Goal: Task Accomplishment & Management: Complete application form

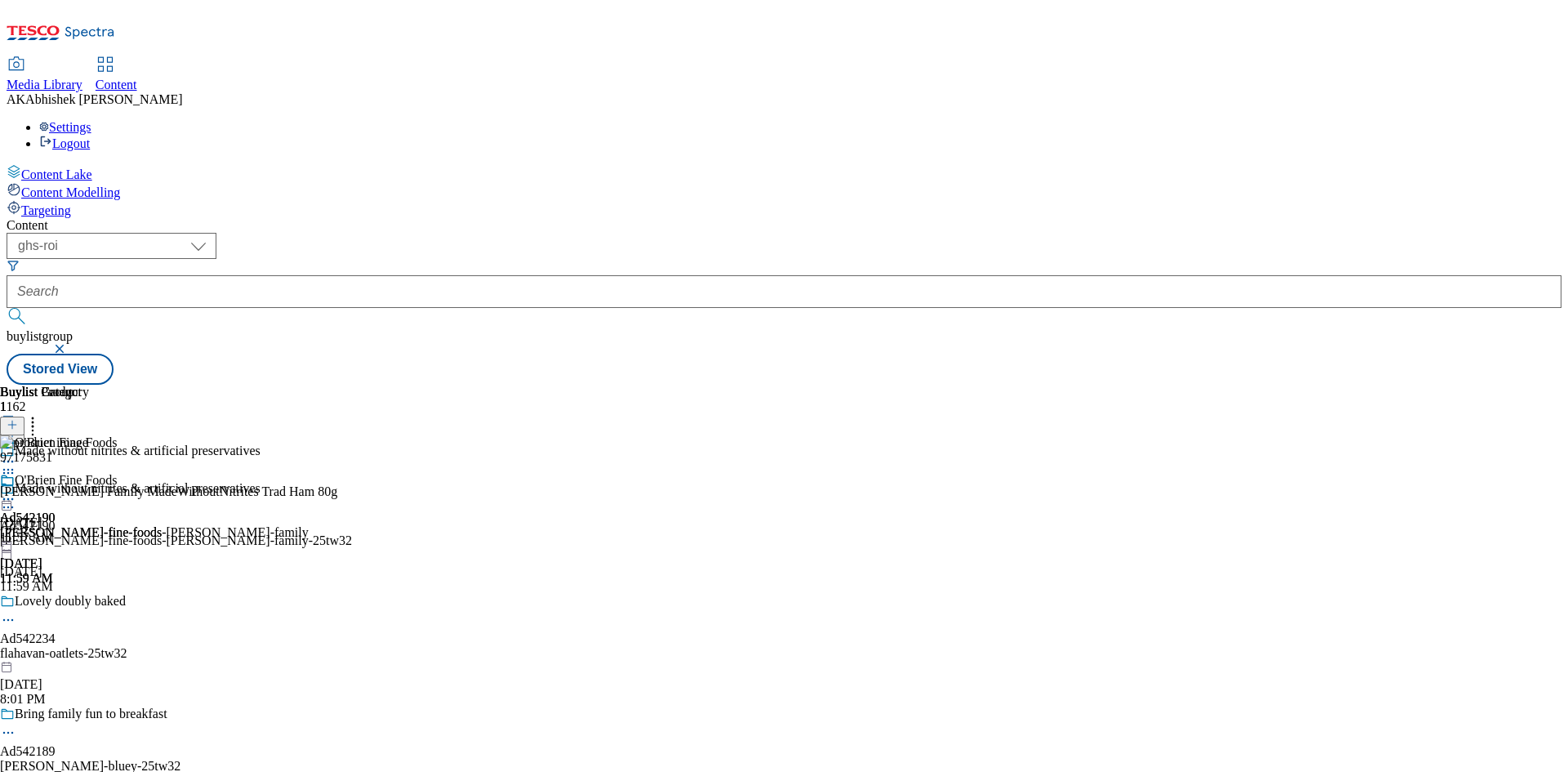
click at [7, 308] on button "submit" at bounding box center [18, 316] width 23 height 16
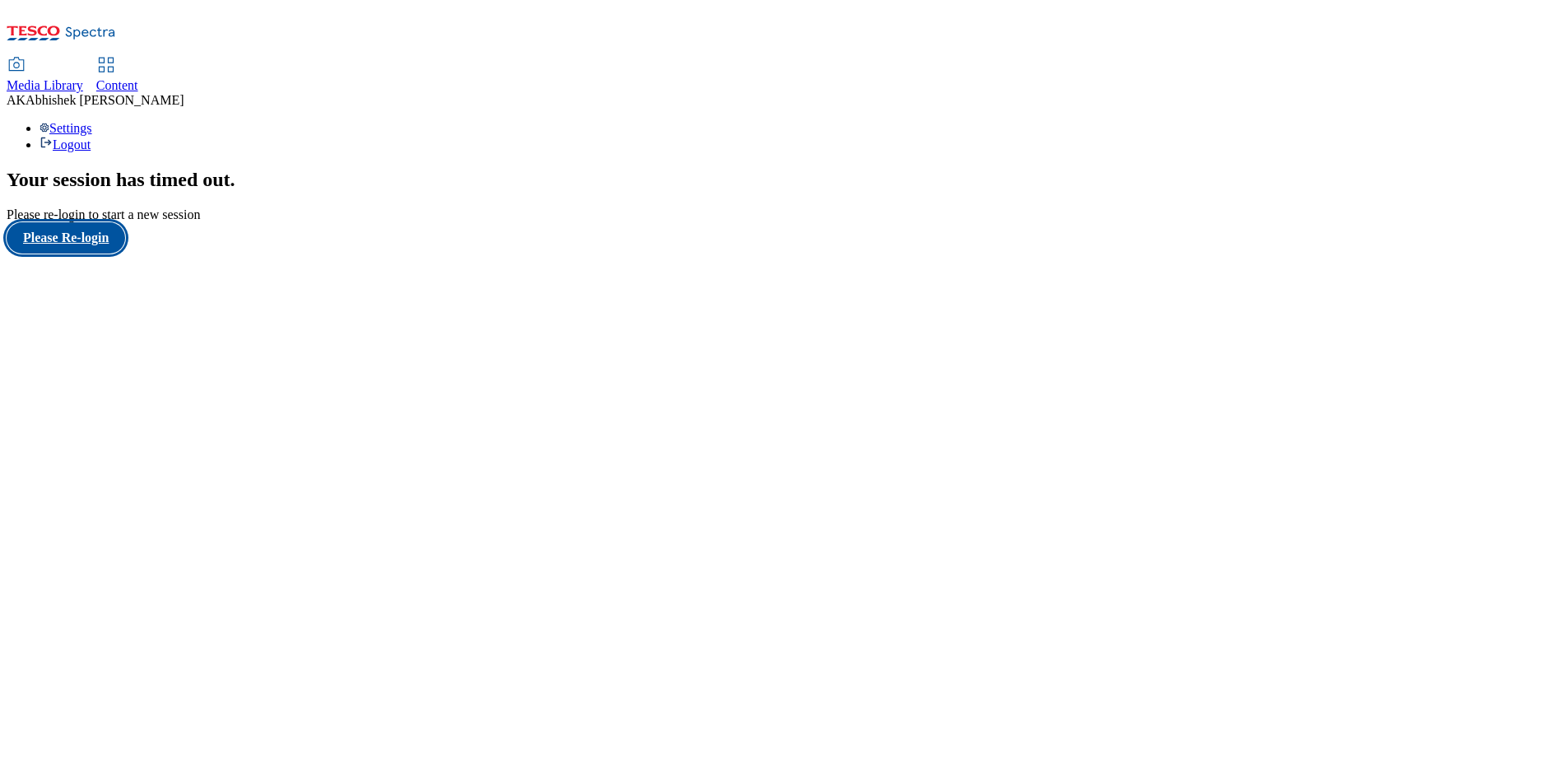
drag, startPoint x: 126, startPoint y: 471, endPoint x: 192, endPoint y: 457, distance: 67.5
click at [125, 254] on button "Please Re-login" at bounding box center [65, 238] width 118 height 31
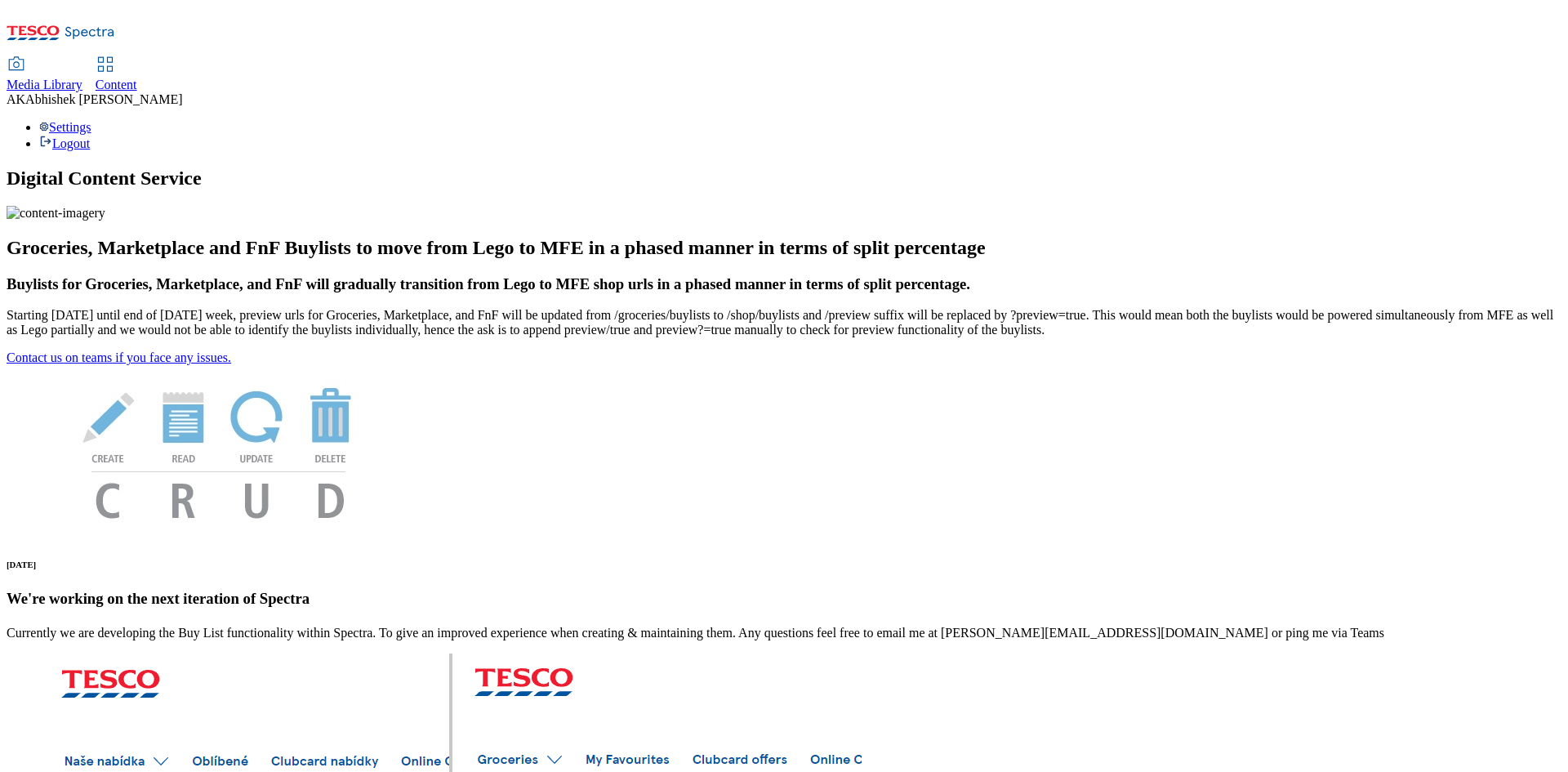
click at [138, 77] on span "Content" at bounding box center [116, 84] width 42 height 14
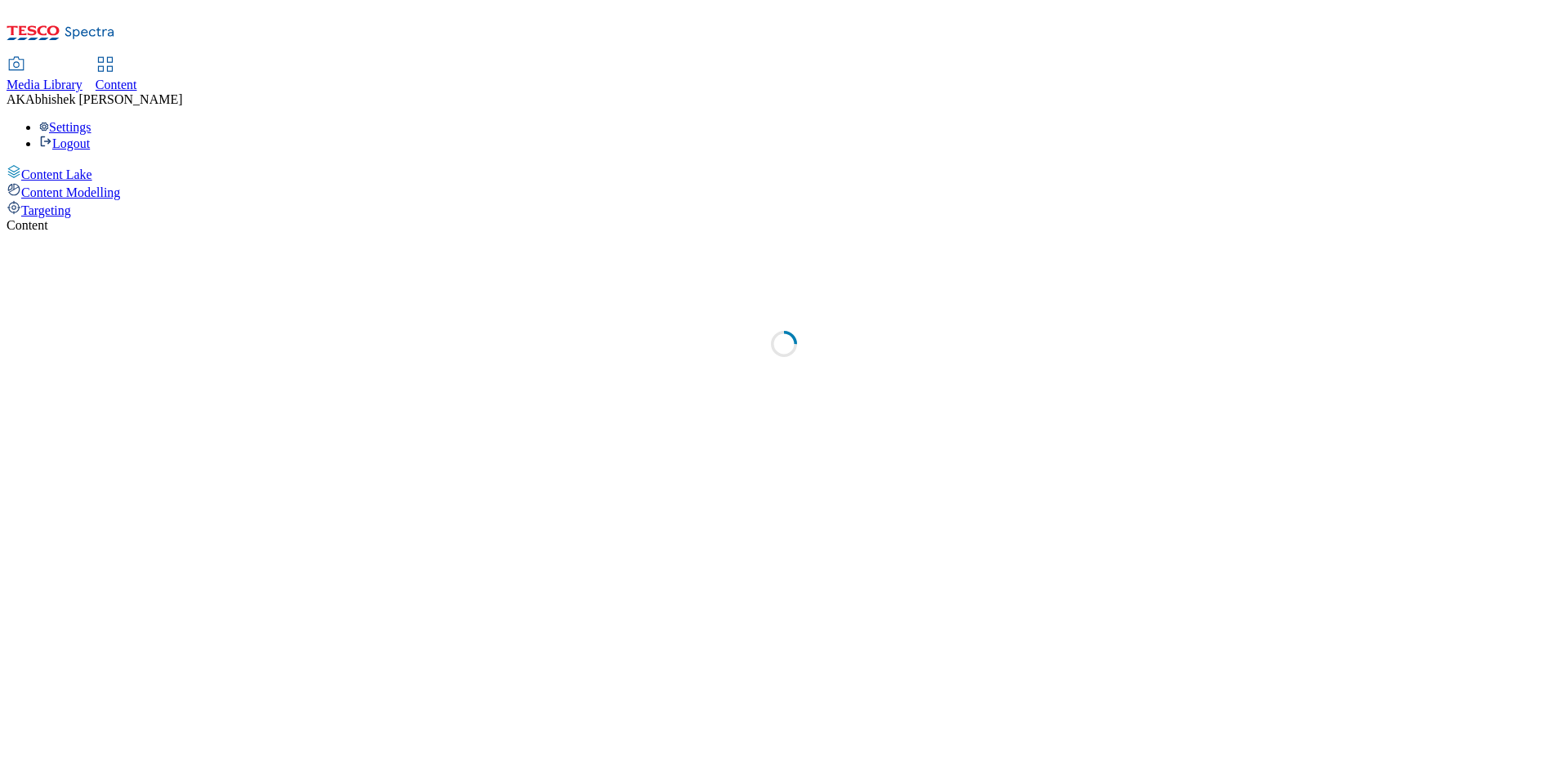
select select "ghs-[GEOGRAPHIC_DATA]"
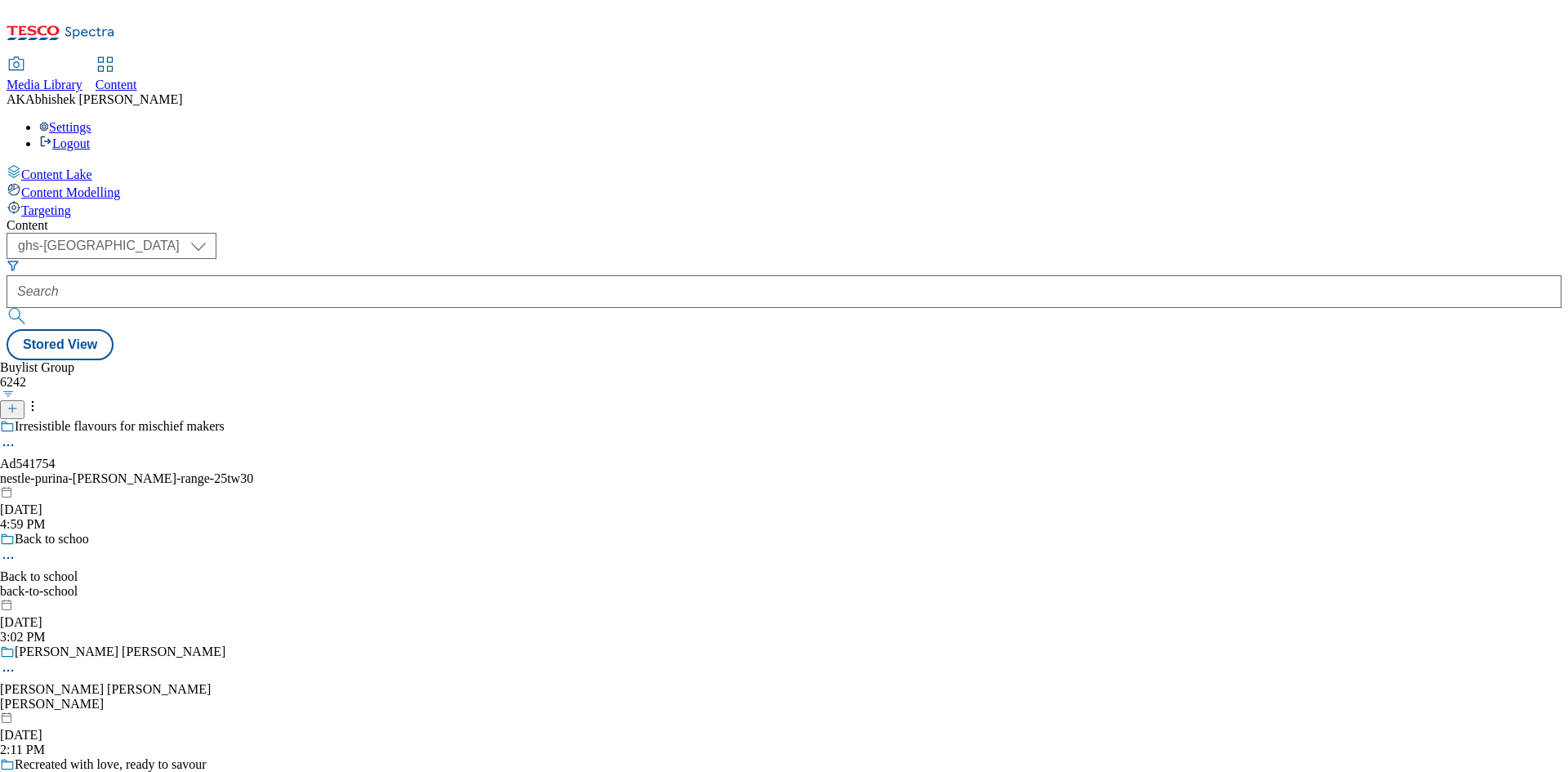
click at [18, 403] on icon at bounding box center [13, 409] width 12 height 12
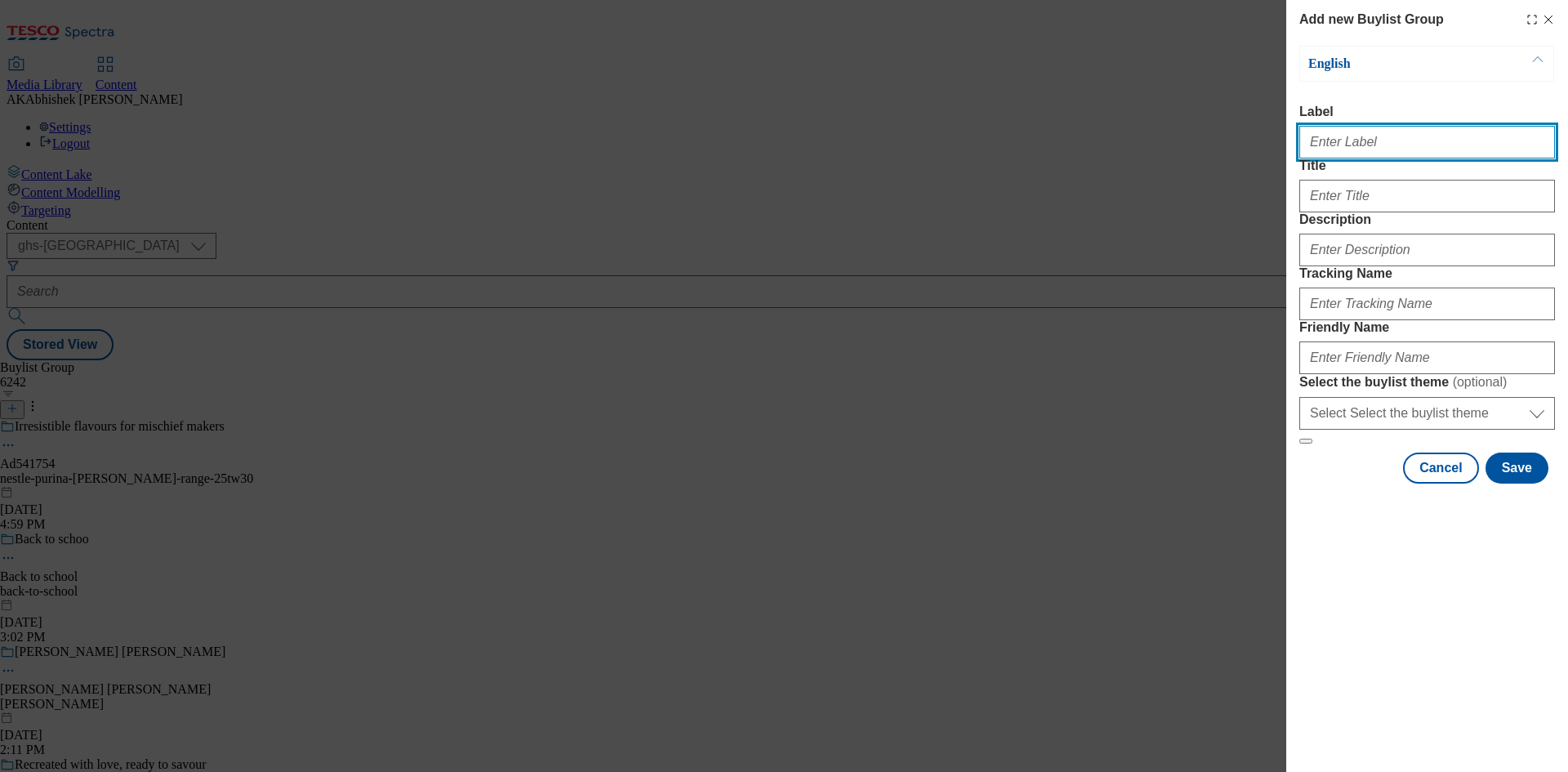
click at [1339, 155] on input "Label" at bounding box center [1427, 142] width 256 height 33
paste input "542137"
type input "Ad542137"
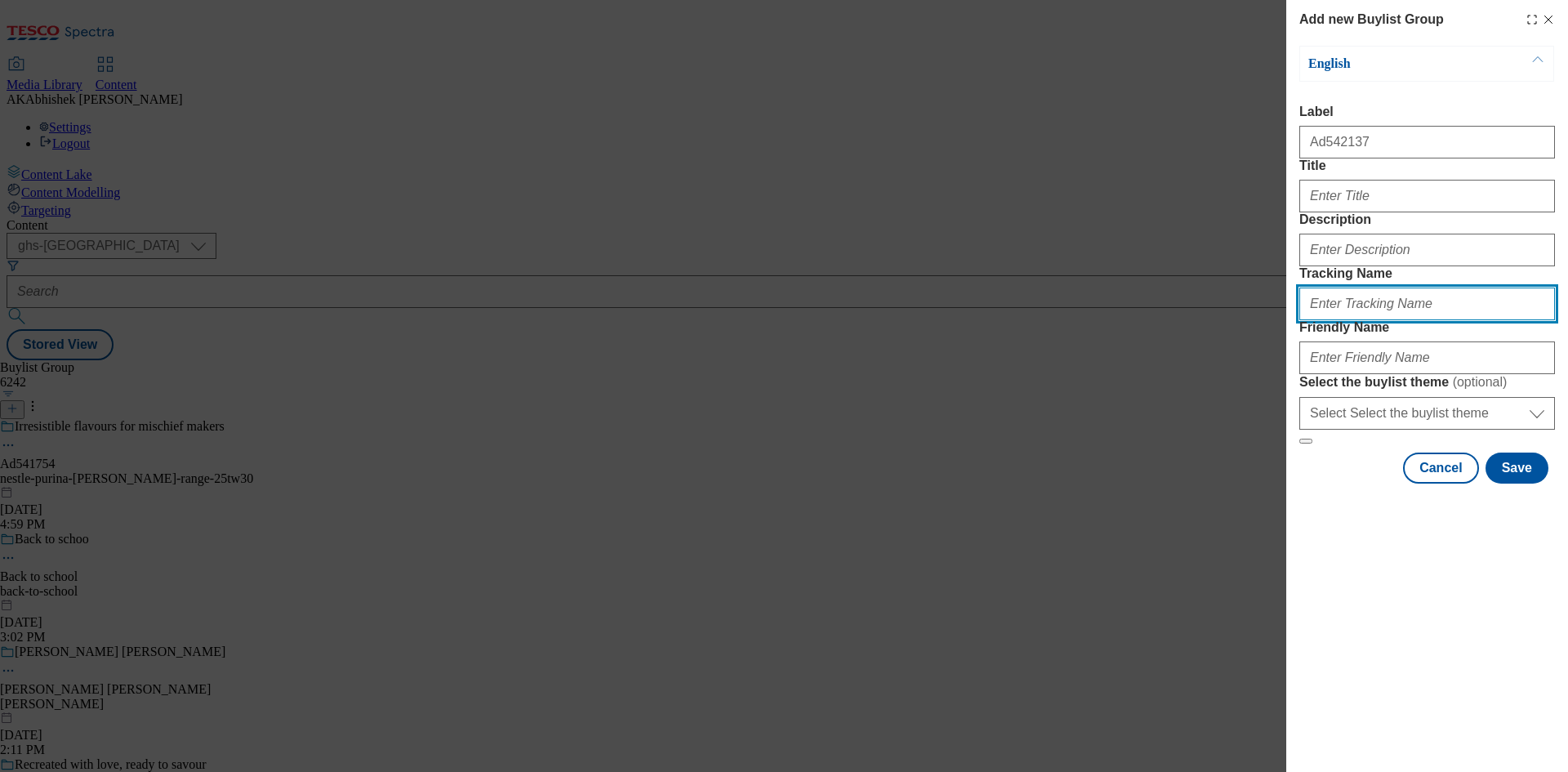
click at [1352, 320] on input "Tracking Name" at bounding box center [1427, 304] width 256 height 33
paste input "542137"
type input "DH_AD542137"
click at [1352, 212] on div "Modal" at bounding box center [1427, 193] width 256 height 39
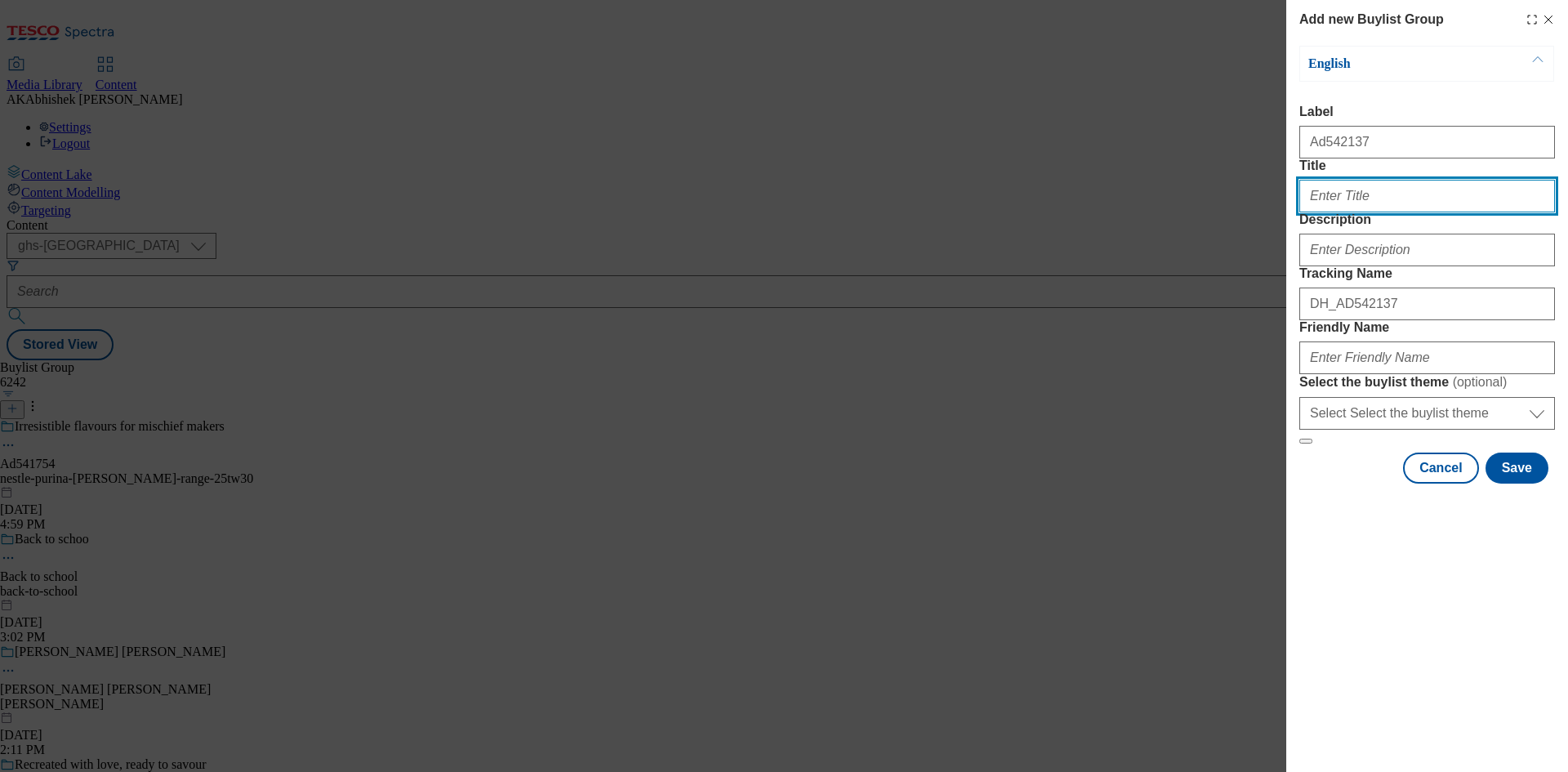
click at [1361, 212] on input "Title" at bounding box center [1427, 196] width 256 height 33
paste input "DELICATESSEN HAM."
paste input "elicatessen ham"
type input "Delicatessen ham"
click at [1423, 335] on form "Label Ad542137 Title Delicatessen ham Description Tracking Name DH_AD542137 Fri…" at bounding box center [1427, 274] width 256 height 340
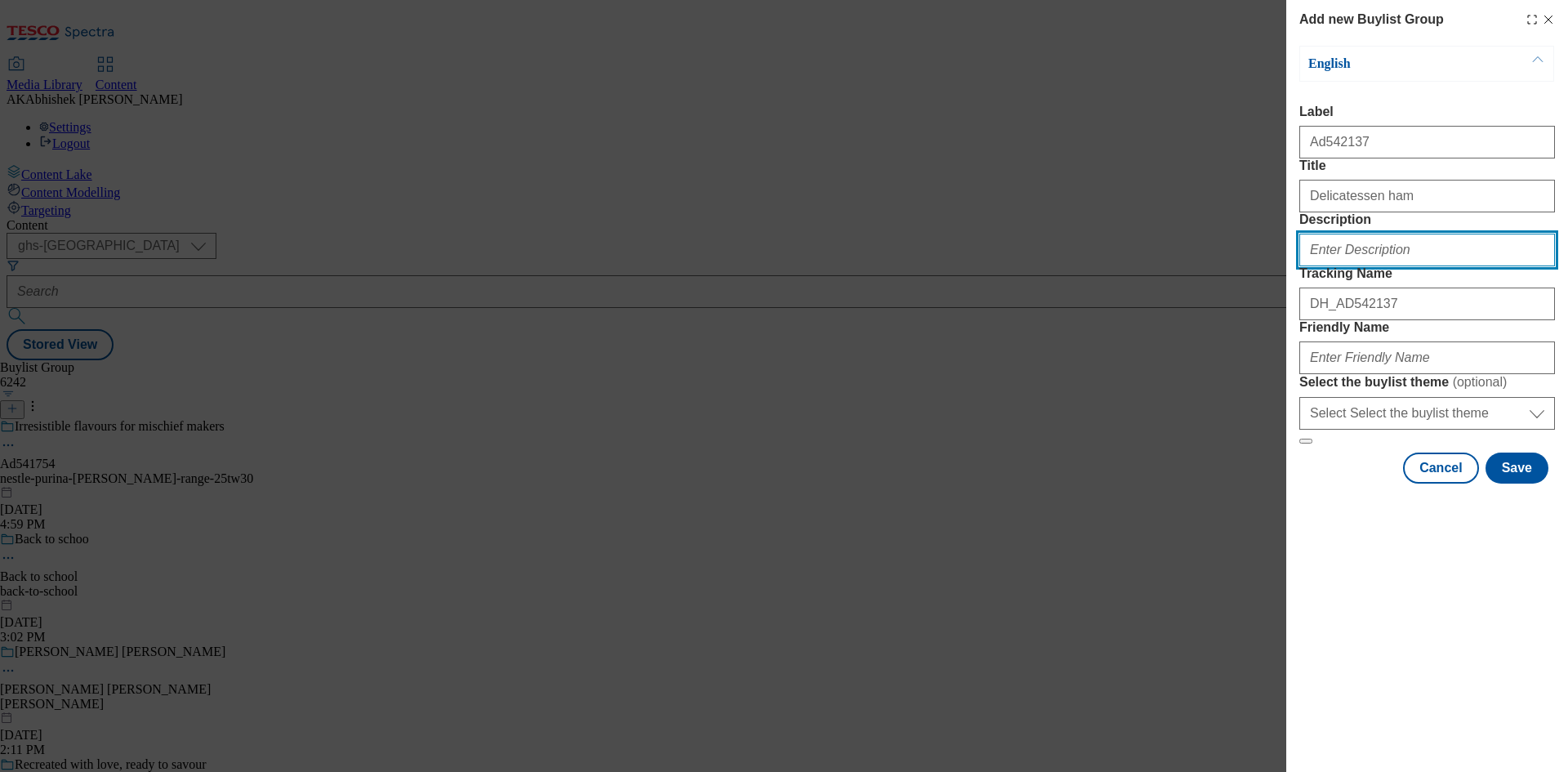
click at [1406, 266] on input "Description" at bounding box center [1427, 250] width 256 height 33
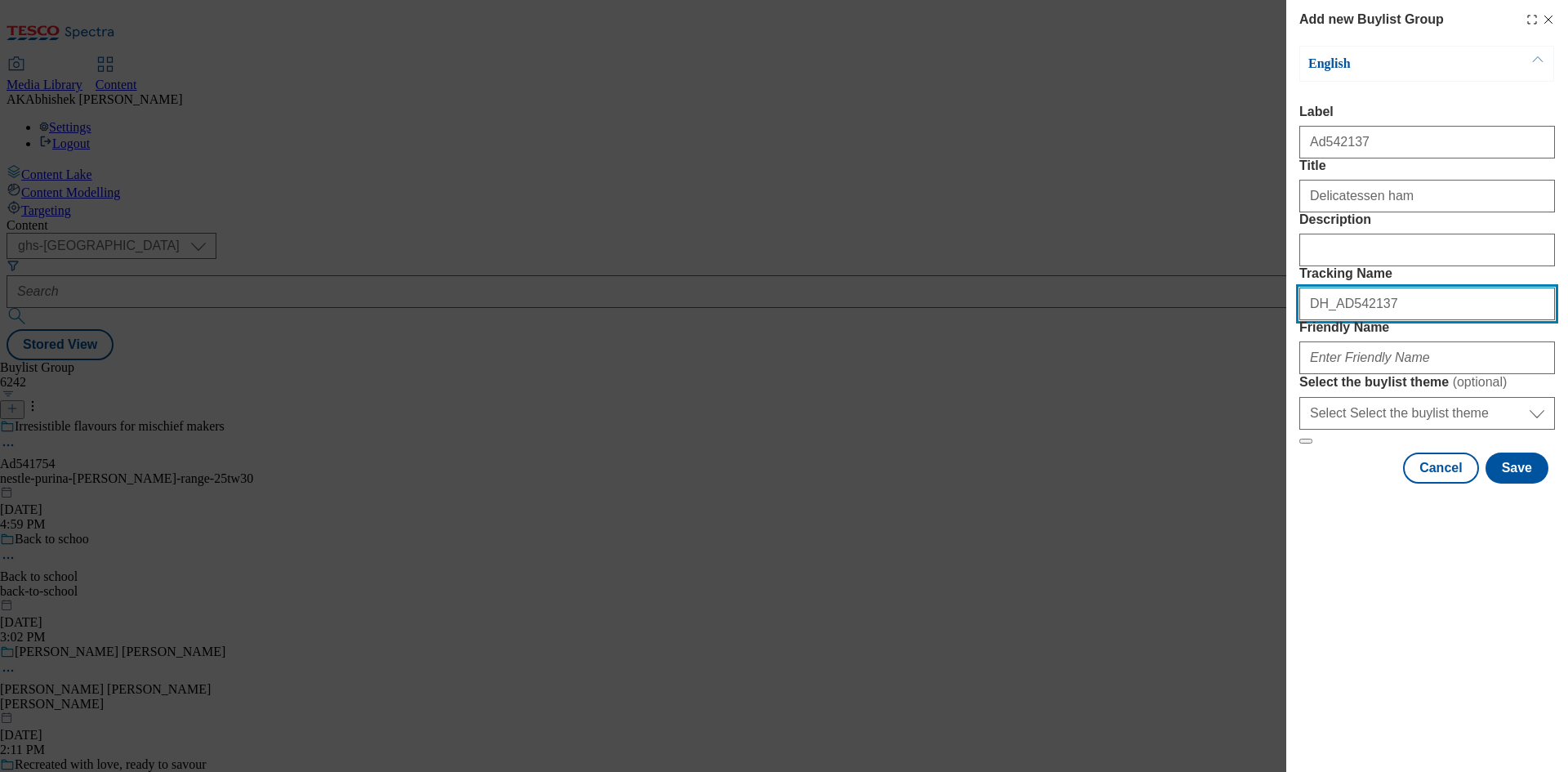
click at [1416, 320] on input "DH_AD542137" at bounding box center [1427, 304] width 256 height 33
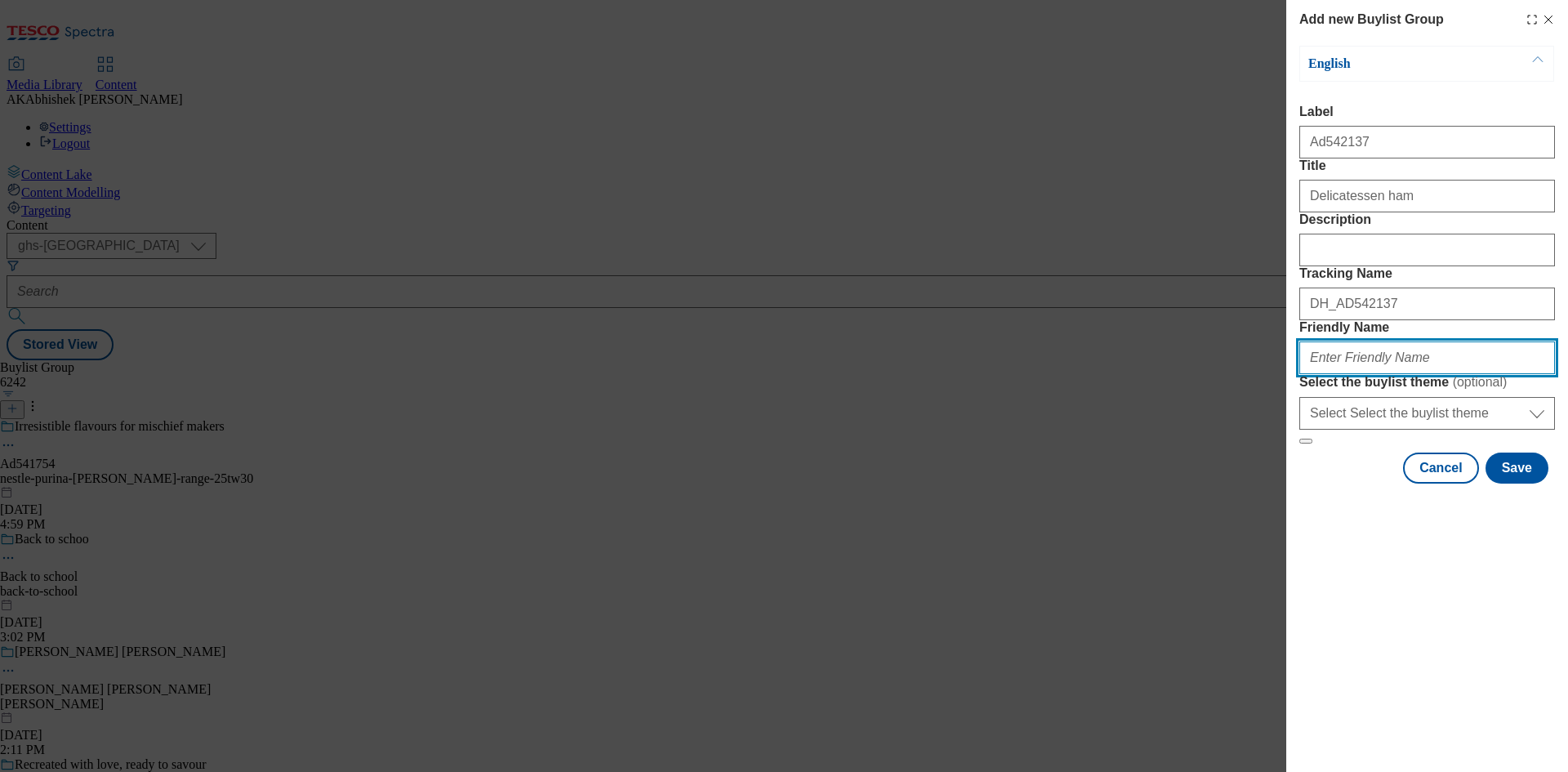
click at [1410, 374] on input "Friendly Name" at bounding box center [1427, 357] width 256 height 33
paste input "OBrienFineFoods"
drag, startPoint x: 1319, startPoint y: 475, endPoint x: 1373, endPoint y: 490, distance: 56.0
click at [1318, 374] on input "OBrienFineFoods" at bounding box center [1427, 357] width 256 height 33
paste input "Bearfields"
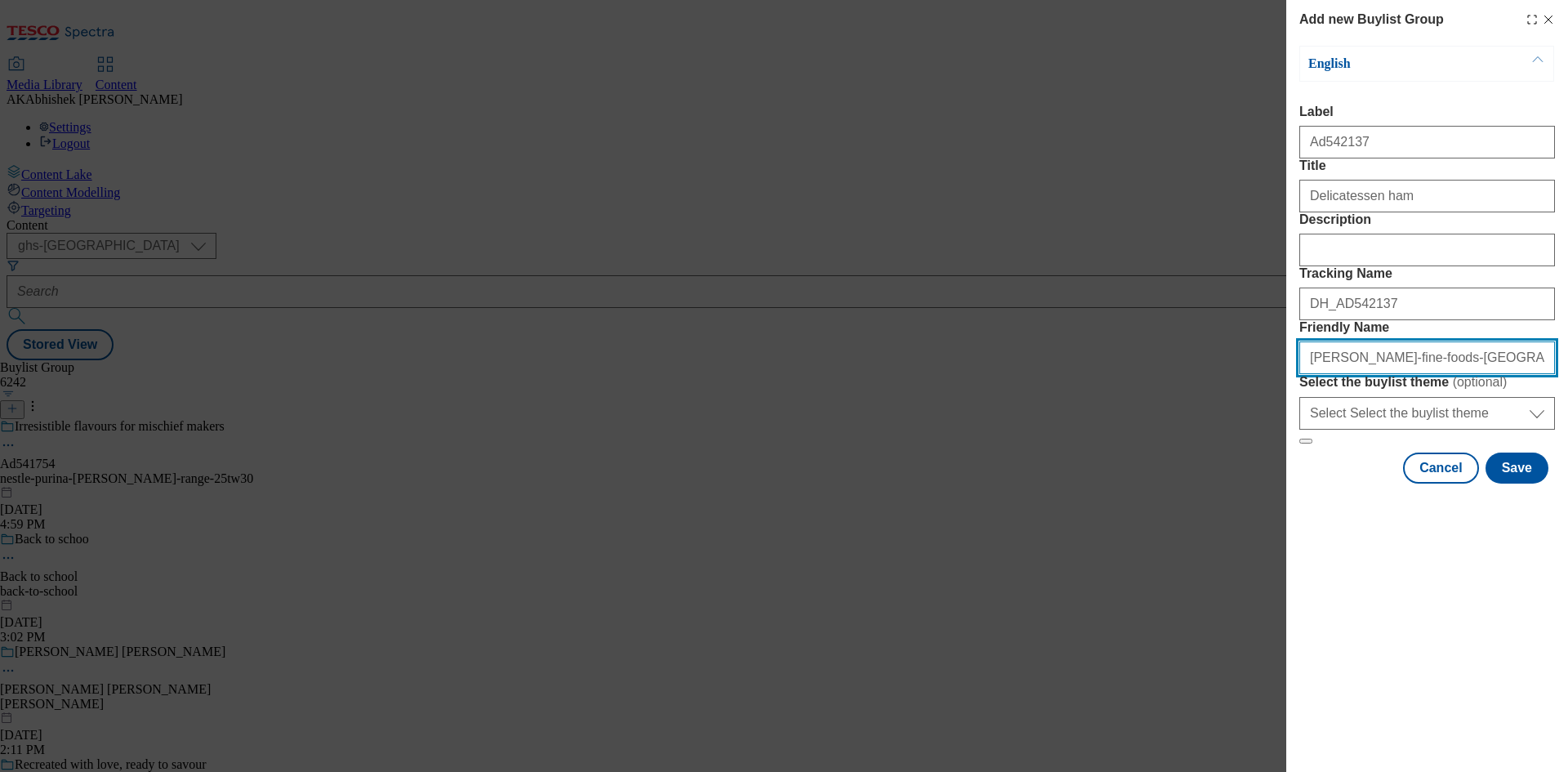
drag, startPoint x: 1395, startPoint y: 476, endPoint x: 1433, endPoint y: 487, distance: 39.6
click at [1395, 374] on input "[PERSON_NAME]-fine-foods-[GEOGRAPHIC_DATA]" at bounding box center [1427, 357] width 256 height 33
type input "[PERSON_NAME]-fine-foods-bearfields-25tw31"
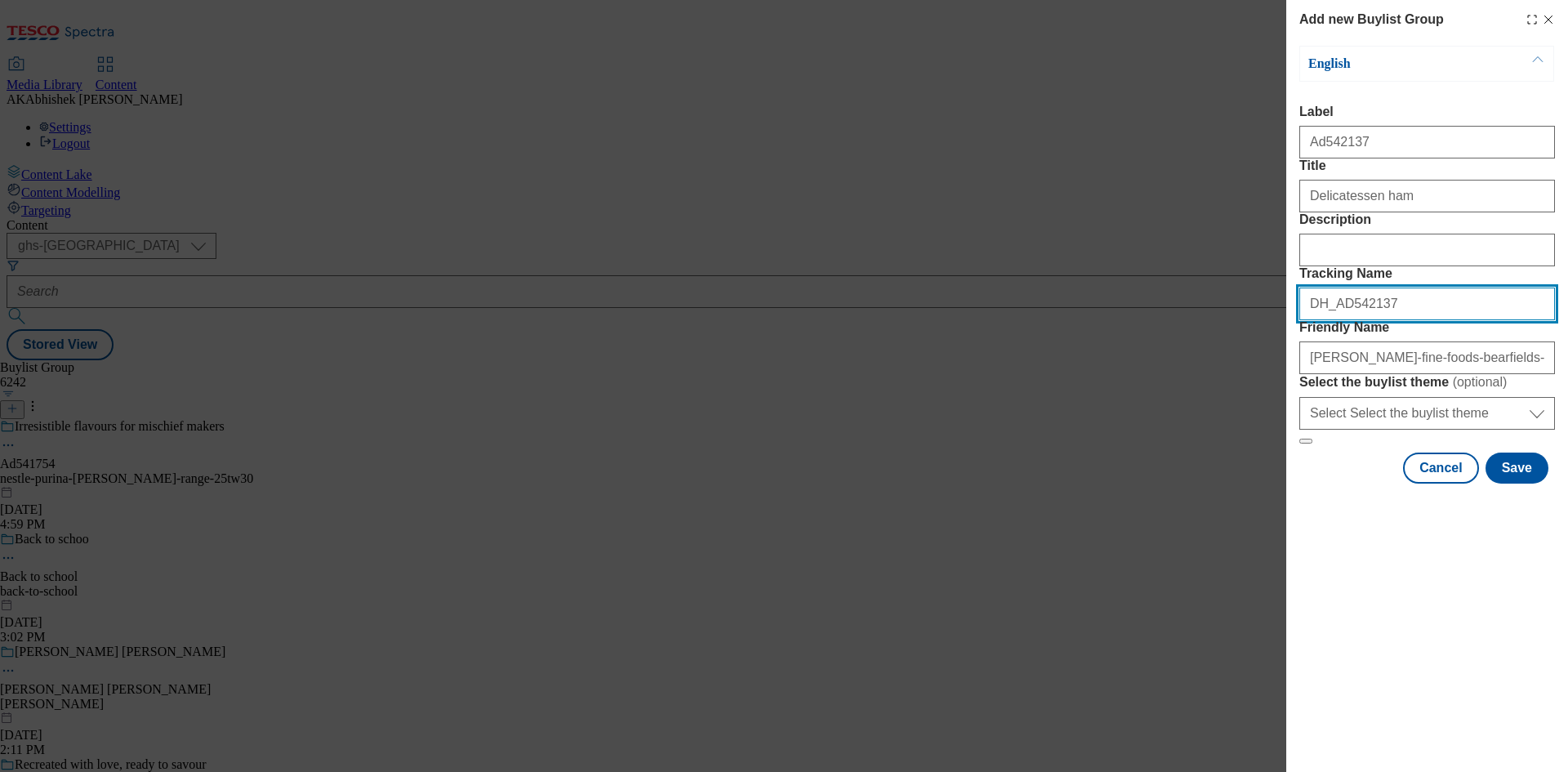
drag, startPoint x: 1389, startPoint y: 389, endPoint x: 1077, endPoint y: 392, distance: 312.0
click at [1084, 389] on div "Add new Buylist Group English Label Ad542137 Title Delicatessen ham Description…" at bounding box center [784, 386] width 1568 height 772
click at [1519, 483] on button "Save" at bounding box center [1517, 468] width 63 height 31
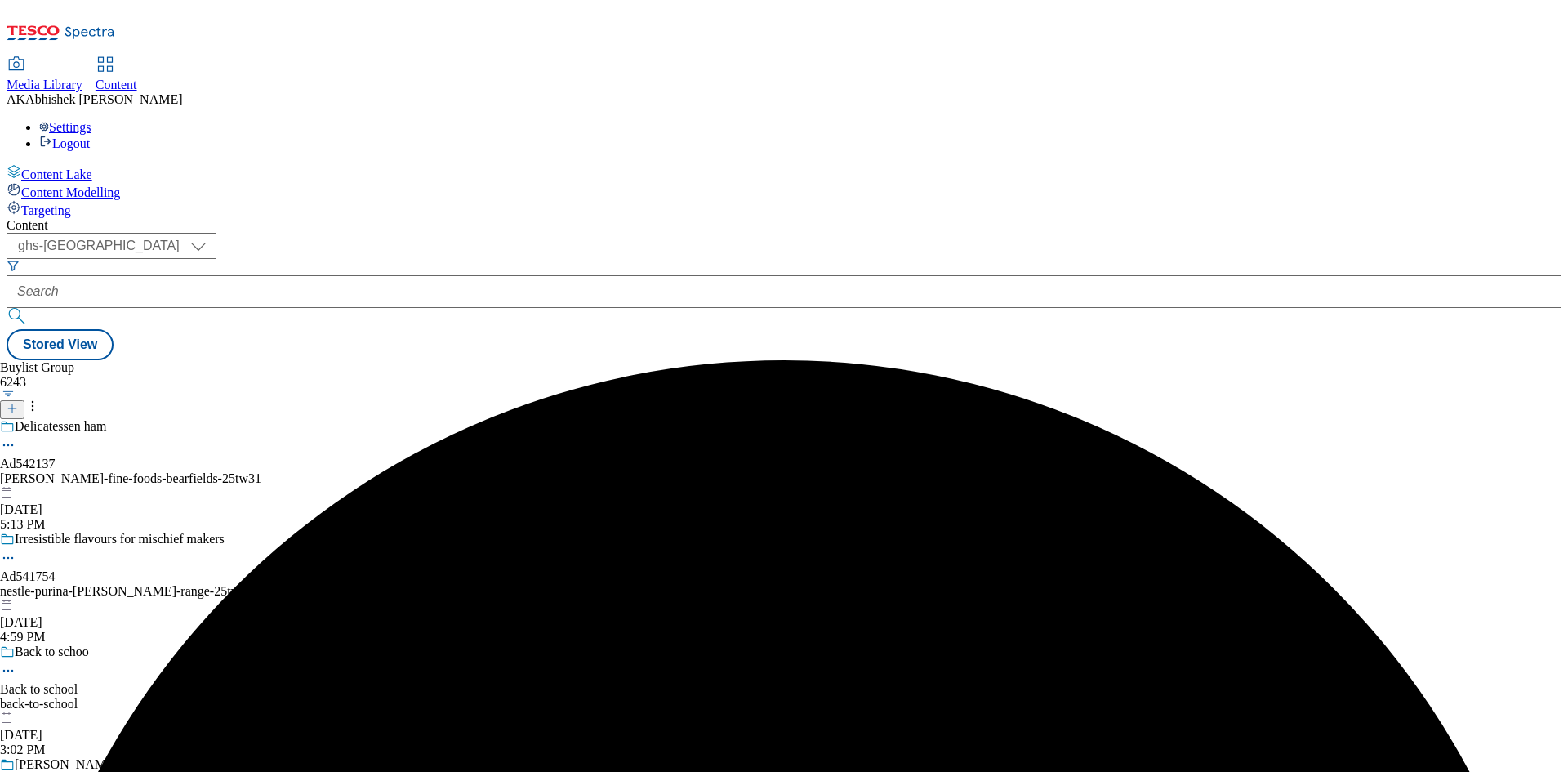
click at [287, 418] on div "Delicatessen ham Ad542137 [PERSON_NAME]-fine-foods-bearfields-25tw31 [DATE] 5:1…" at bounding box center [143, 475] width 287 height 112
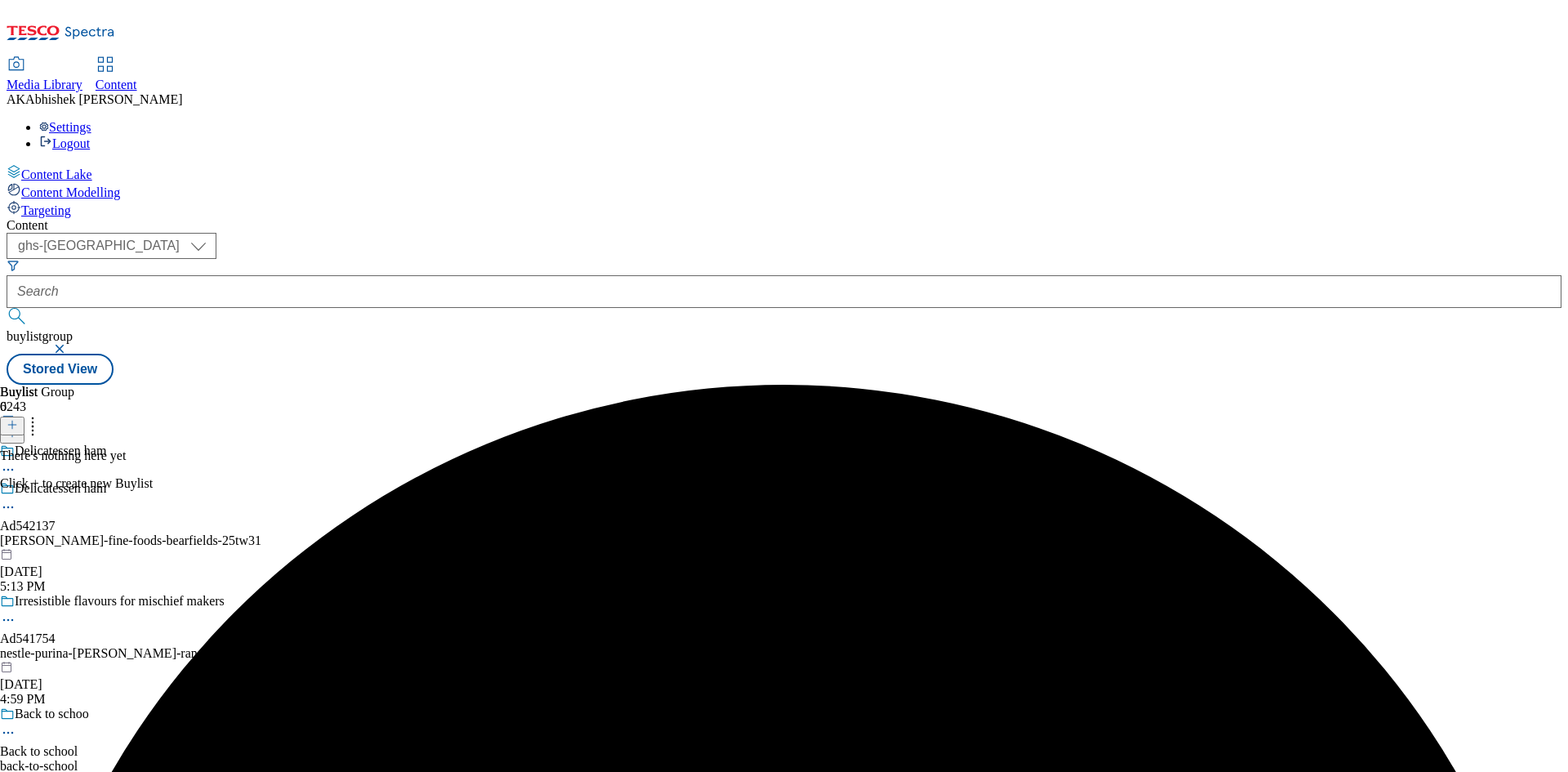
click at [18, 418] on icon at bounding box center [13, 424] width 12 height 12
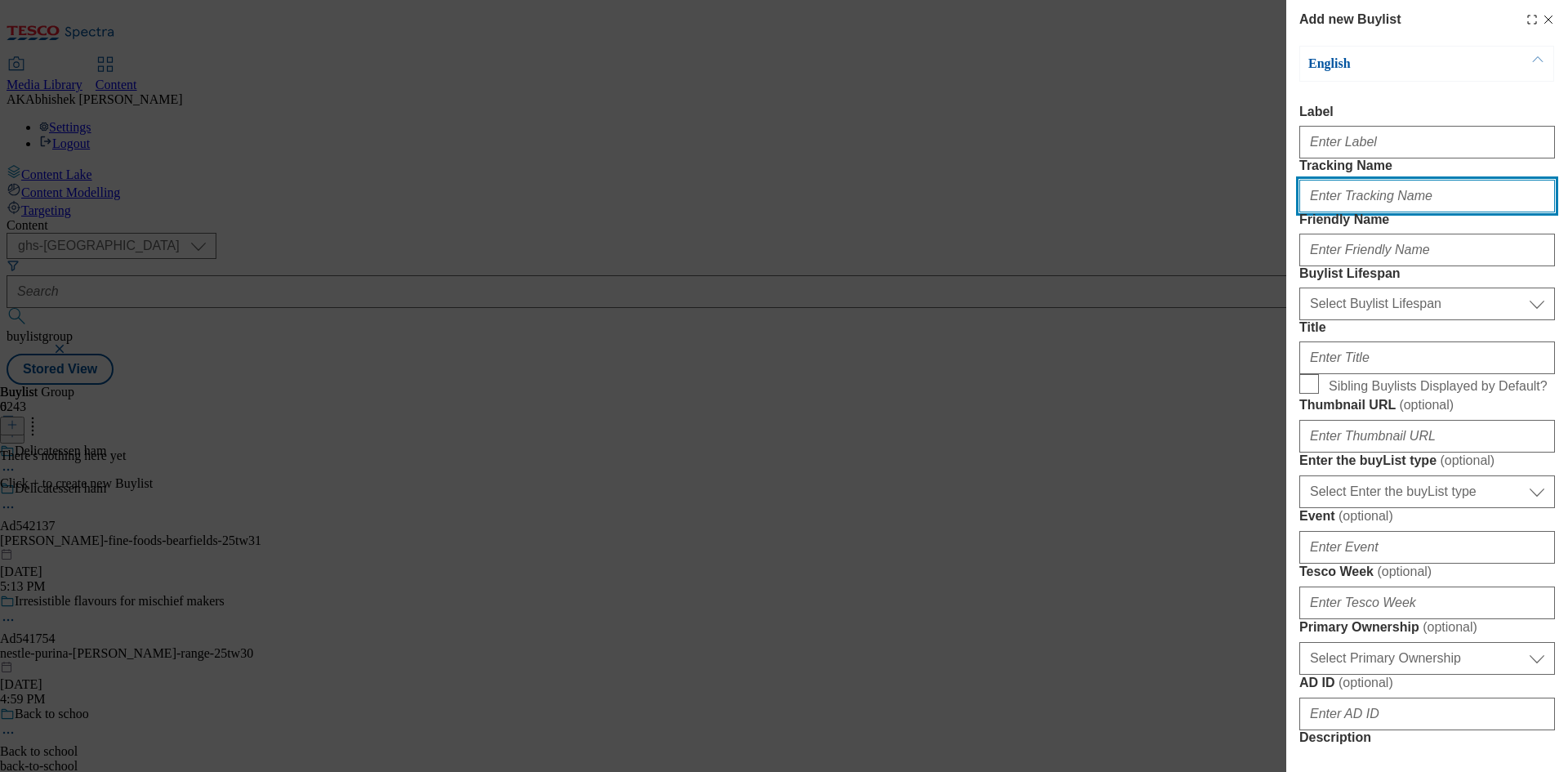
click at [1359, 212] on input "Tracking Name" at bounding box center [1427, 196] width 256 height 33
paste input "DH_AD542137"
click at [1338, 212] on input "DH_AD542137" at bounding box center [1427, 196] width 256 height 33
type input "DH_AD542137"
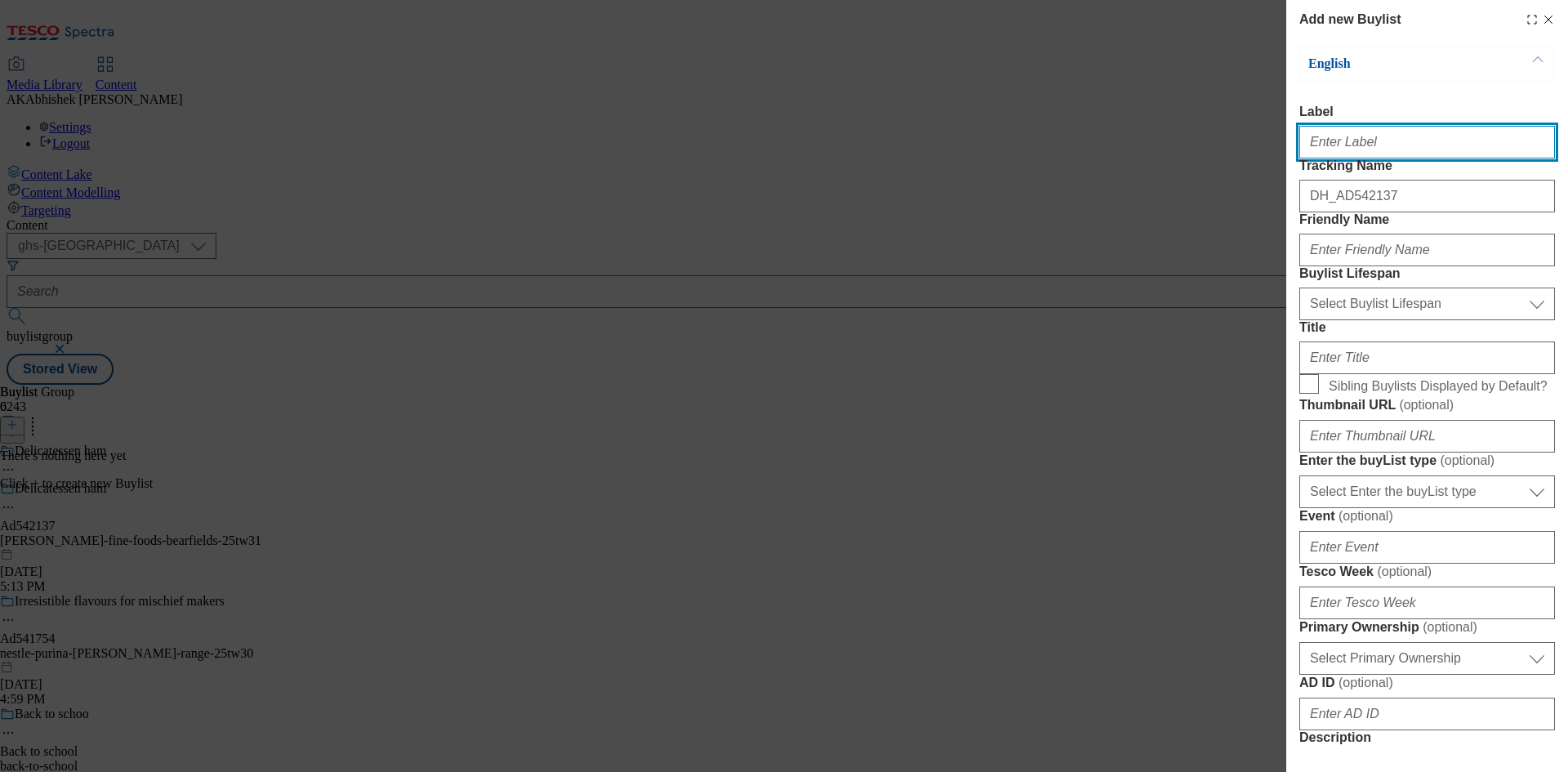
click at [1342, 159] on input "Label" at bounding box center [1427, 142] width 256 height 33
paste input "542137"
type input "Ad542137"
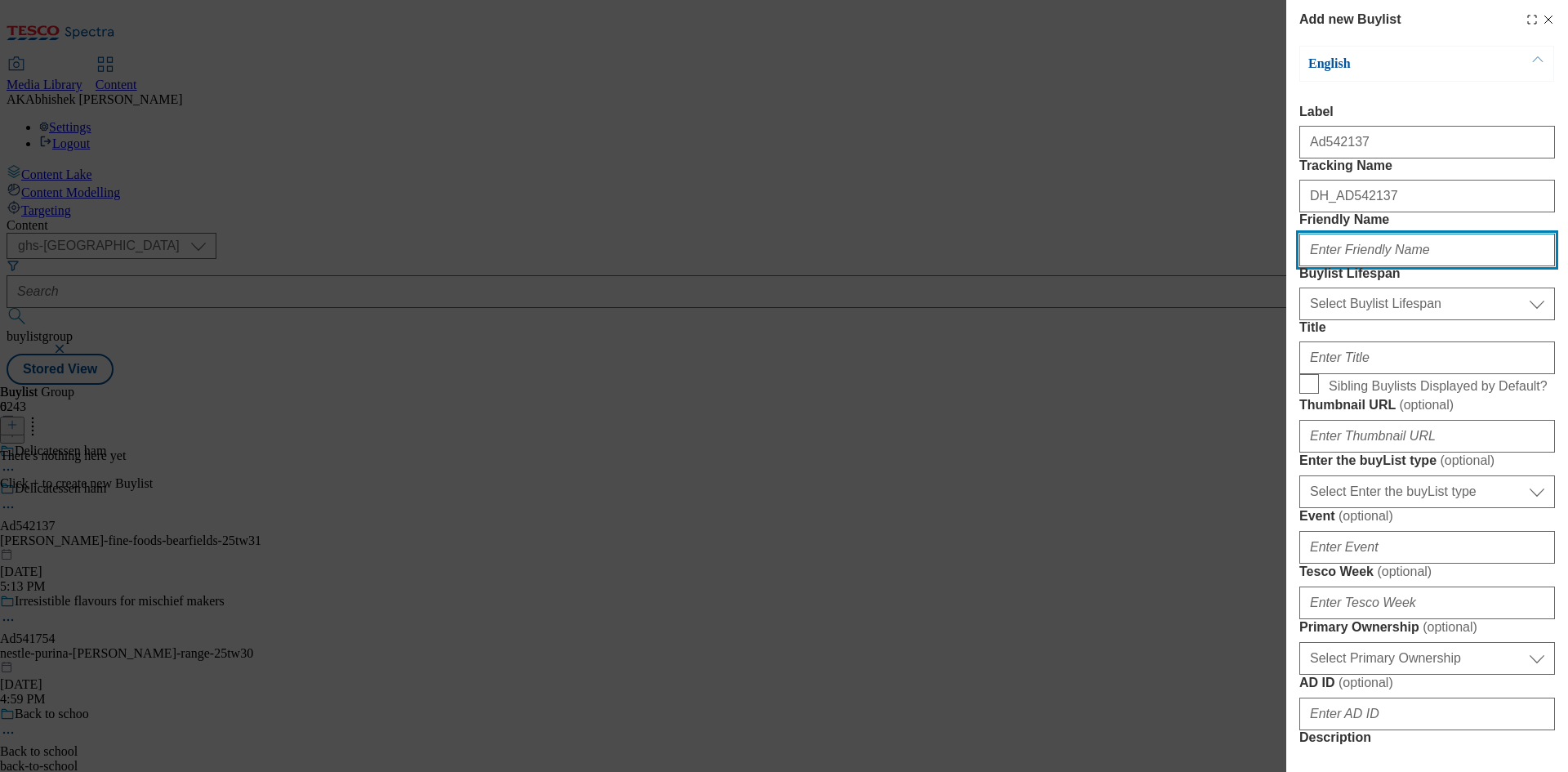
drag, startPoint x: 1328, startPoint y: 308, endPoint x: 1364, endPoint y: 335, distance: 45.0
click at [1328, 266] on input "Friendly Name" at bounding box center [1427, 250] width 256 height 33
paste input "[PERSON_NAME]-fine-foods"
type input "[PERSON_NAME]-fine-foods"
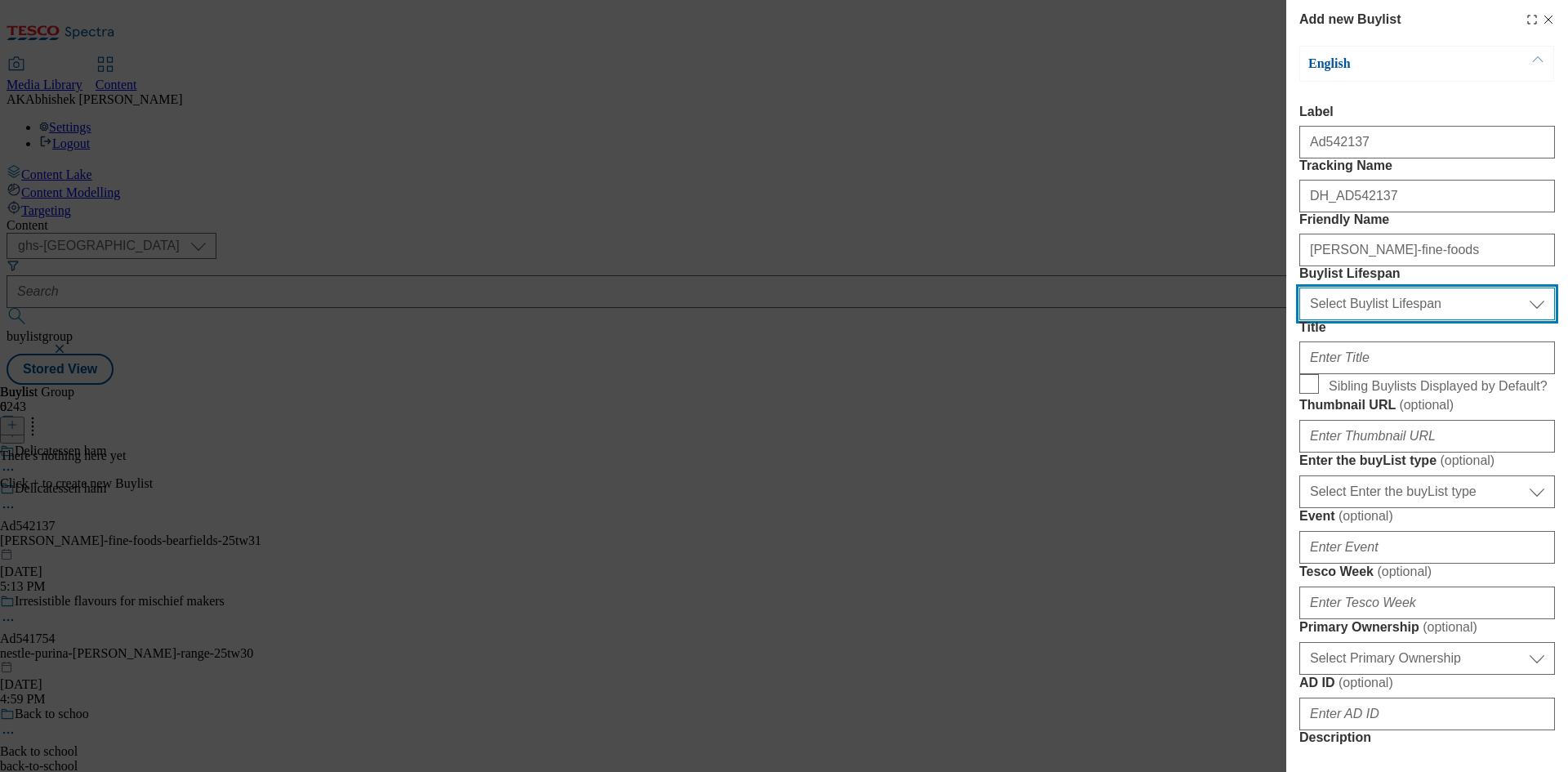
click at [1383, 320] on select "Select Buylist Lifespan evergreen seasonal tactical" at bounding box center [1427, 304] width 256 height 33
select select "tactical"
click at [1300, 320] on select "Select Buylist Lifespan evergreen seasonal tactical" at bounding box center [1427, 304] width 256 height 33
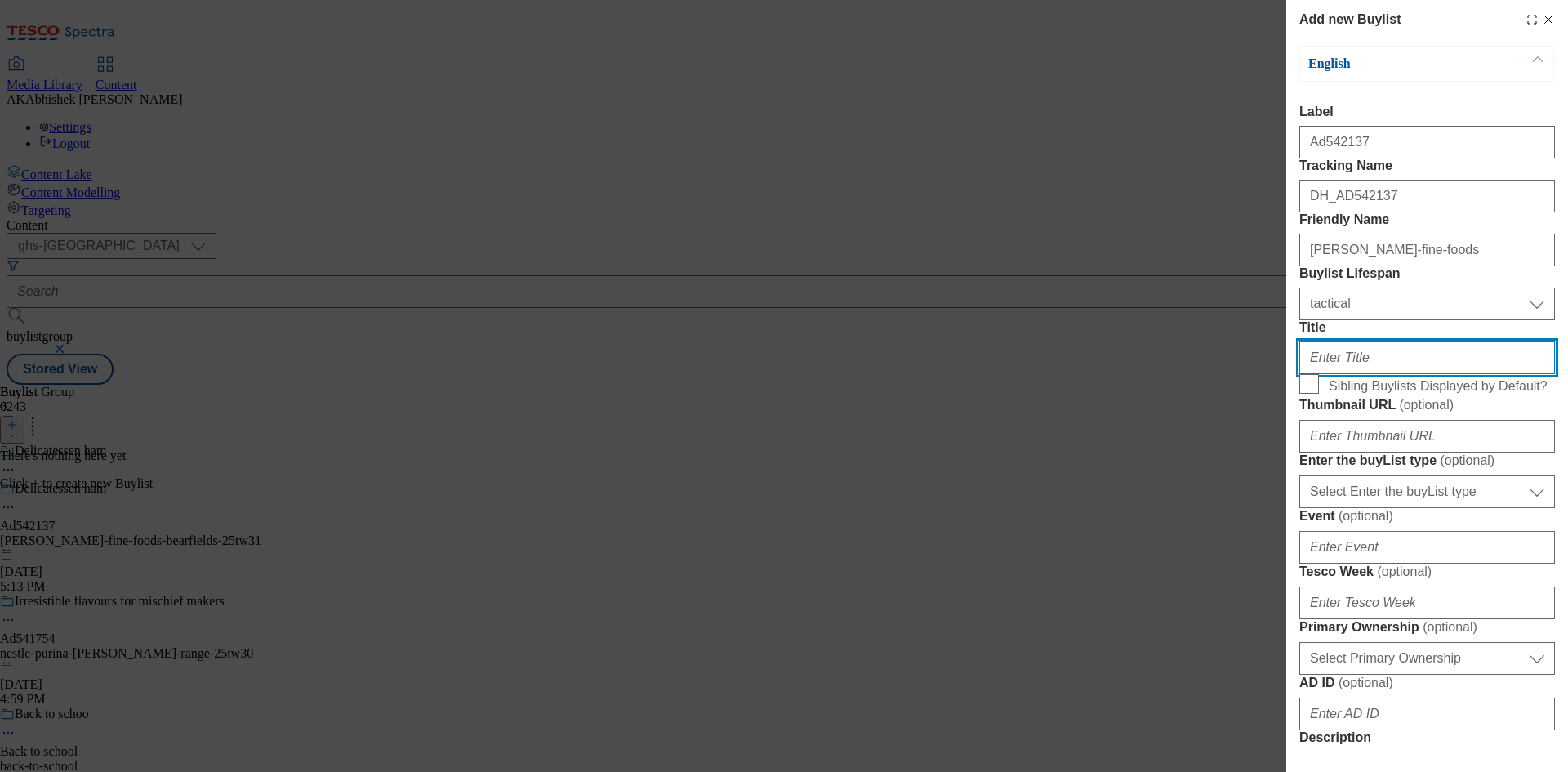
click at [1392, 374] on input "Title" at bounding box center [1427, 357] width 256 height 33
paste input "Crafted without nitrites or artificial preservatives"
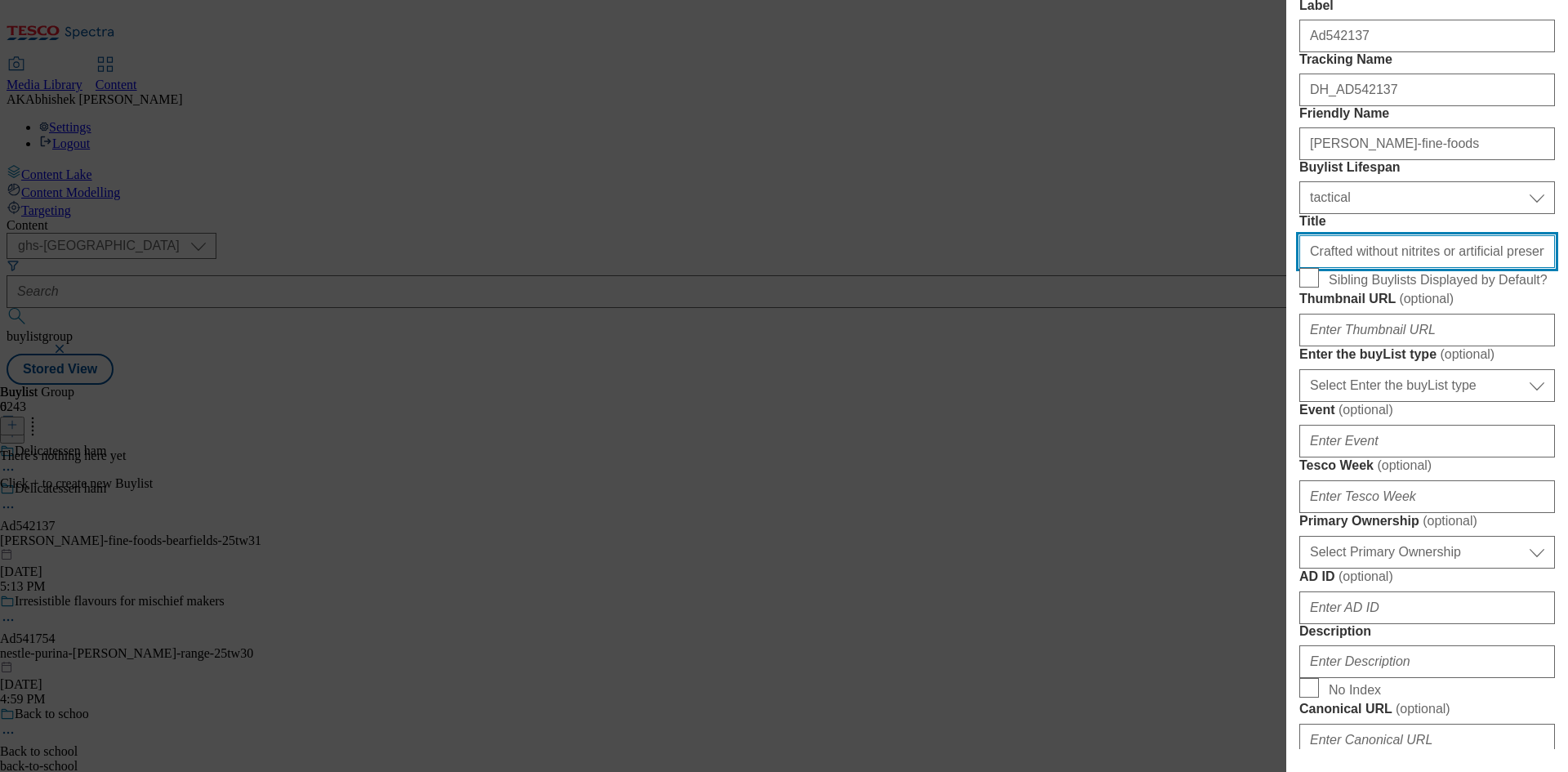
scroll to position [326, 0]
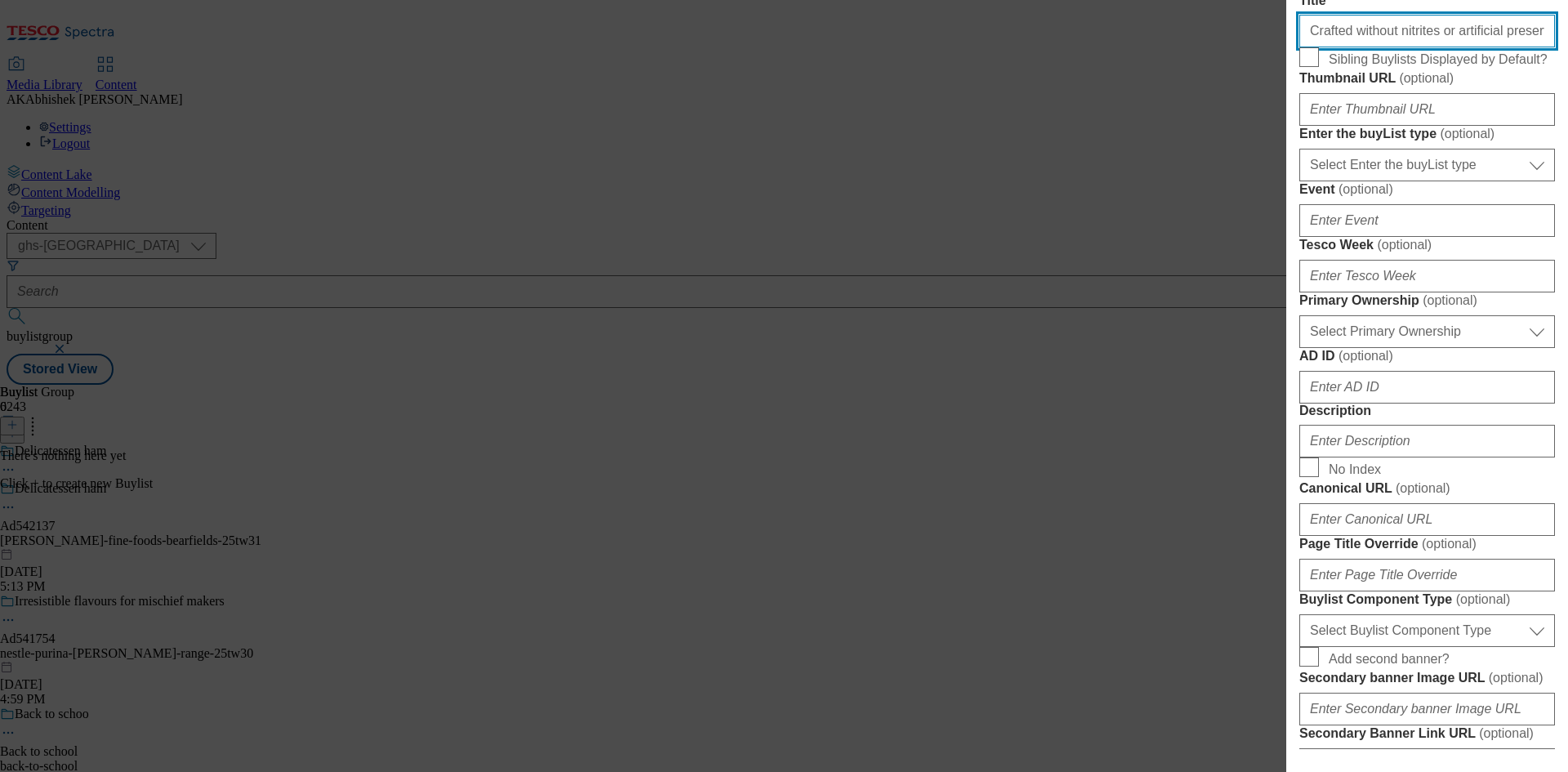
type input "Crafted without nitrites or artificial preservatives"
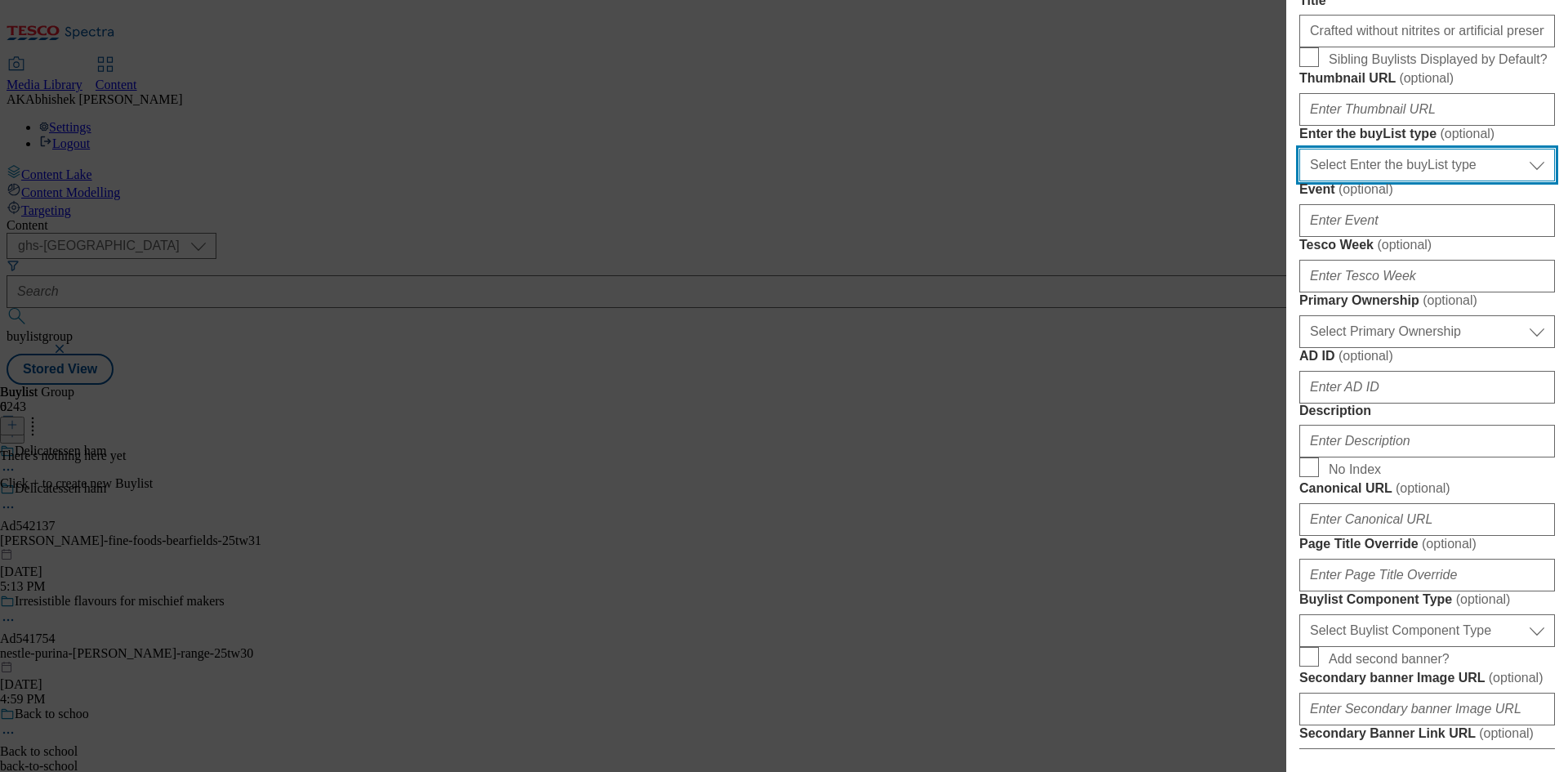
click at [1374, 181] on select "Select Enter the buyList type event supplier funded long term >4 weeks supplier…" at bounding box center [1427, 165] width 256 height 33
select select "supplier funded short term 1-3 weeks"
click at [1300, 181] on select "Select Enter the buyList type event supplier funded long term >4 weeks supplier…" at bounding box center [1427, 165] width 256 height 33
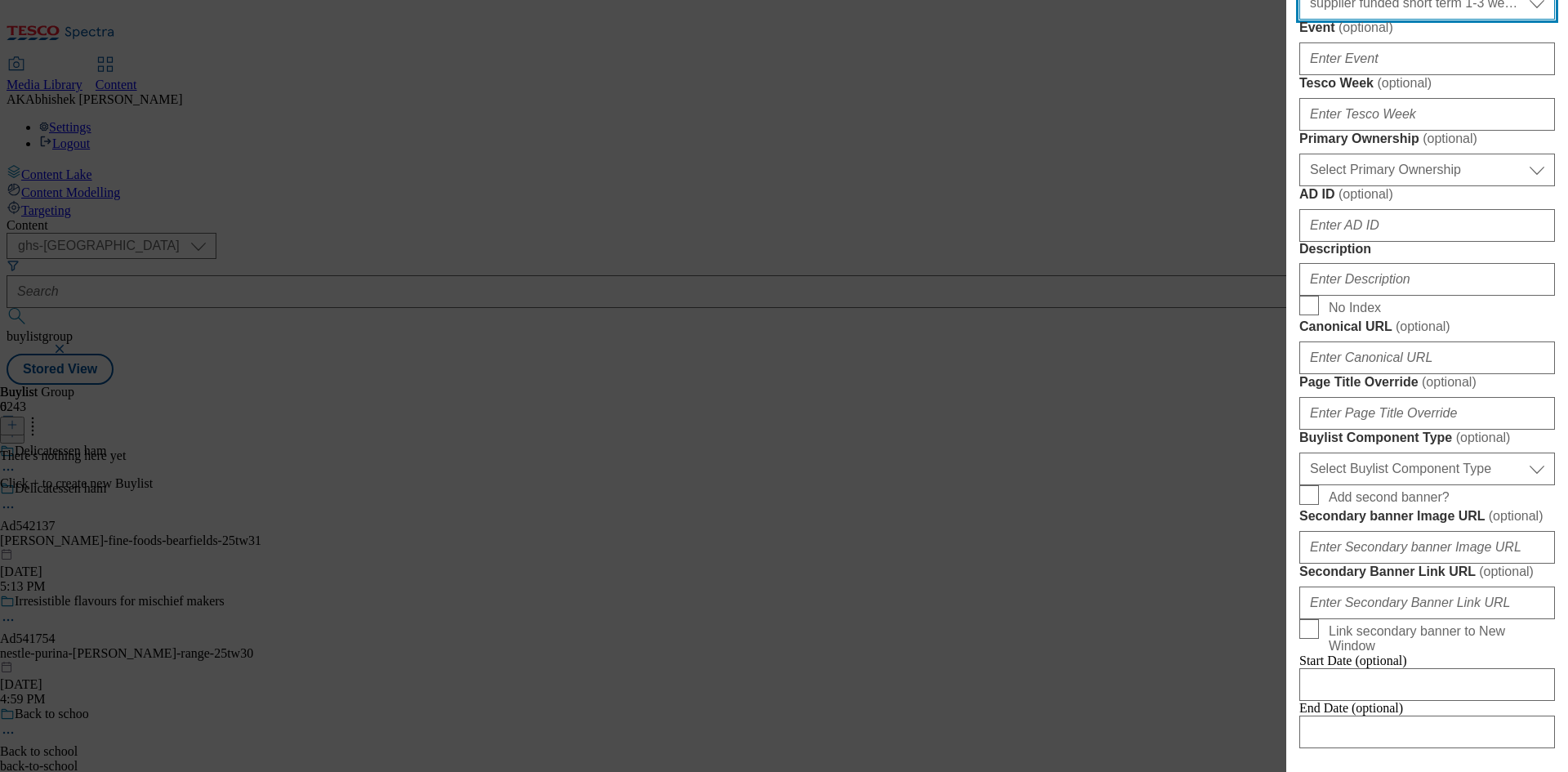
scroll to position [490, 0]
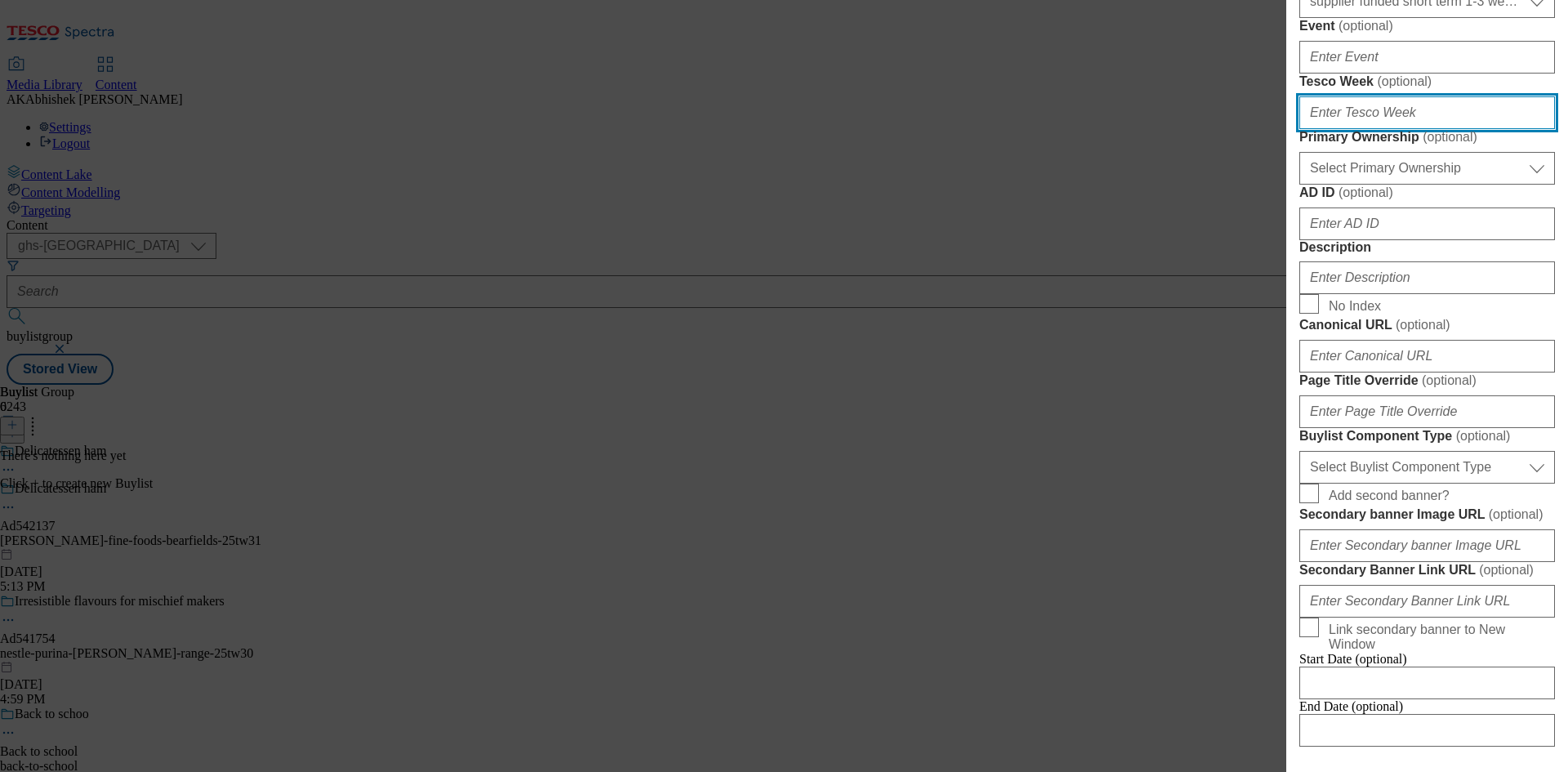
click at [1371, 129] on input "Tesco Week ( optional )" at bounding box center [1427, 112] width 256 height 33
type input "31"
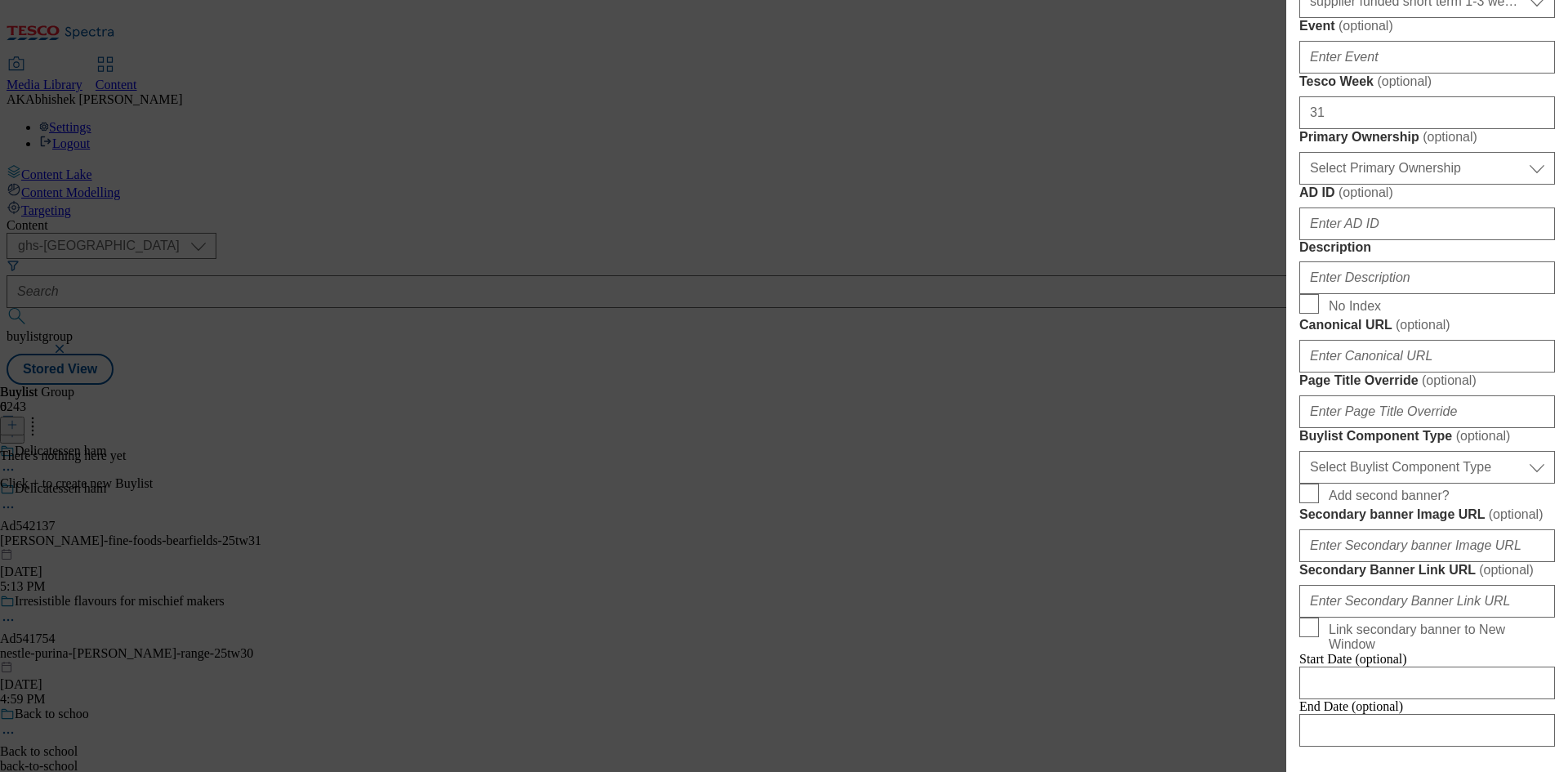
click at [1360, 455] on form "Label Ad542137 Tracking Name DH_AD542137 Friendly Name [PERSON_NAME]-fine-foods…" at bounding box center [1427, 188] width 256 height 1147
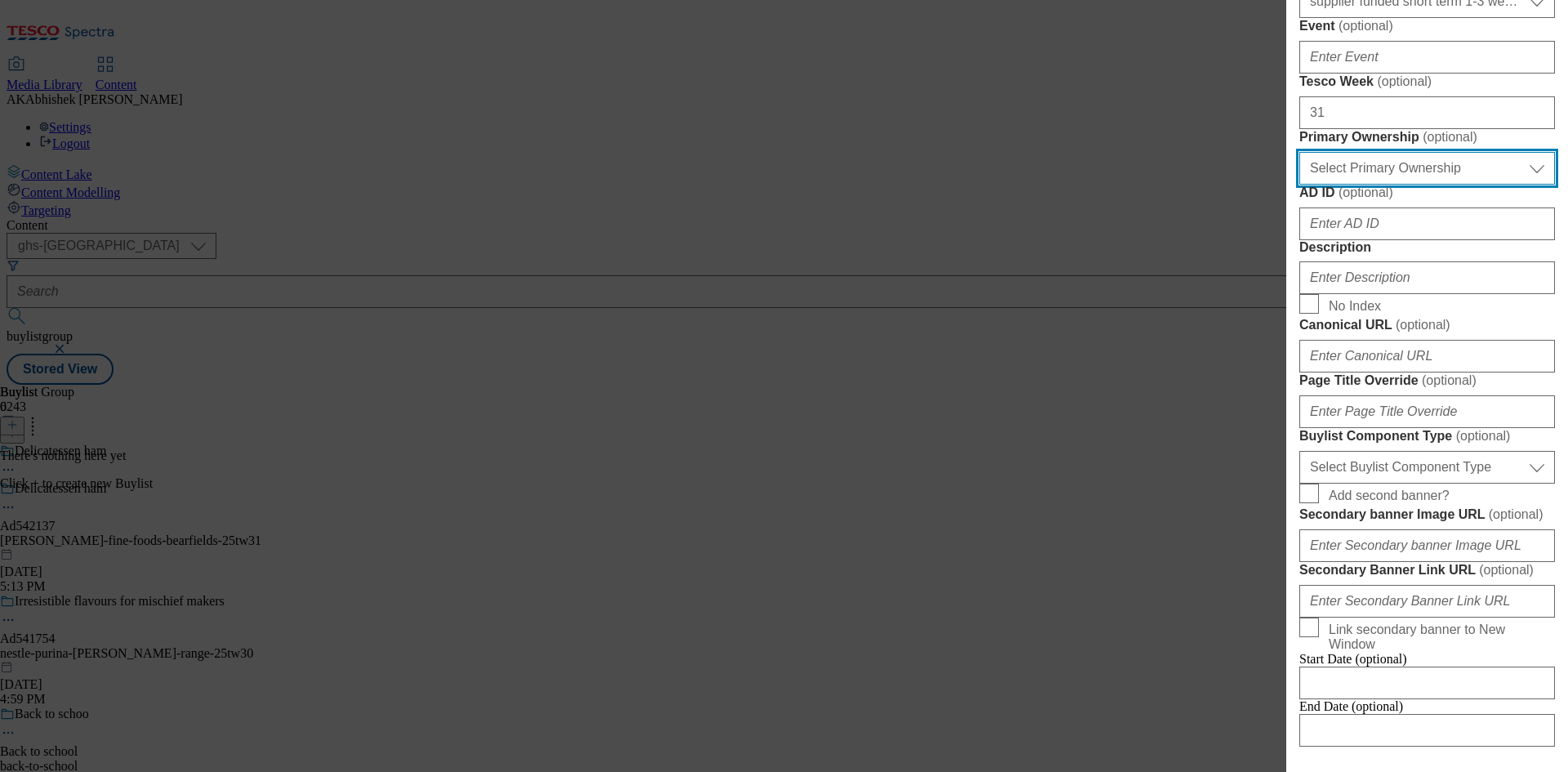
click at [1355, 185] on select "Select Primary Ownership [PERSON_NAME]" at bounding box center [1427, 169] width 256 height 33
click at [1300, 185] on select "Select Primary Ownership [PERSON_NAME]" at bounding box center [1427, 169] width 256 height 33
click at [1352, 185] on select "Select Primary Ownership [PERSON_NAME]" at bounding box center [1427, 169] width 256 height 33
select select "dunnhumby"
click at [1300, 185] on select "Select Primary Ownership [PERSON_NAME]" at bounding box center [1427, 169] width 256 height 33
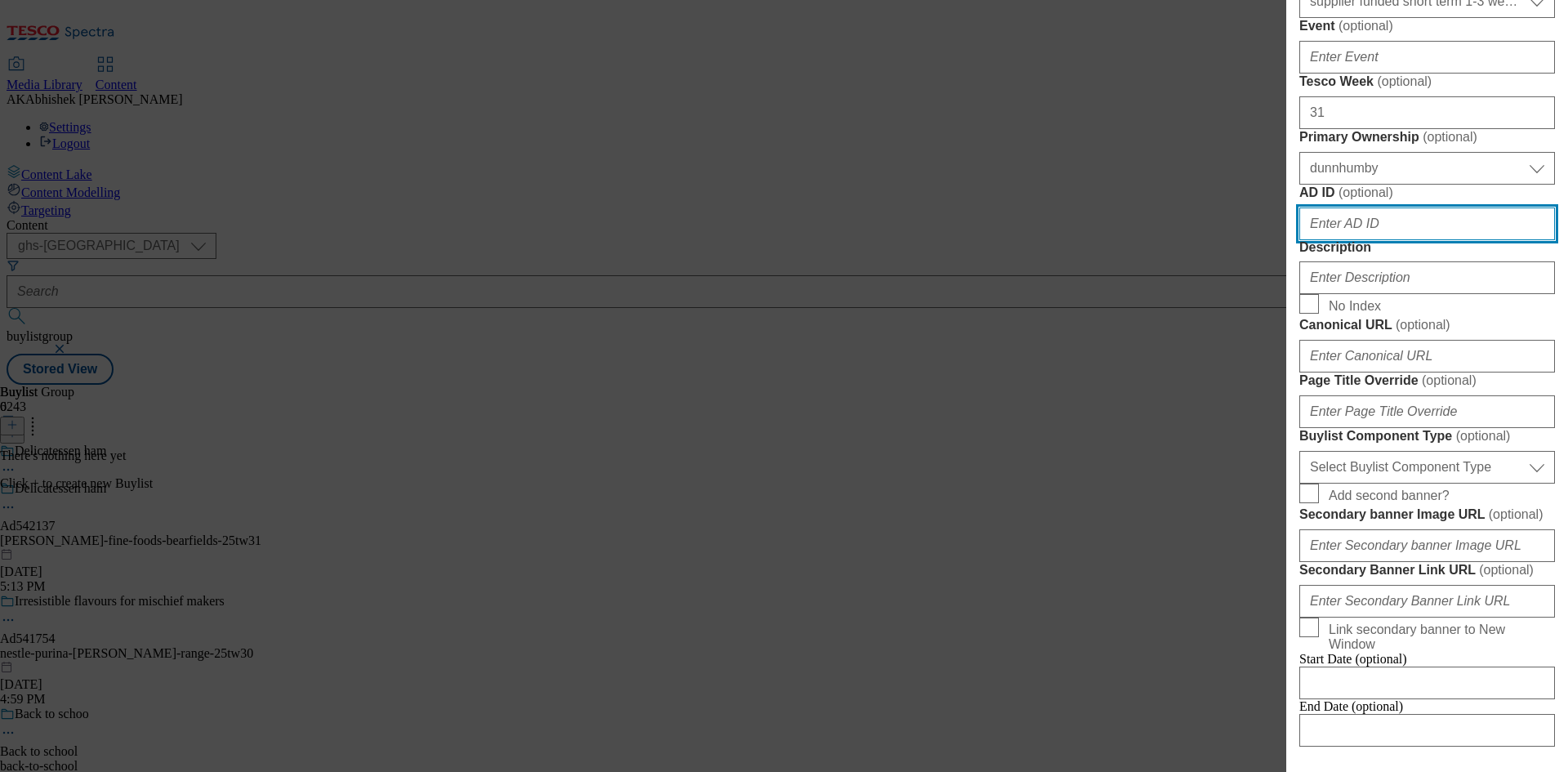
click at [1389, 240] on input "AD ID ( optional )" at bounding box center [1427, 224] width 256 height 33
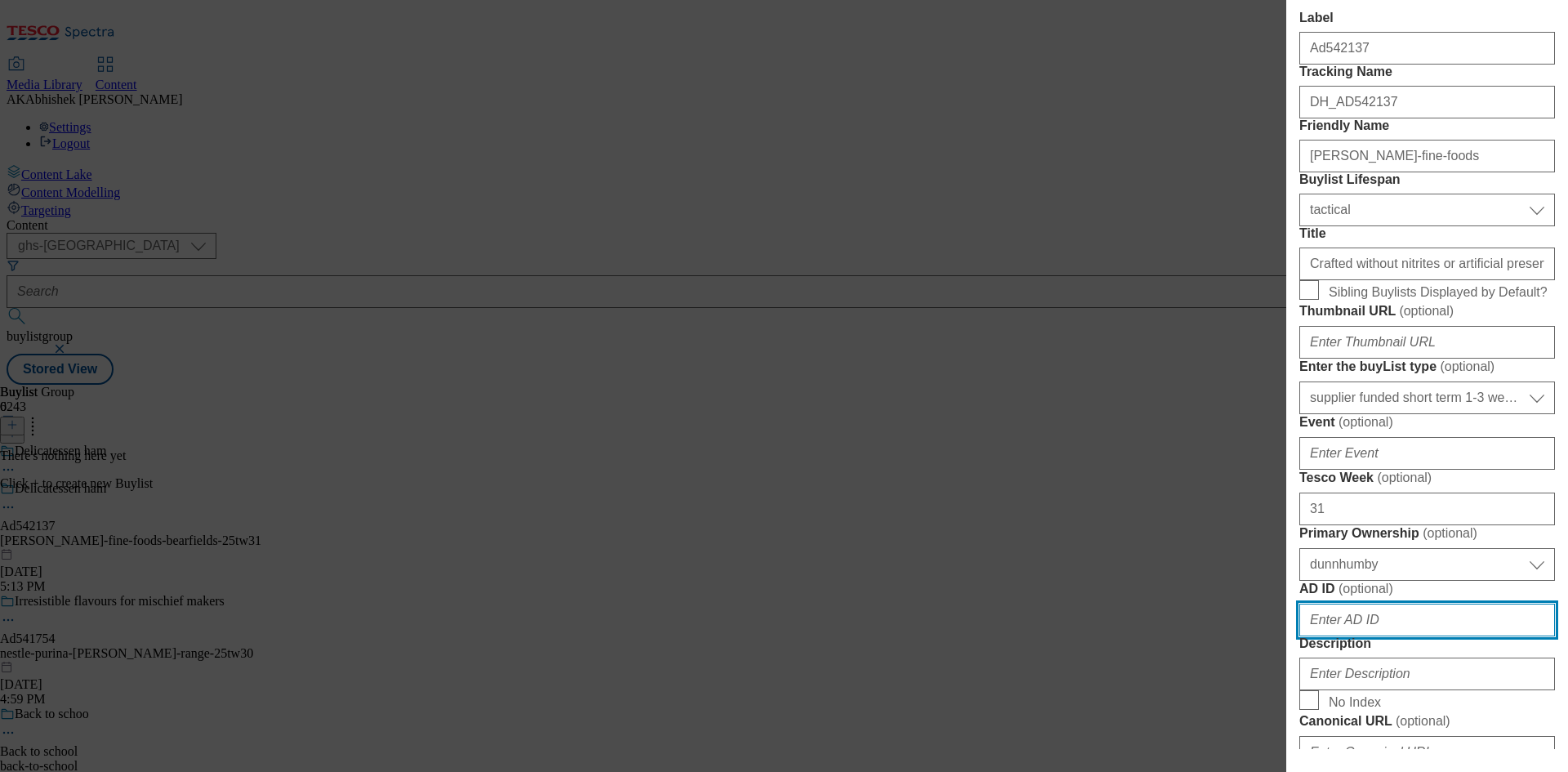
scroll to position [0, 0]
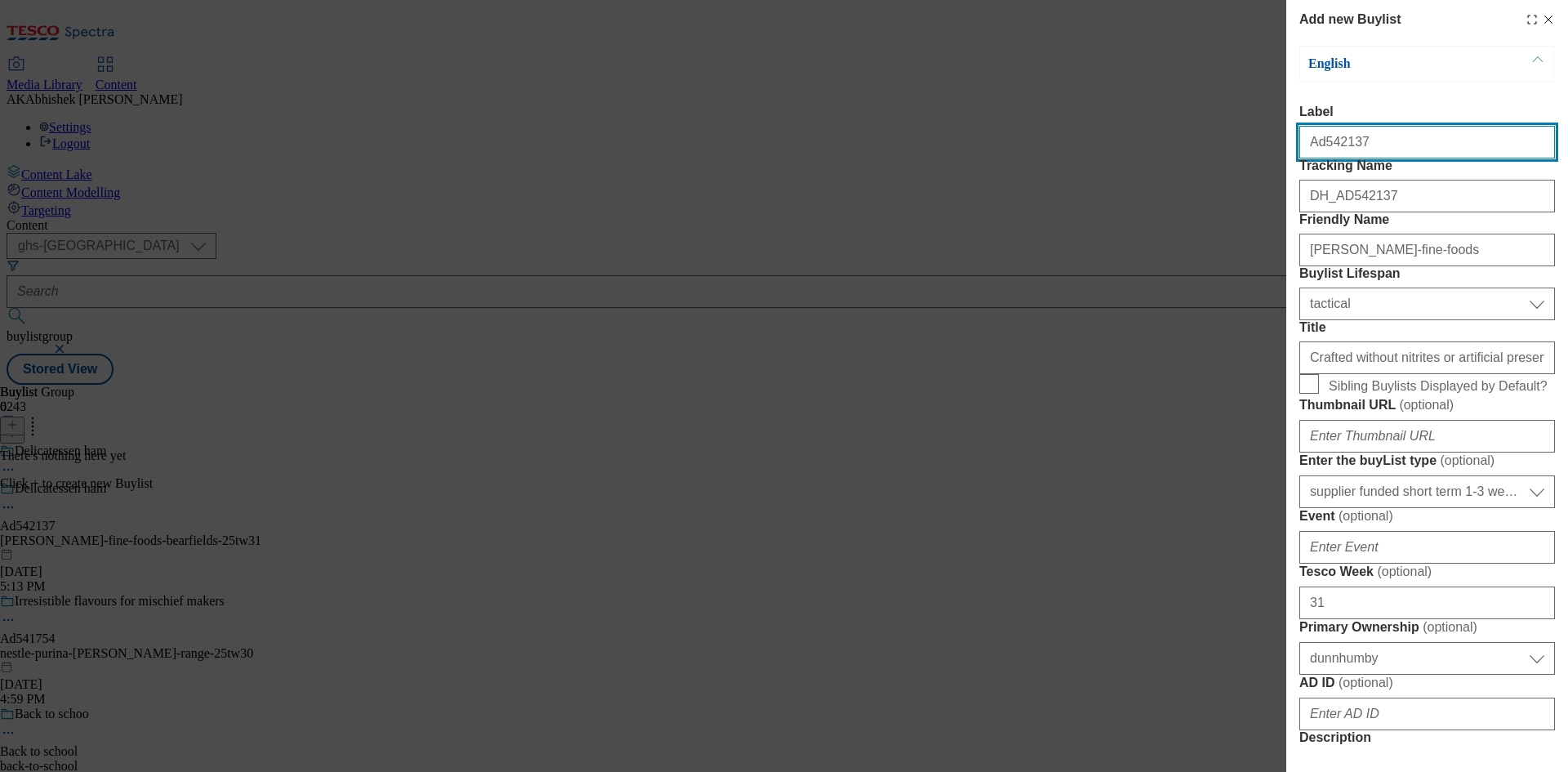
drag, startPoint x: 1322, startPoint y: 146, endPoint x: 1458, endPoint y: 176, distance: 139.3
click at [1459, 156] on input "Ad542137" at bounding box center [1427, 142] width 256 height 33
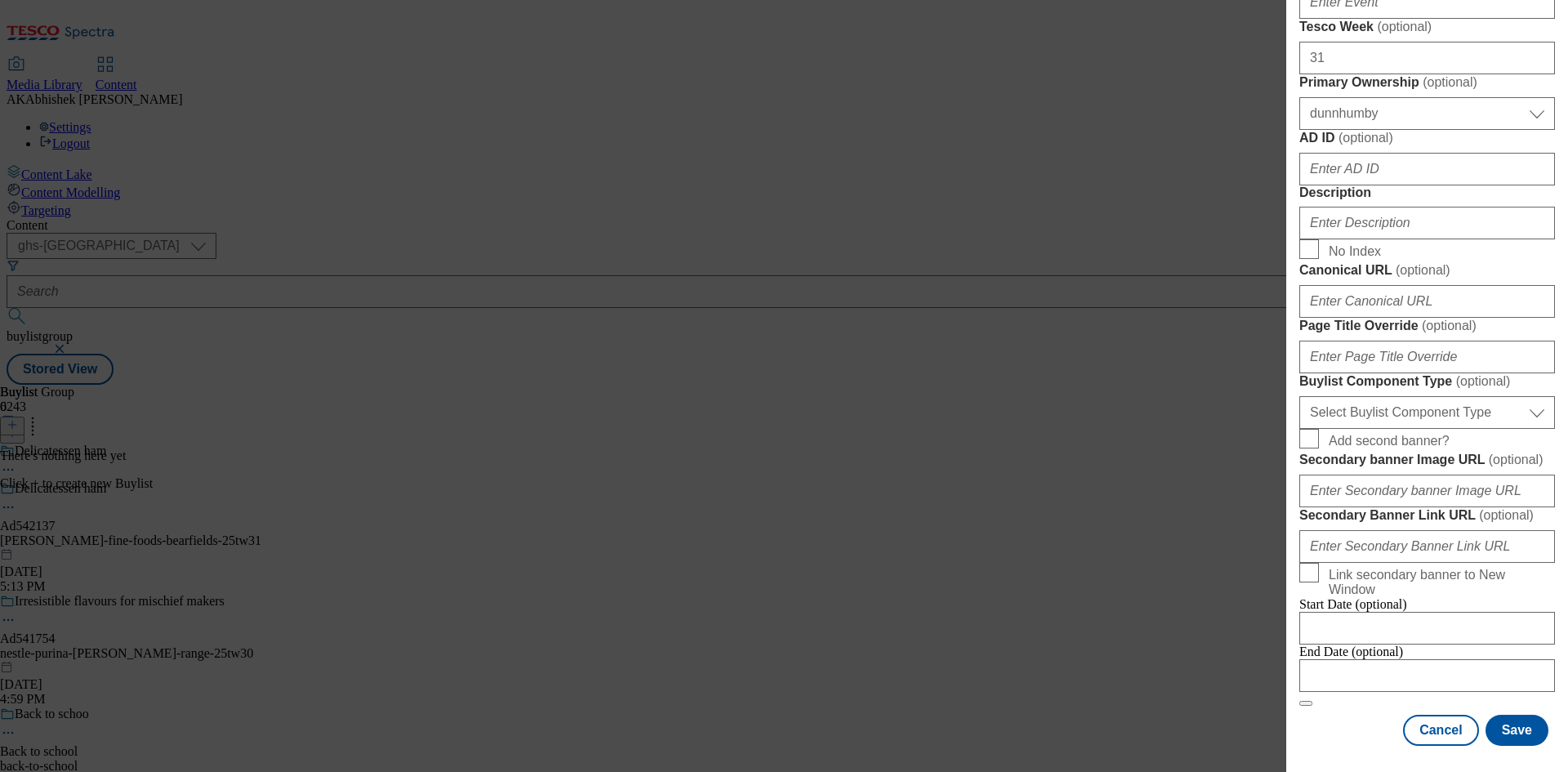
scroll to position [817, 0]
click at [1365, 239] on input "Description" at bounding box center [1427, 223] width 256 height 33
paste input "542137"
type input "542137"
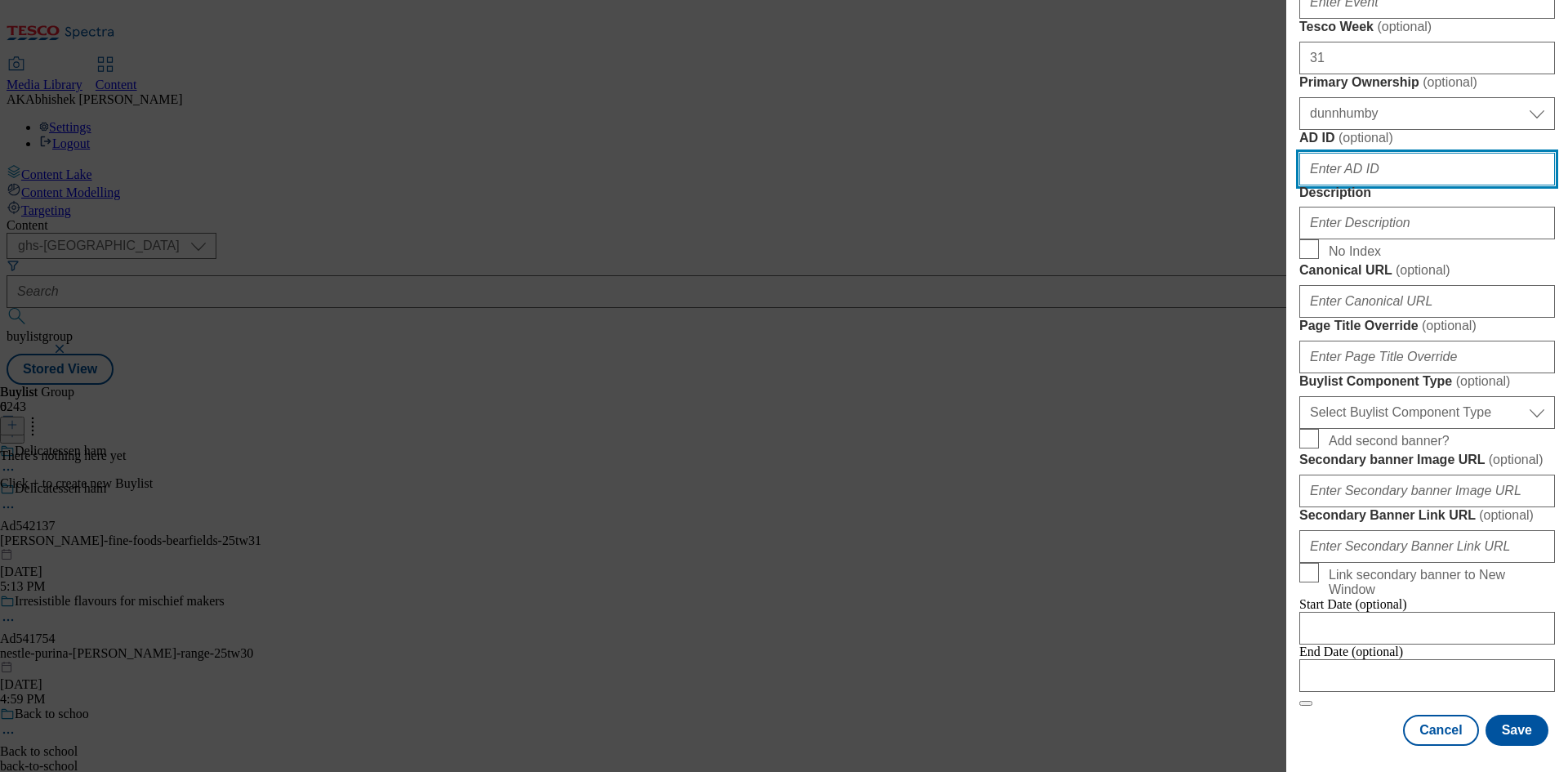
click at [1329, 185] on input "AD ID ( optional )" at bounding box center [1427, 170] width 256 height 33
paste input "542137"
type input "542137"
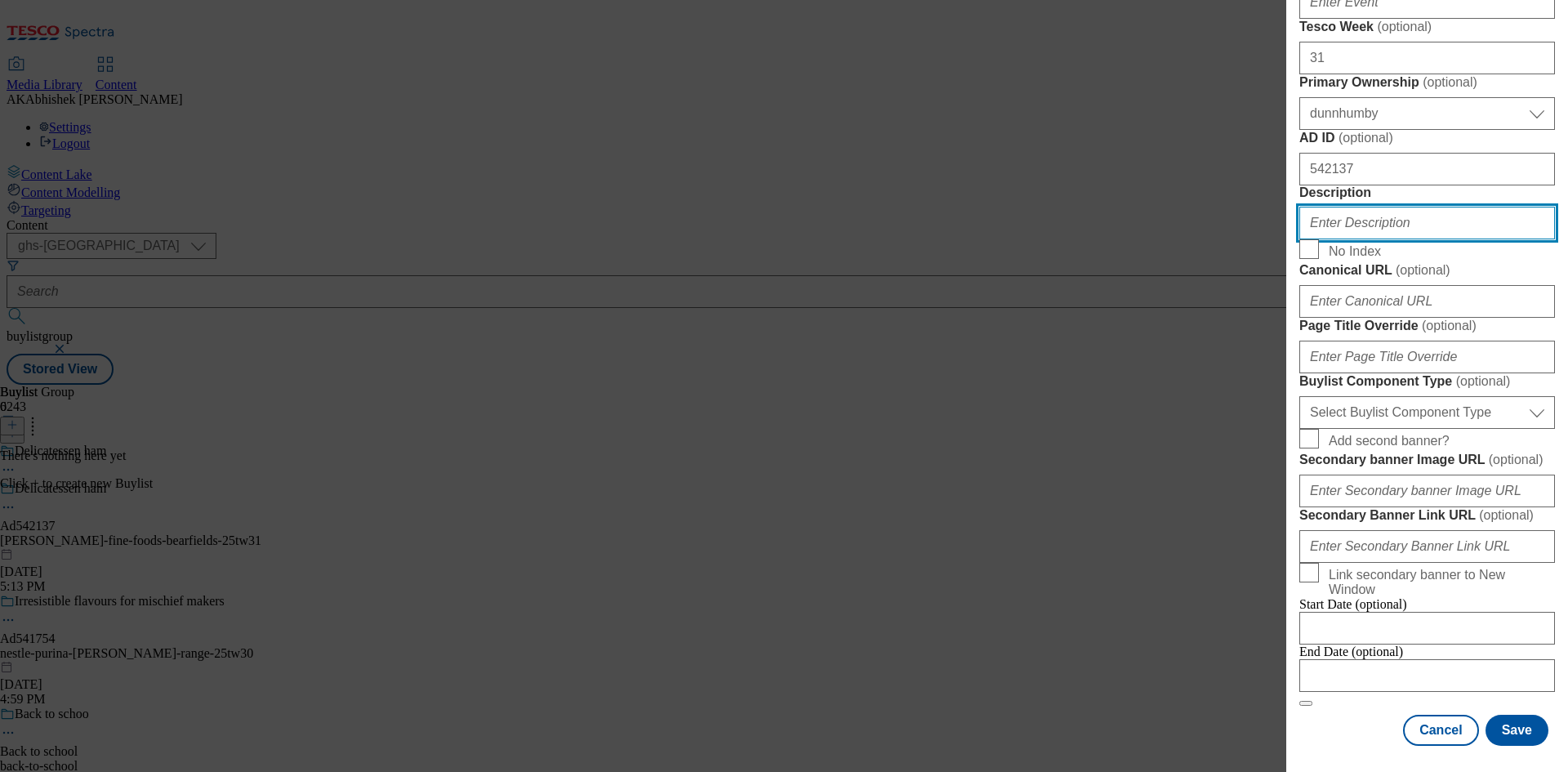
click at [1374, 239] on input "Description" at bounding box center [1427, 223] width 256 height 33
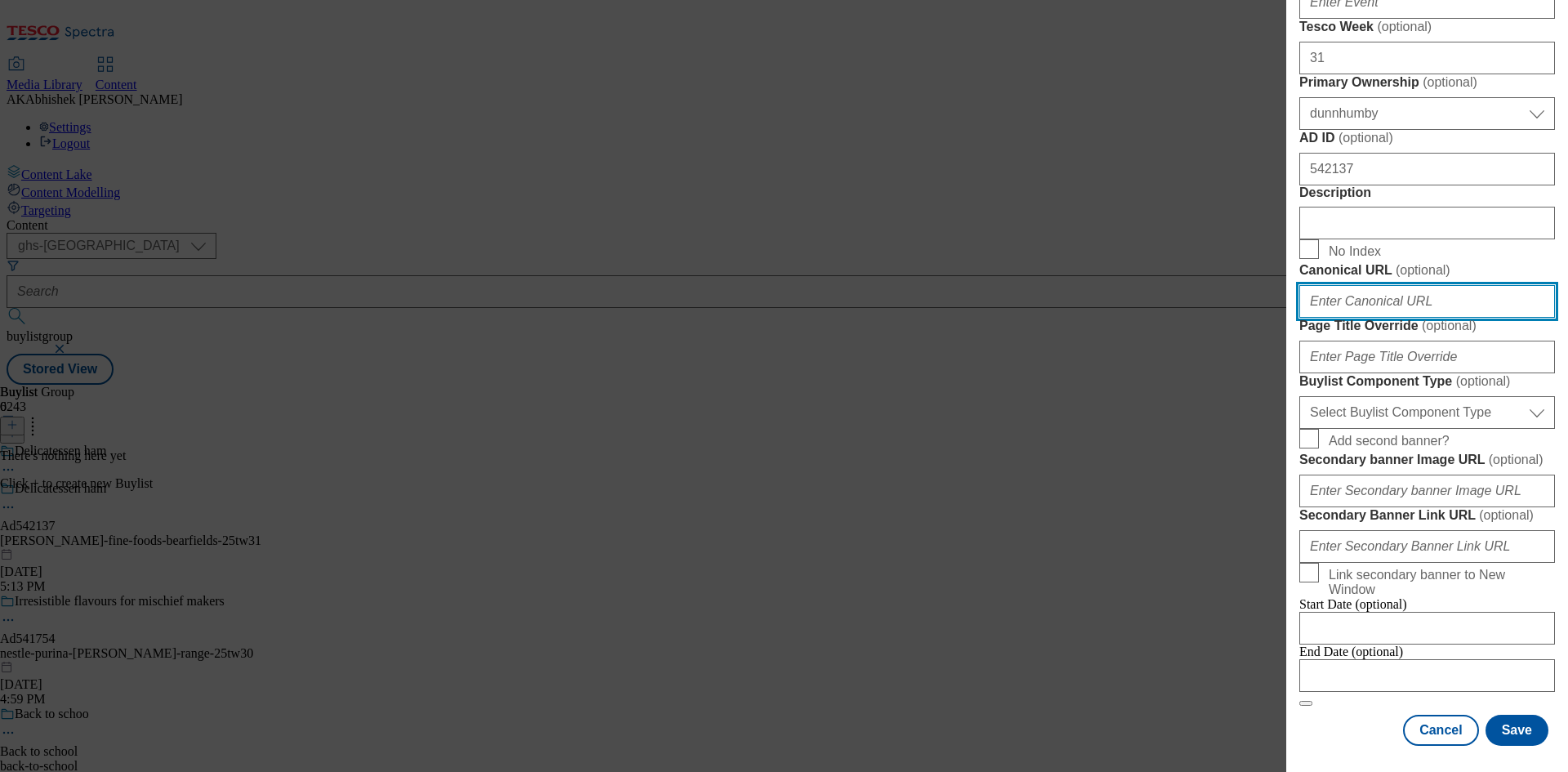
click at [1381, 318] on input "Canonical URL ( optional )" at bounding box center [1427, 301] width 256 height 33
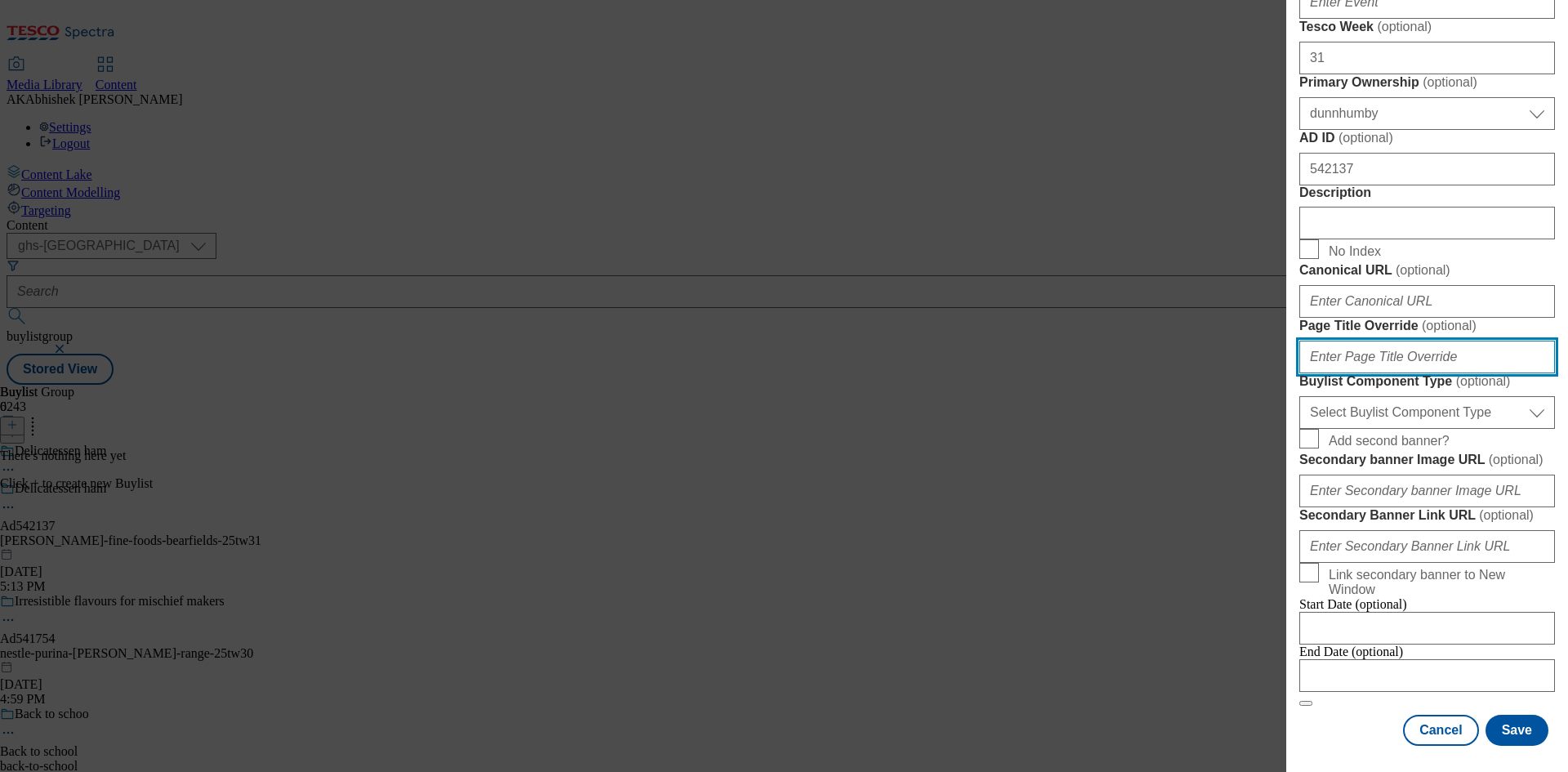
click at [1376, 373] on input "Page Title Override ( optional )" at bounding box center [1427, 357] width 256 height 33
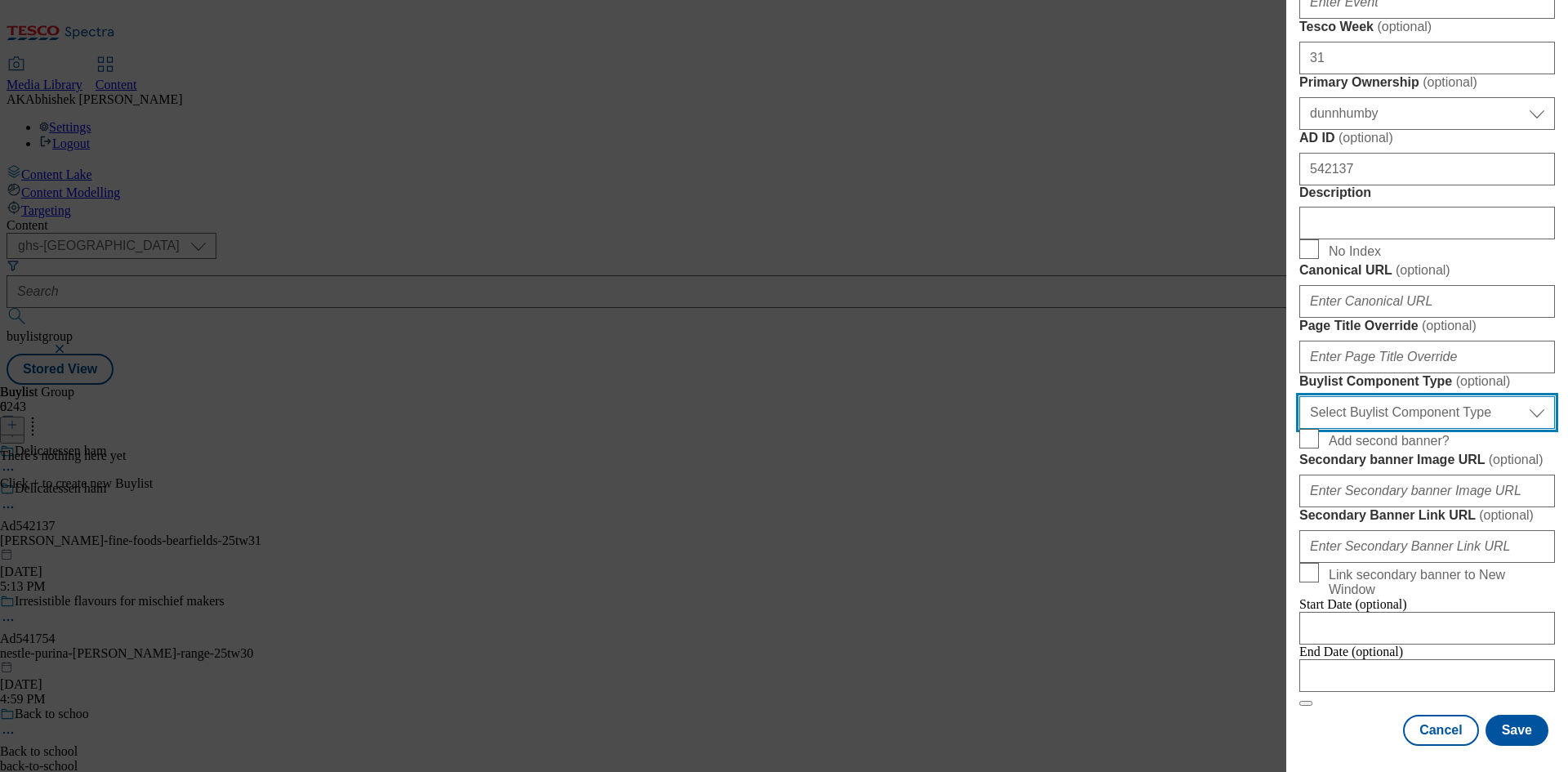
click at [1464, 429] on select "Select Buylist Component Type Banner Competition Header Meal" at bounding box center [1427, 413] width 256 height 33
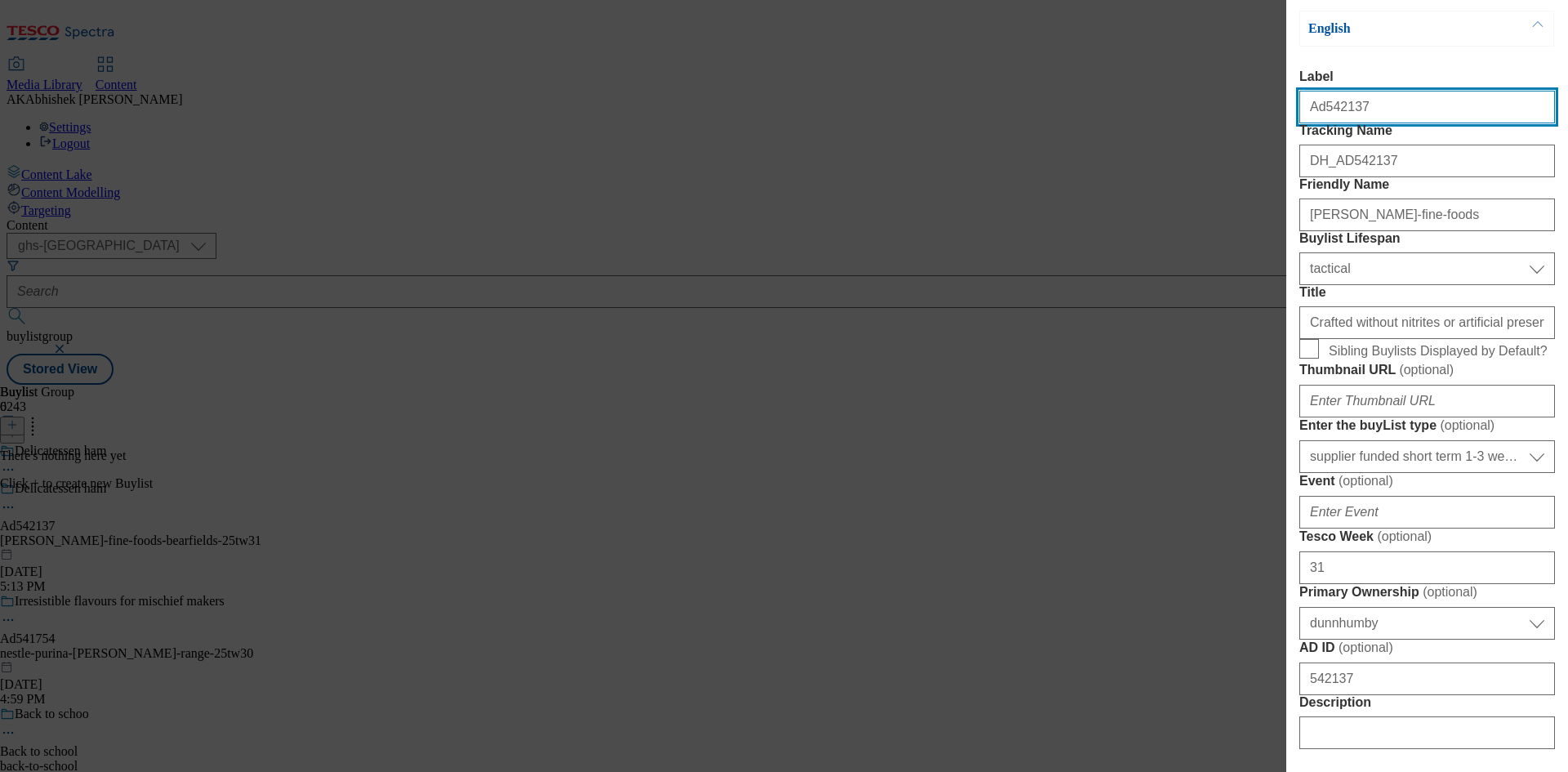
select select "Banner"
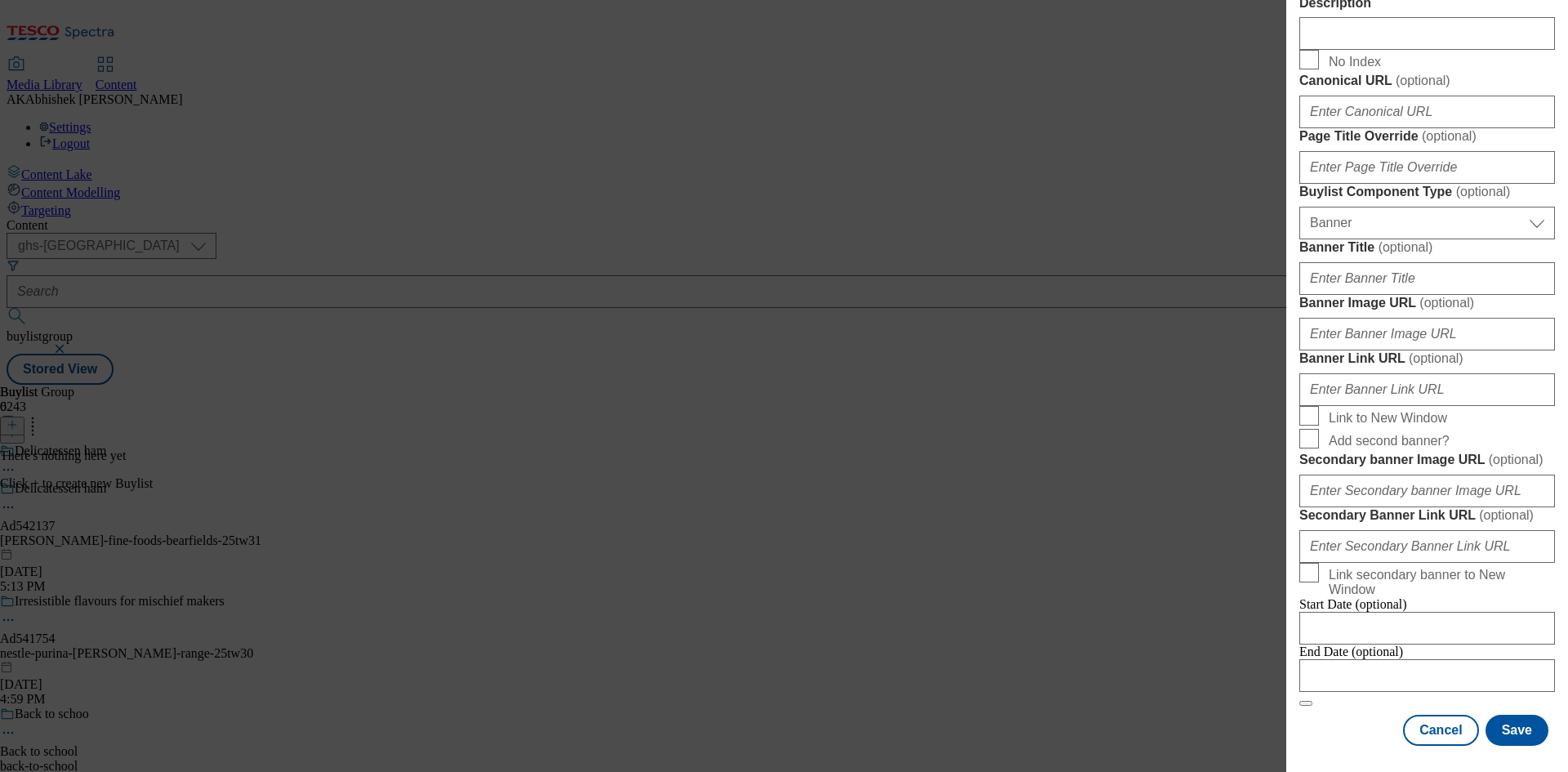
scroll to position [1432, 0]
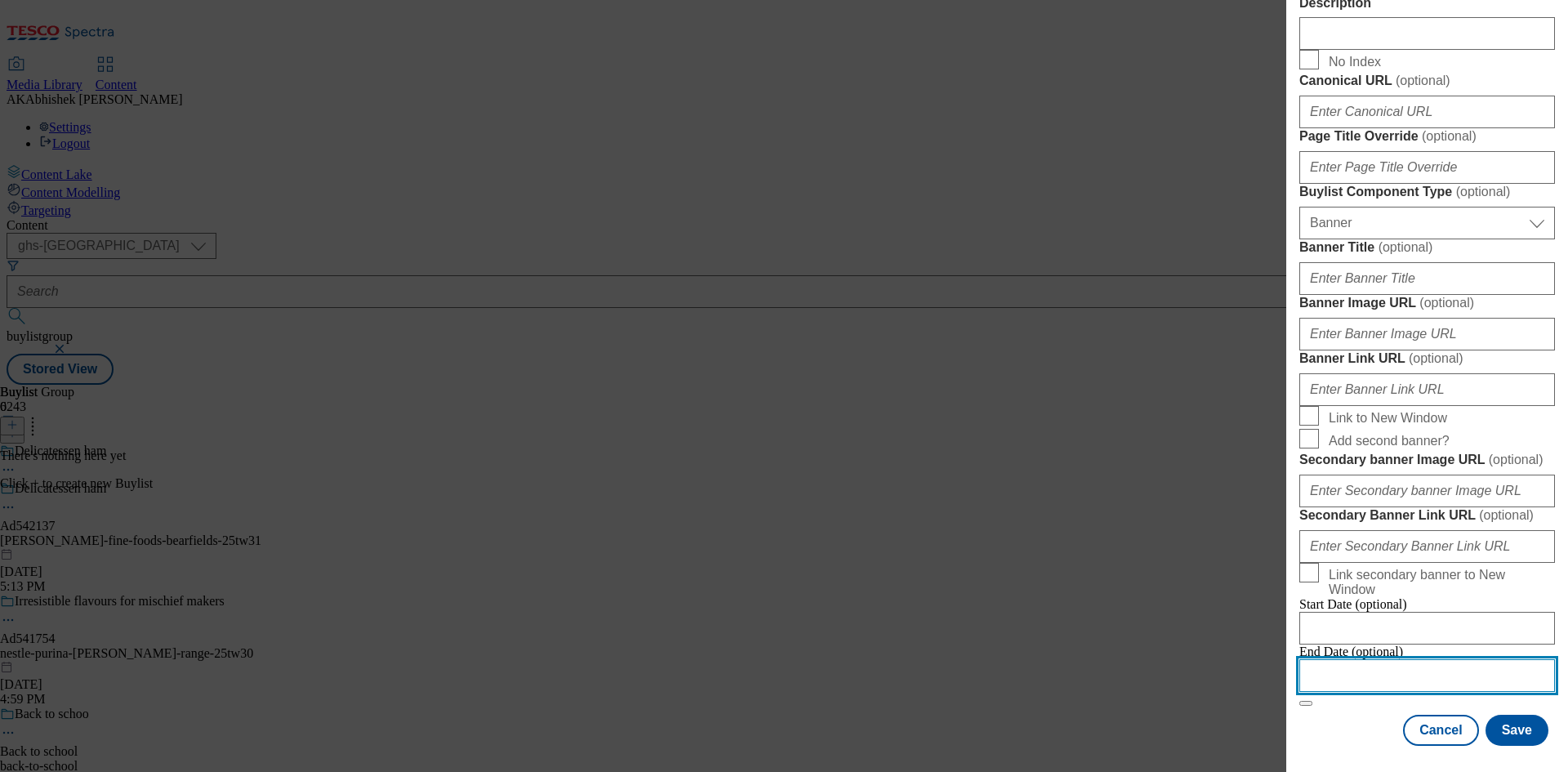
click at [1446, 668] on input "Modal" at bounding box center [1427, 675] width 256 height 33
select select "2025"
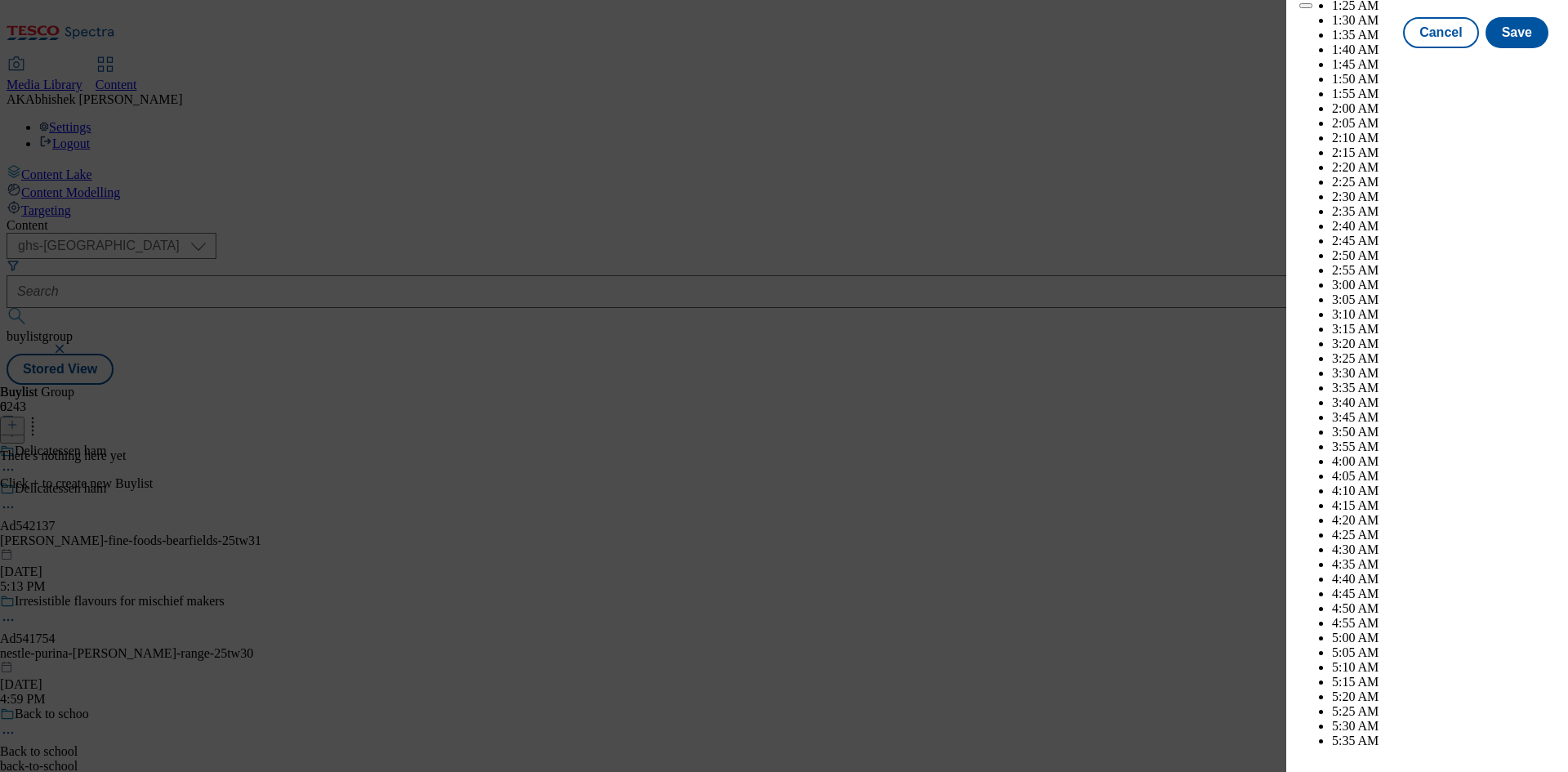
scroll to position [6213, 0]
select select "December"
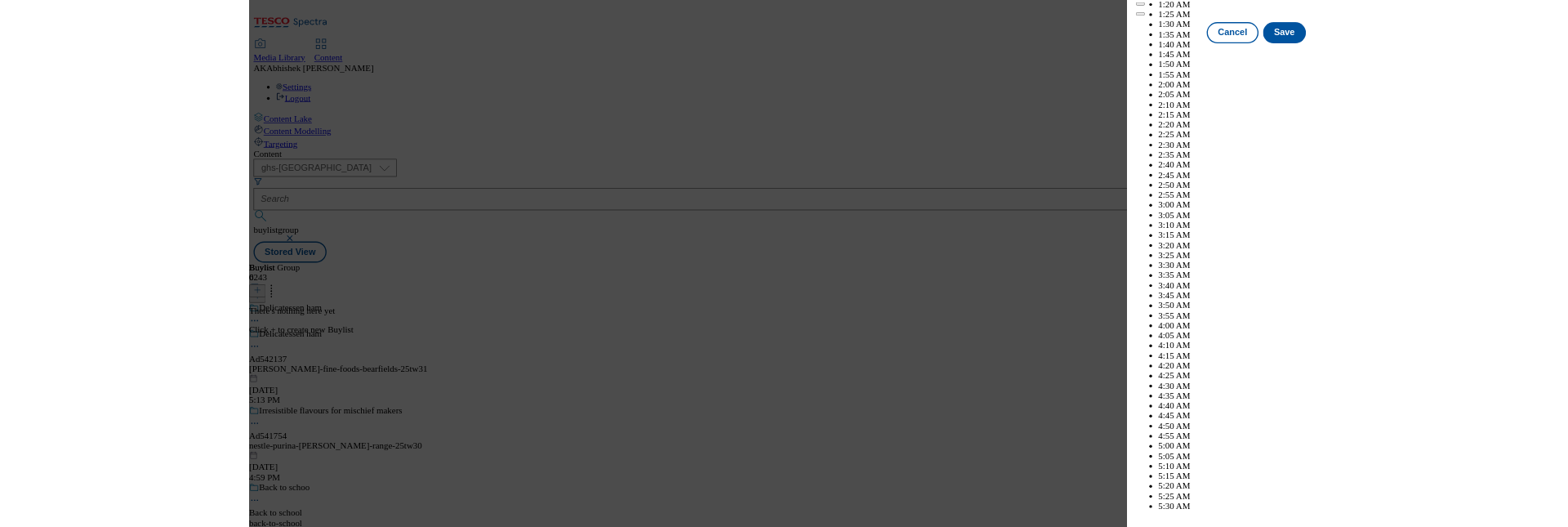
scroll to position [8092, 0]
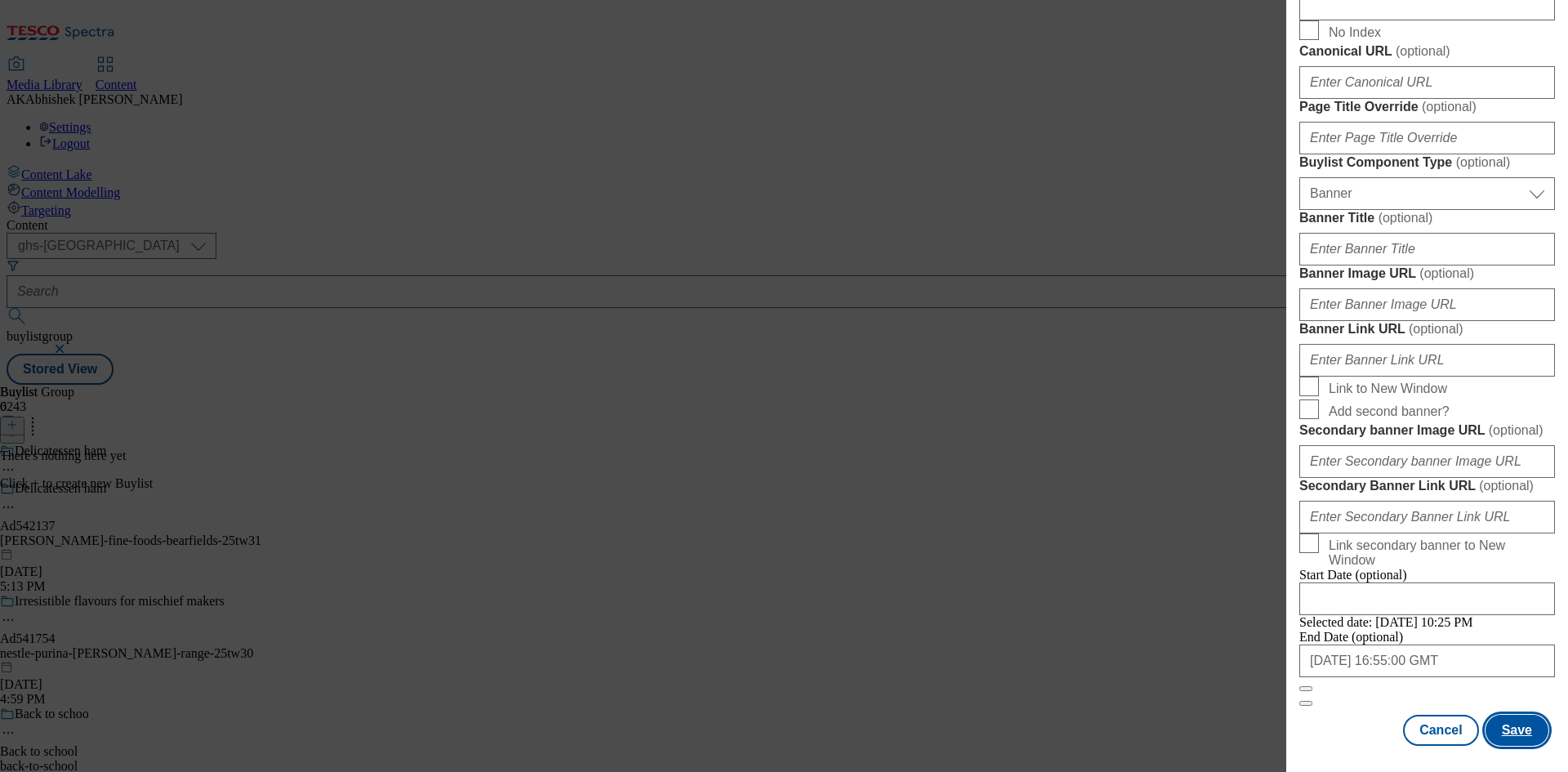
click at [1514, 737] on button "Save" at bounding box center [1517, 730] width 63 height 31
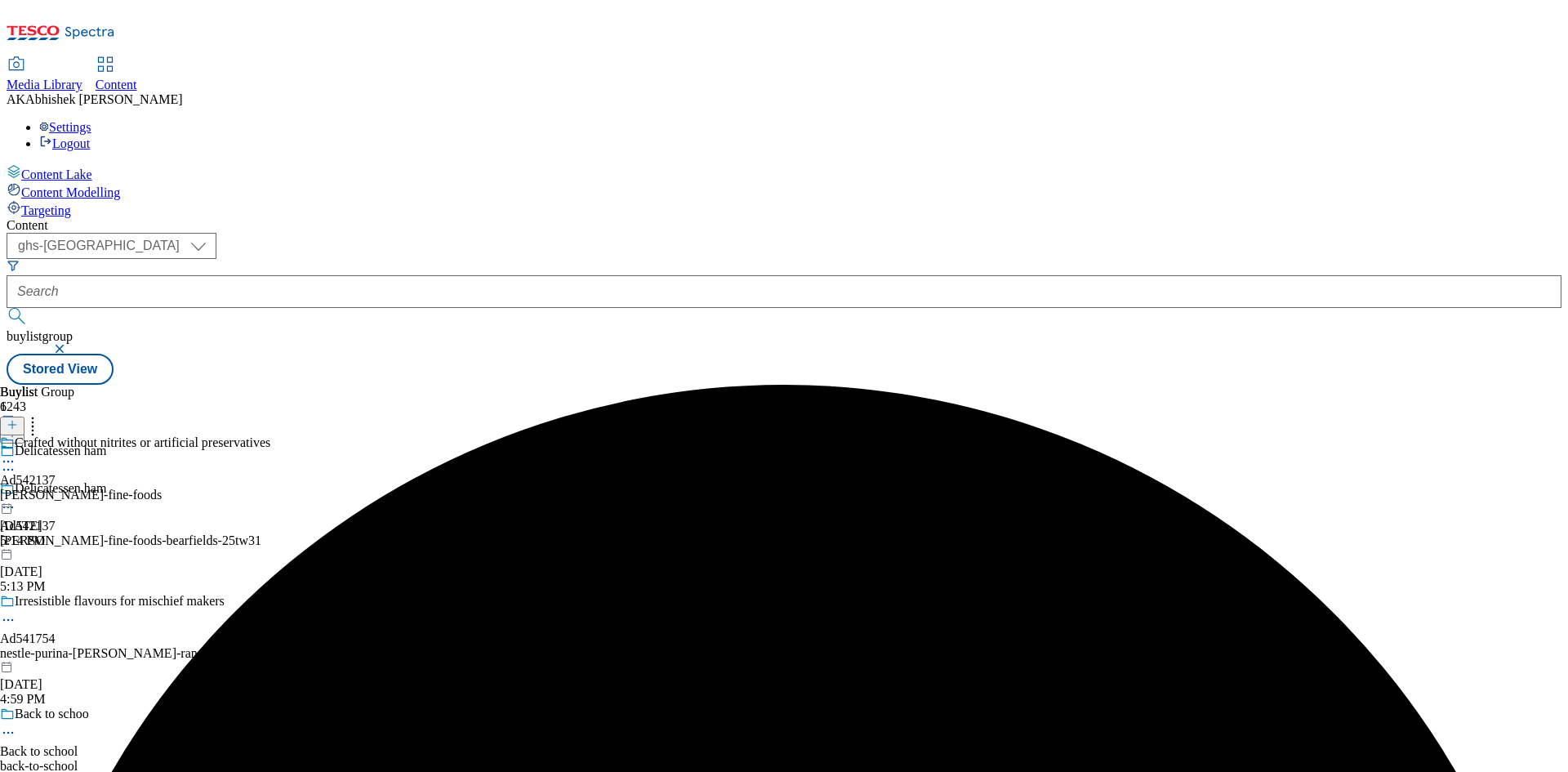
click at [270, 487] on div "[PERSON_NAME]-fine-foods" at bounding box center [135, 494] width 270 height 15
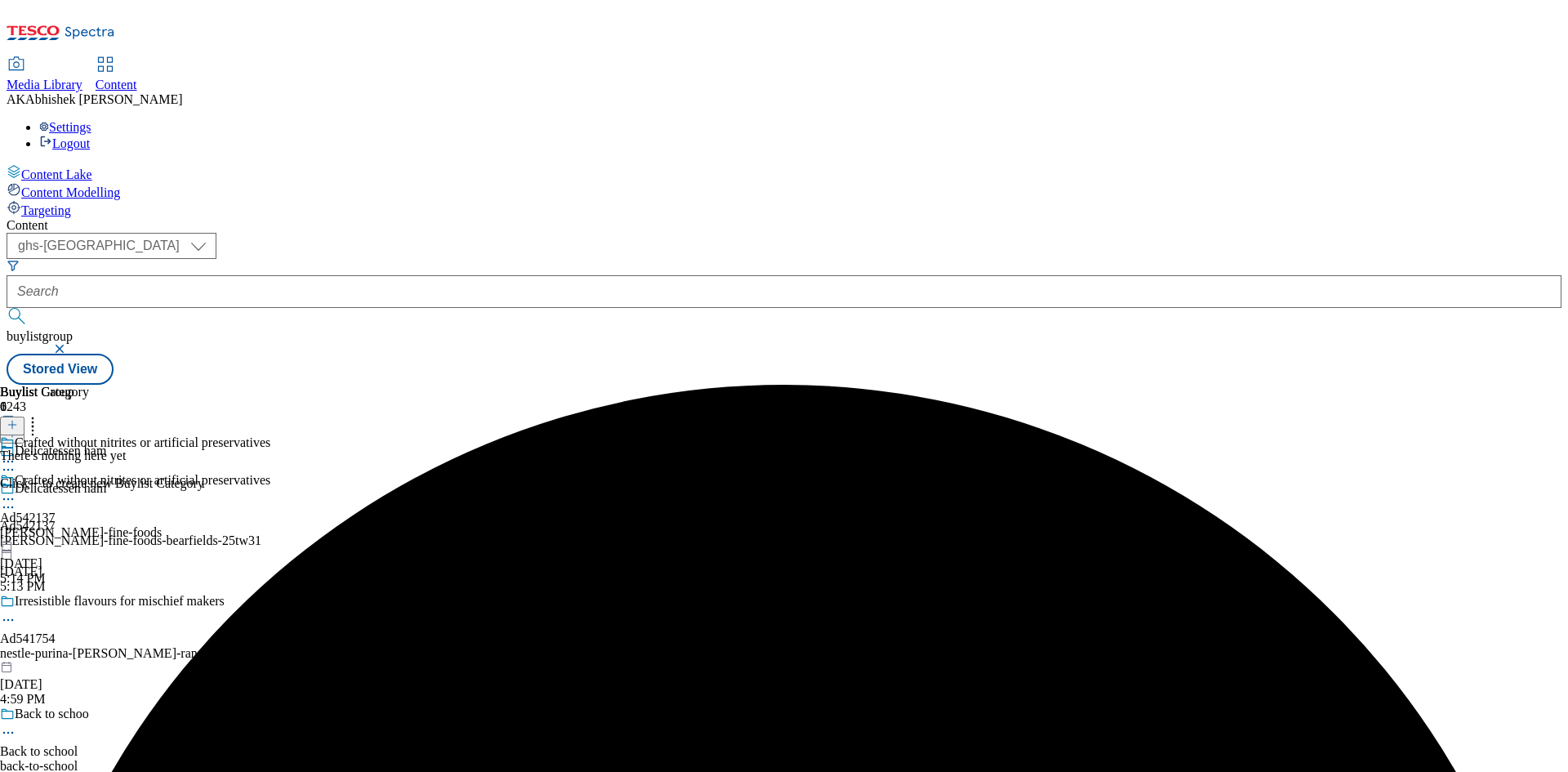
click at [18, 418] on icon at bounding box center [13, 424] width 12 height 12
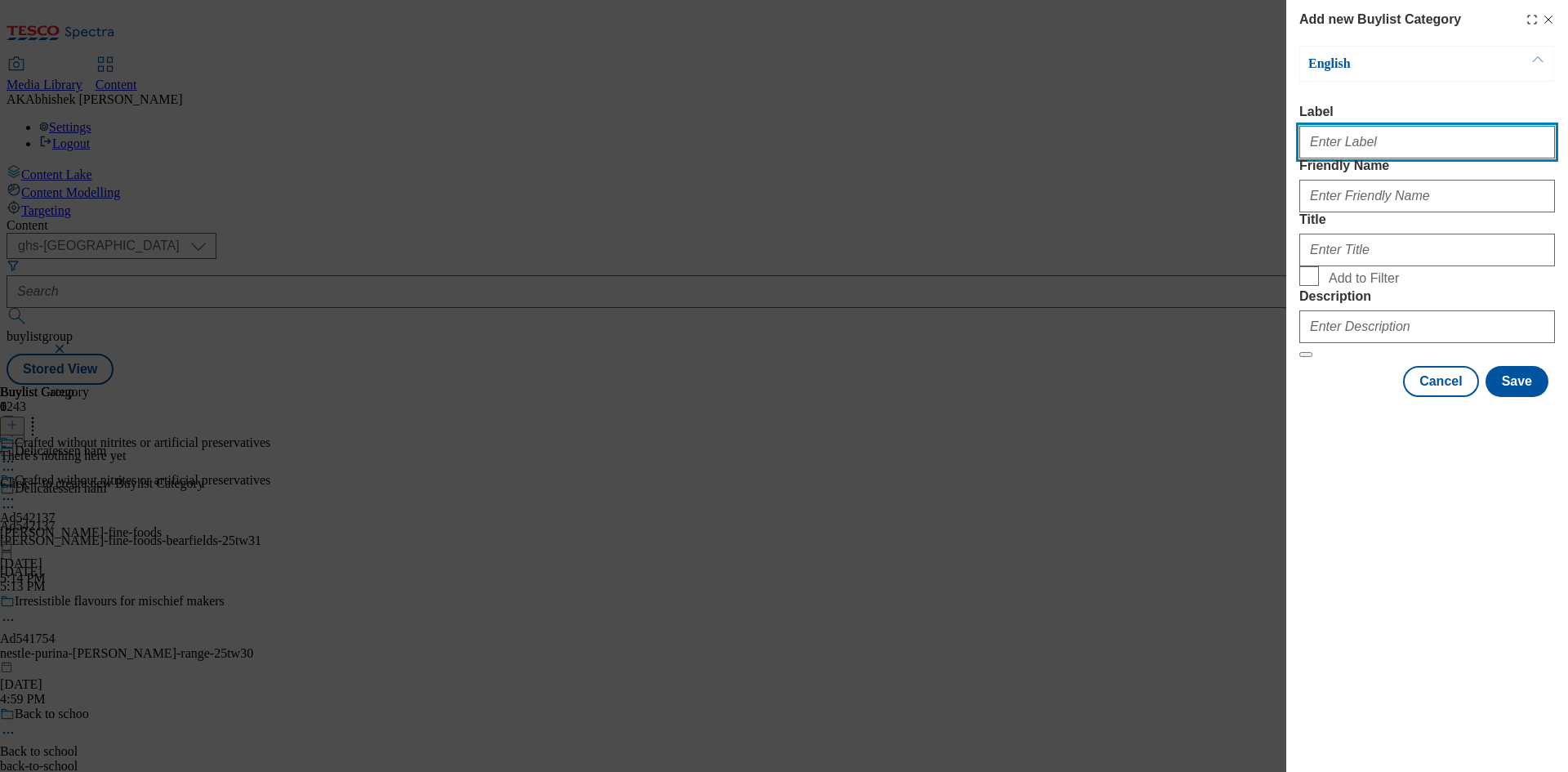
click at [1340, 144] on input "Label" at bounding box center [1427, 142] width 256 height 33
paste input "542137"
type input "Ad542137"
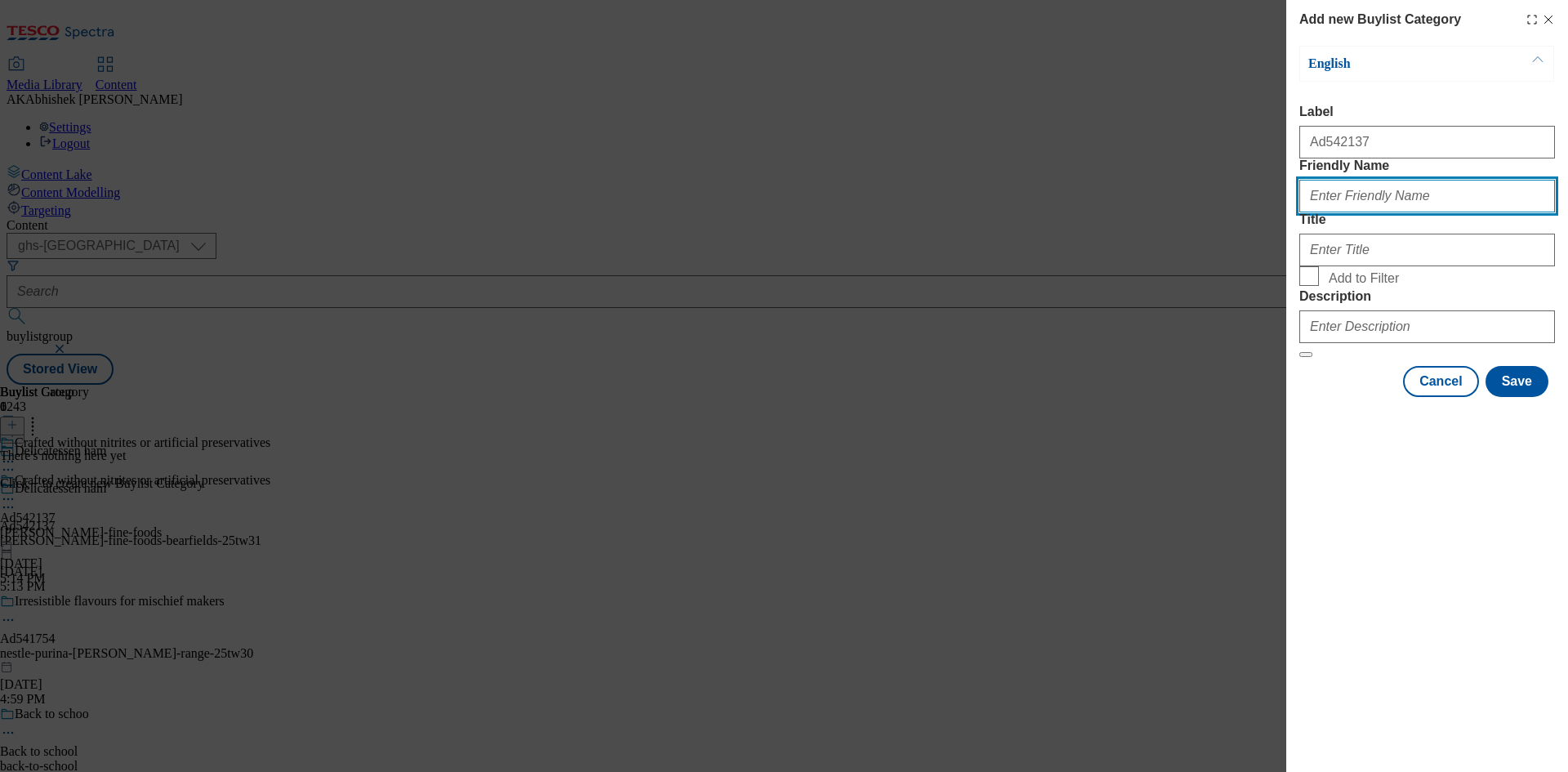
paste input "[PERSON_NAME]-fine-foods-bearfields"
type input "[PERSON_NAME]-fine-foods-bearfields"
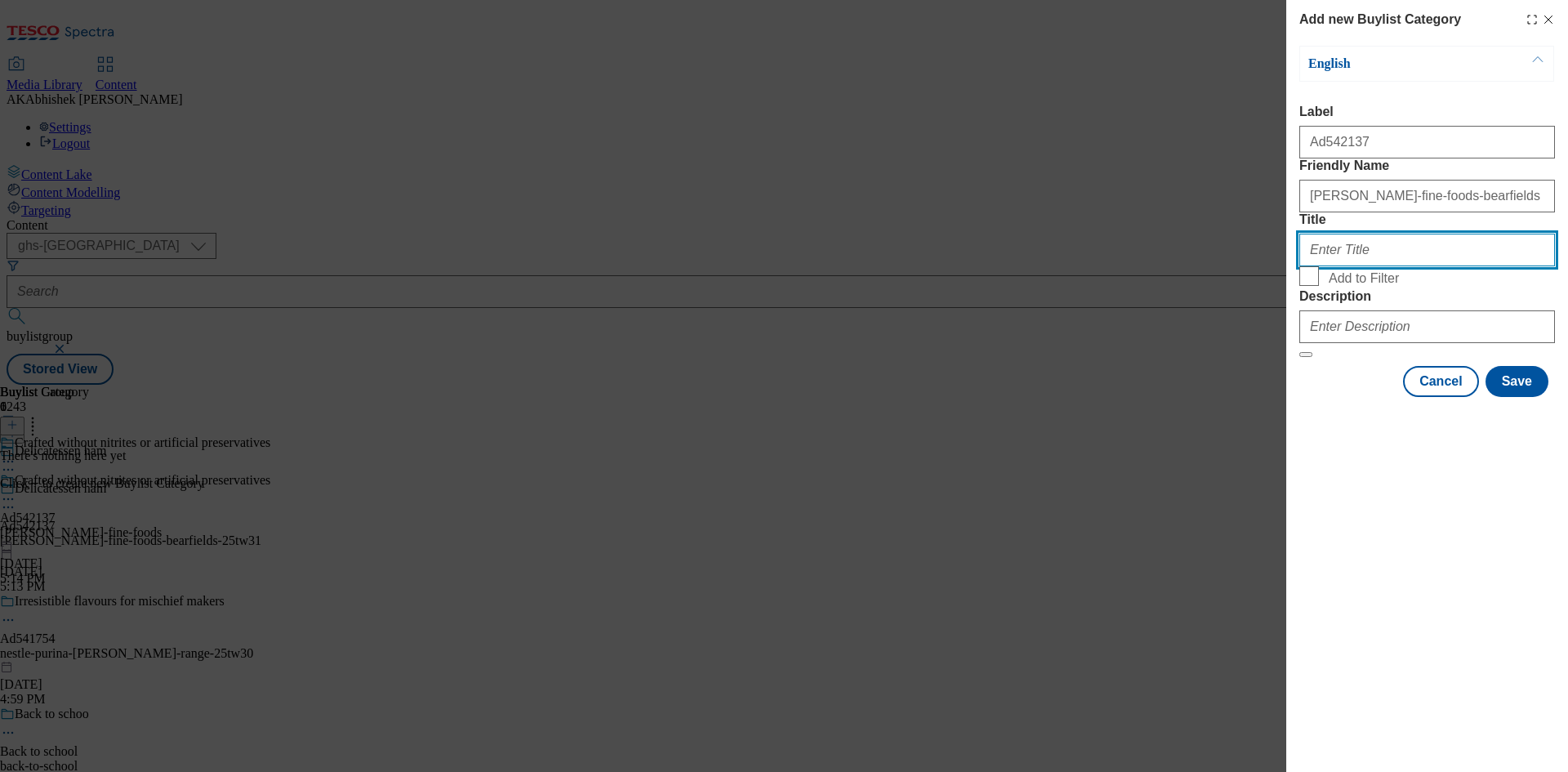
click at [1394, 266] on input "Title" at bounding box center [1427, 250] width 256 height 33
paste input "OBrienFineFoodsLeemingBarLimited"
click at [1339, 266] on input "OBrienFineFoodsLeemingBarLimited" at bounding box center [1427, 250] width 256 height 33
click at [1361, 266] on input "[PERSON_NAME] FineFoodsLeemingBarLimited" at bounding box center [1427, 250] width 256 height 33
click at [1393, 266] on input "[PERSON_NAME] Fine FoodsLeemingBarLimited" at bounding box center [1427, 250] width 256 height 33
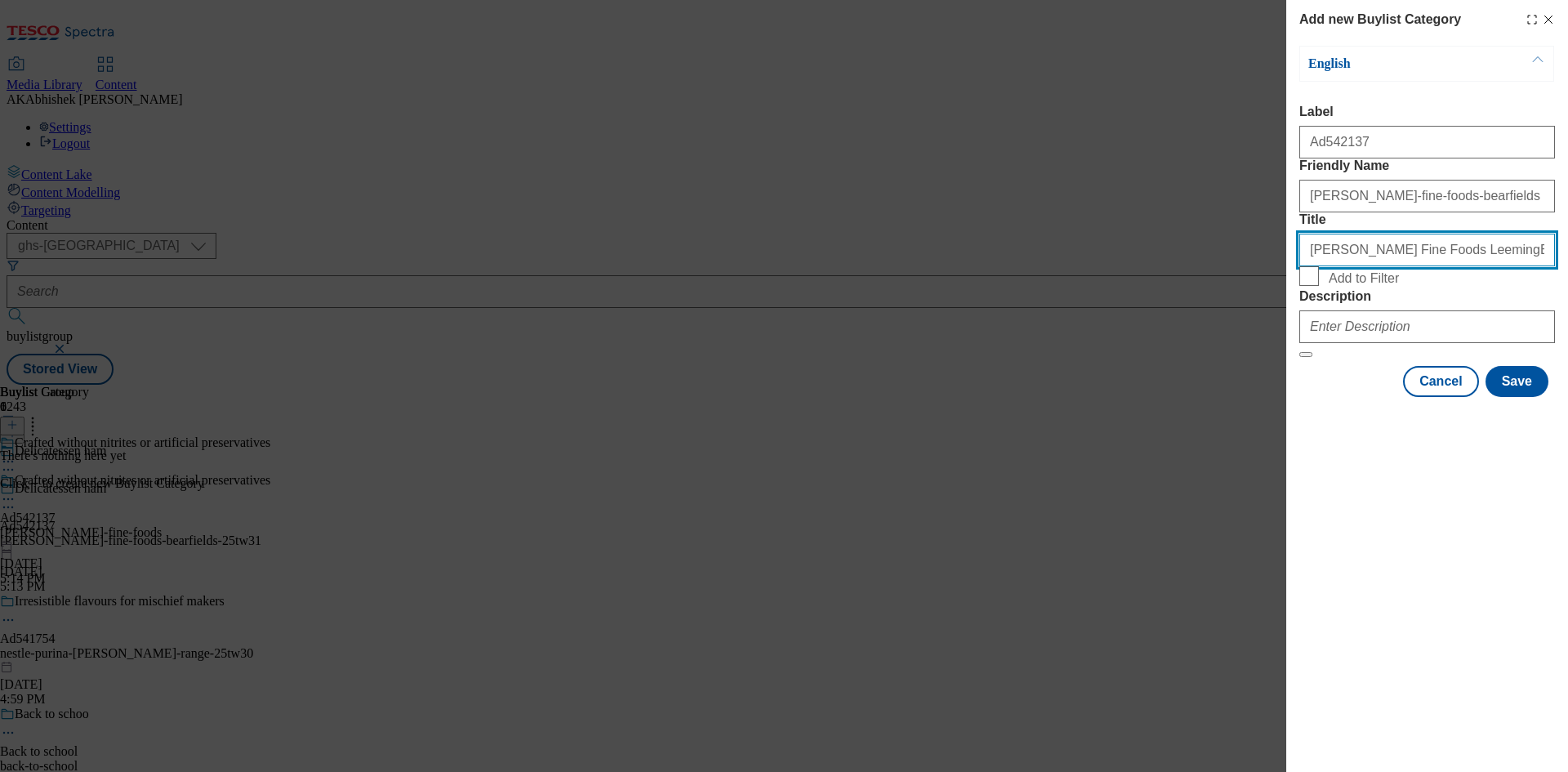
click at [1430, 266] on input "[PERSON_NAME] Fine Foods LeemingBarLimited" at bounding box center [1427, 250] width 256 height 33
click at [1451, 266] on input "[PERSON_NAME] Fine Foods Leeming BarLimited" at bounding box center [1427, 250] width 256 height 33
click at [1317, 266] on input "[PERSON_NAME] Fine Foods Leeming Bar Limited" at bounding box center [1427, 250] width 256 height 33
type input "O'Brien Fine Foods Leeming Bar Limited"
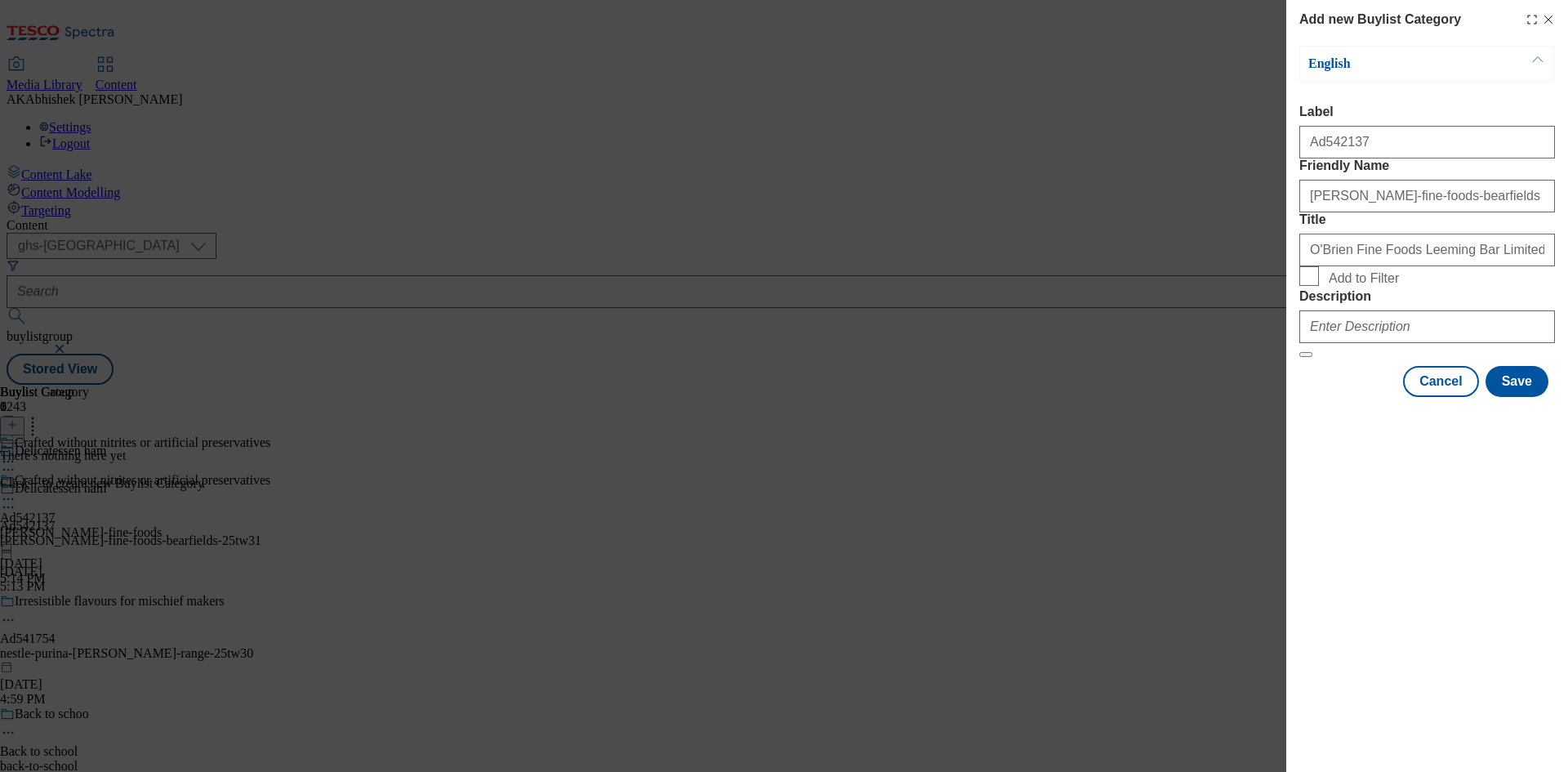
click at [1432, 343] on div "Modal" at bounding box center [1427, 324] width 256 height 39
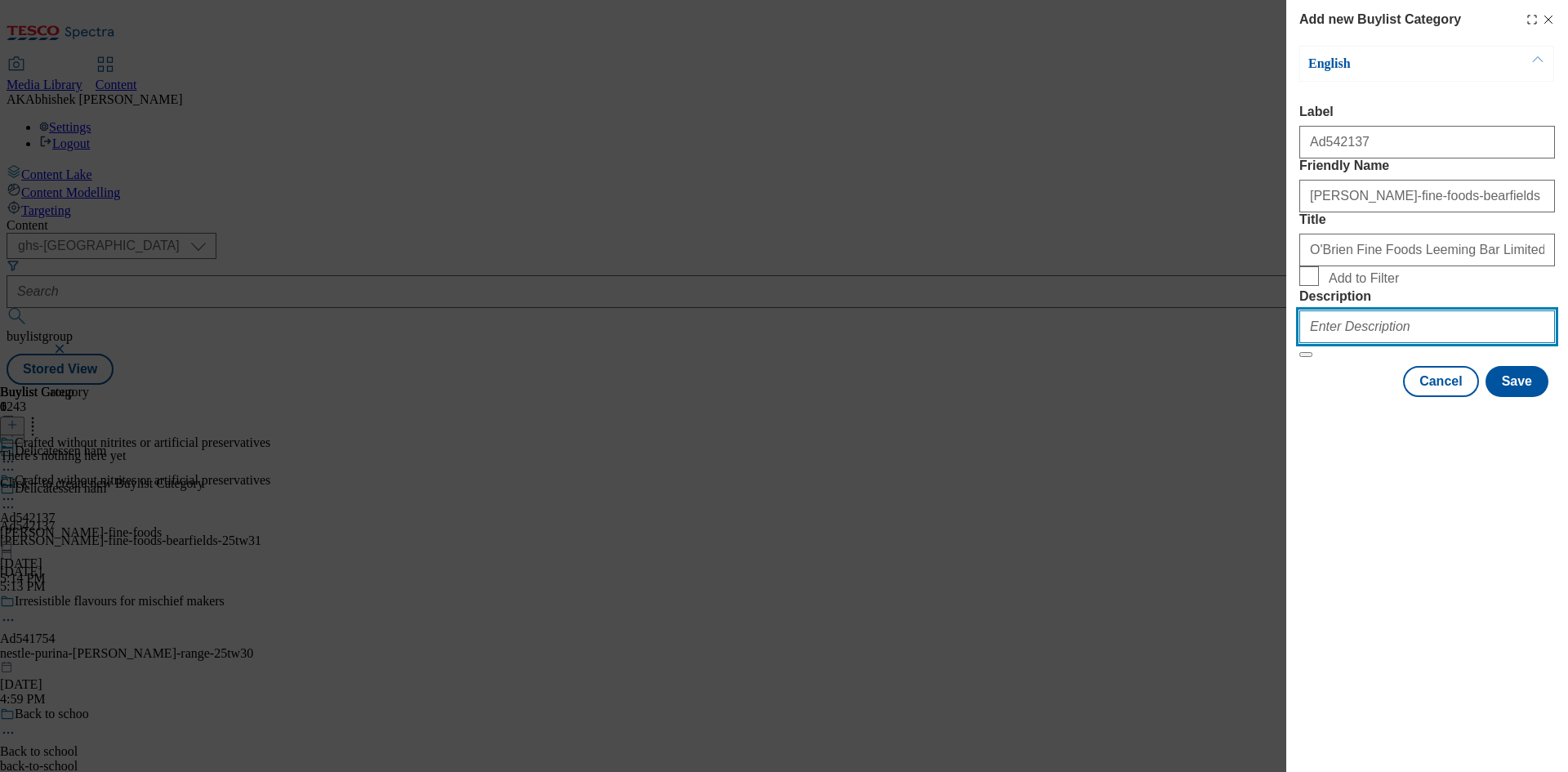
click at [1433, 343] on input "Description" at bounding box center [1427, 326] width 256 height 33
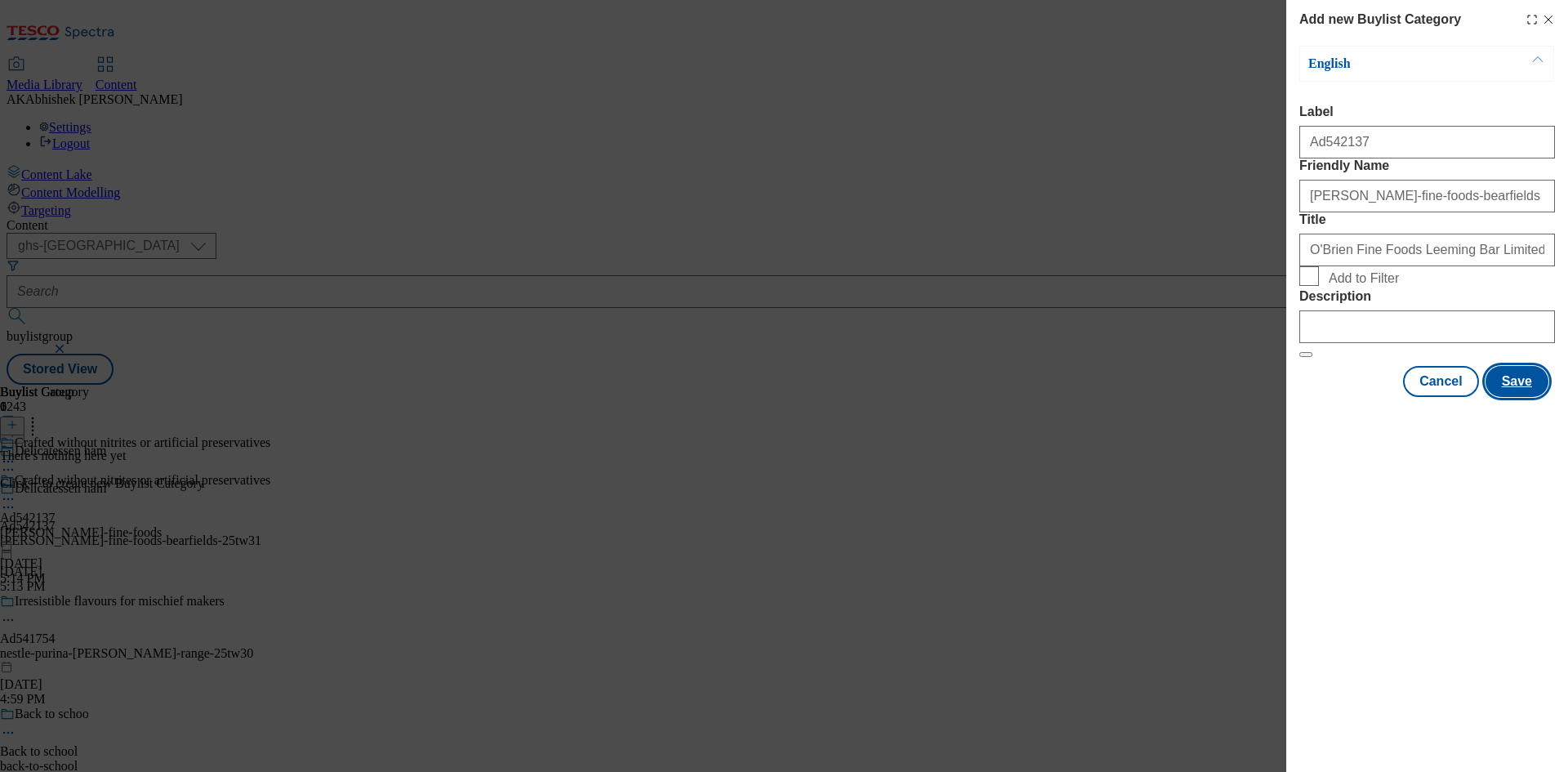
click at [1530, 397] on button "Save" at bounding box center [1517, 382] width 63 height 31
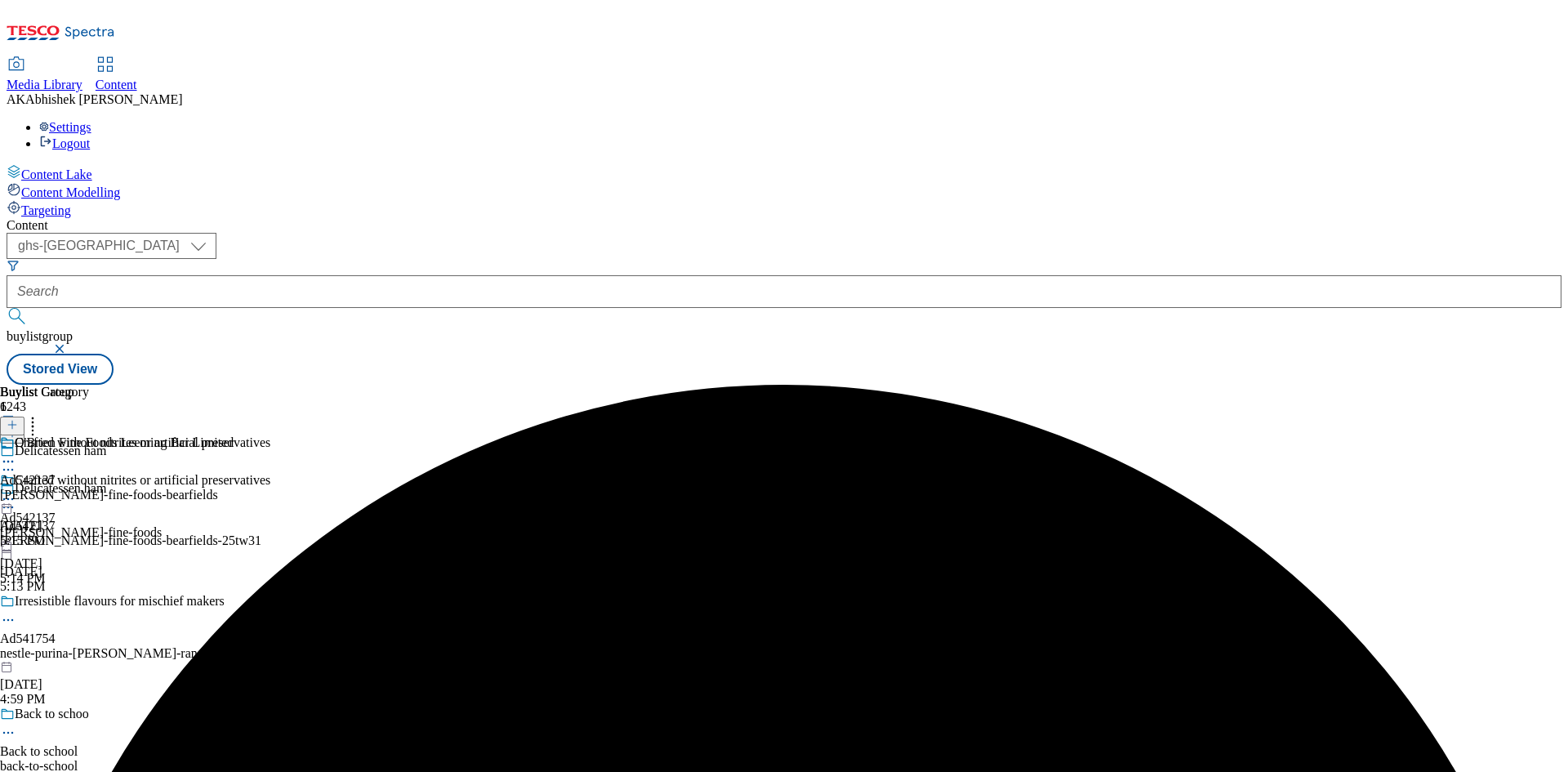
click at [234, 435] on div "O'Brien Fine Foods Leeming Bar Limited Ad542137 [PERSON_NAME]-fine-foods-bearfi…" at bounding box center [116, 491] width 234 height 112
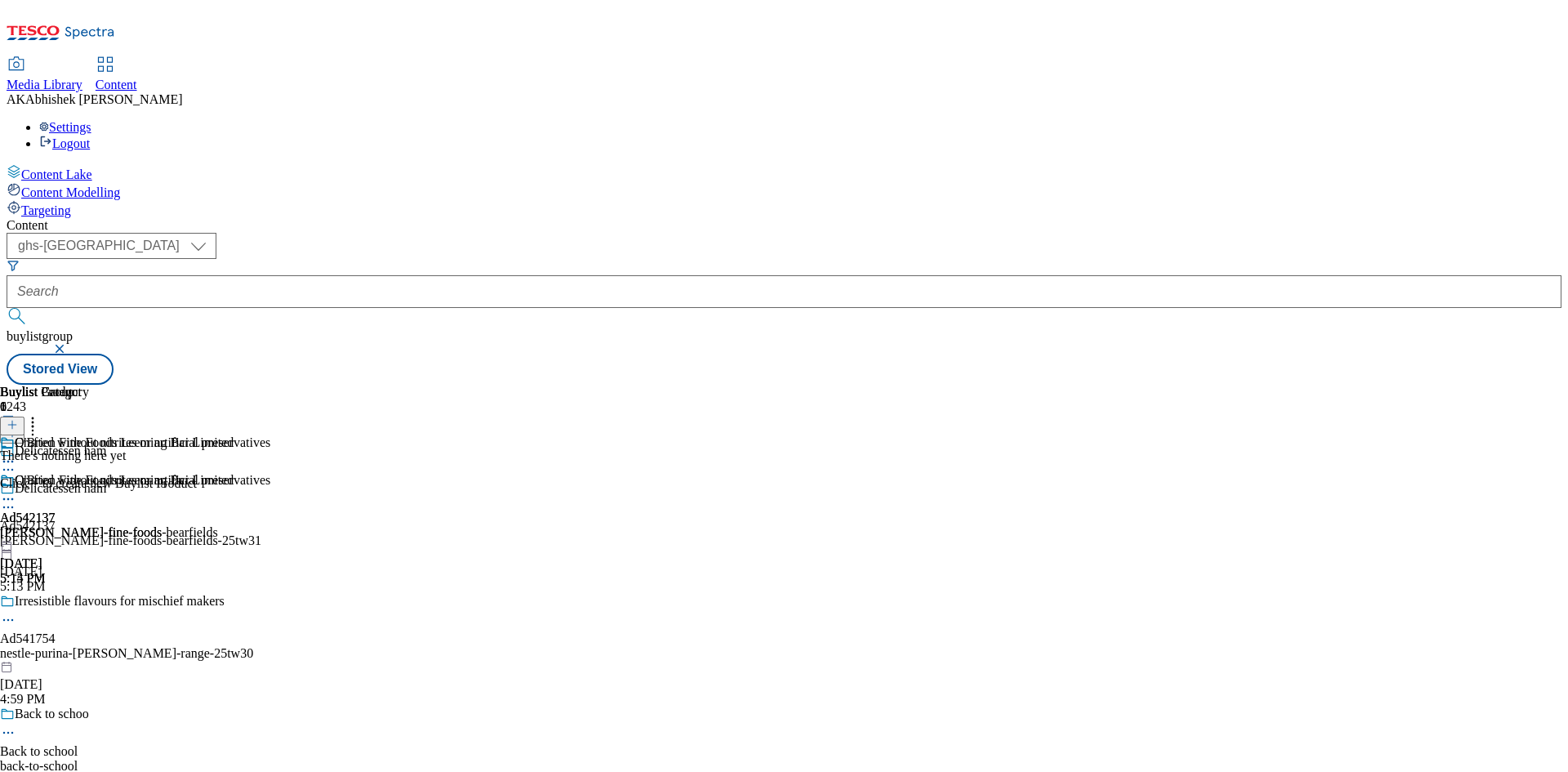
click at [18, 418] on icon at bounding box center [13, 424] width 12 height 12
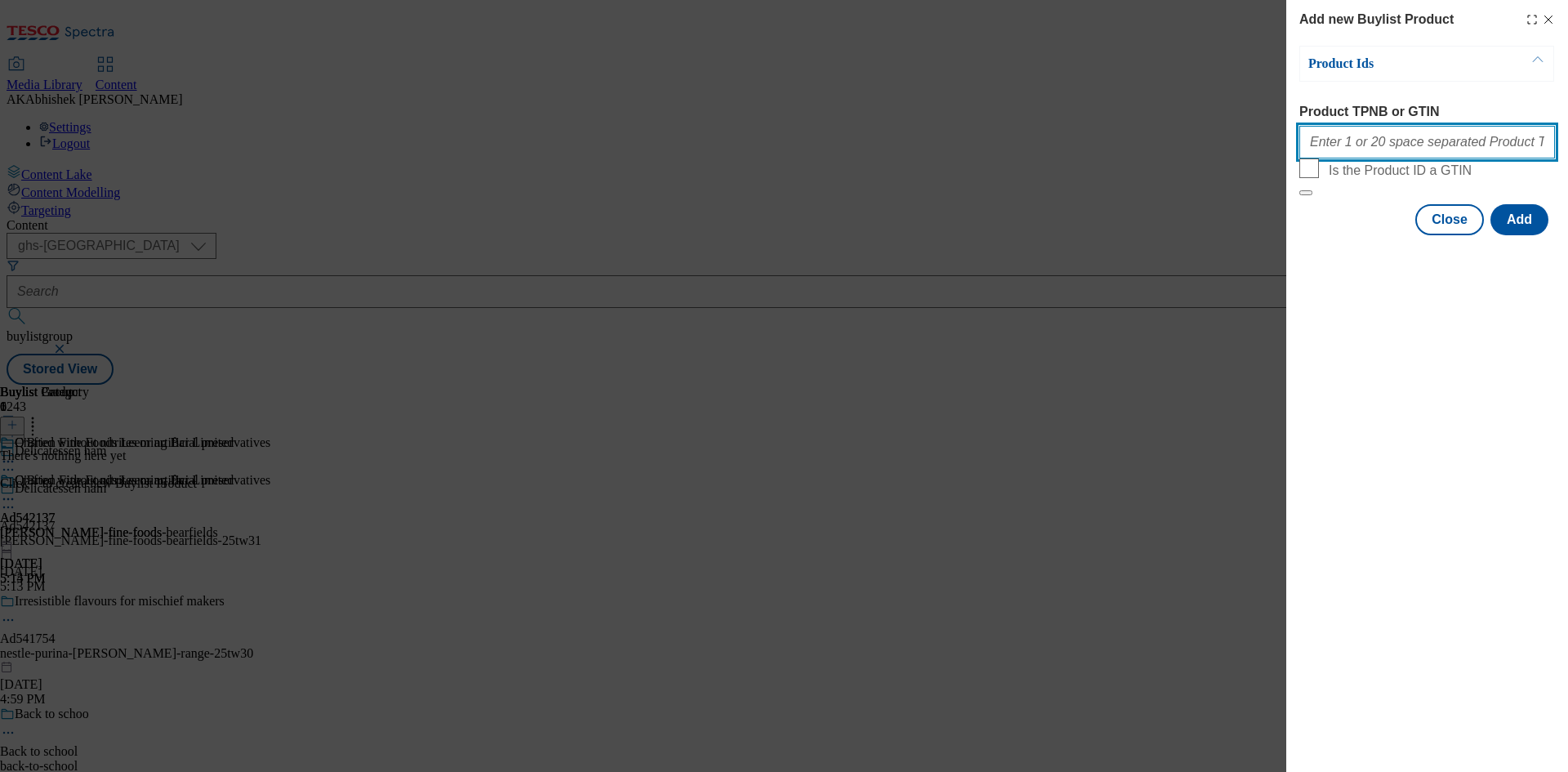
click at [1379, 153] on input "Product TPNB or GTIN" at bounding box center [1427, 142] width 256 height 33
paste input "96768483"
type input "96768483"
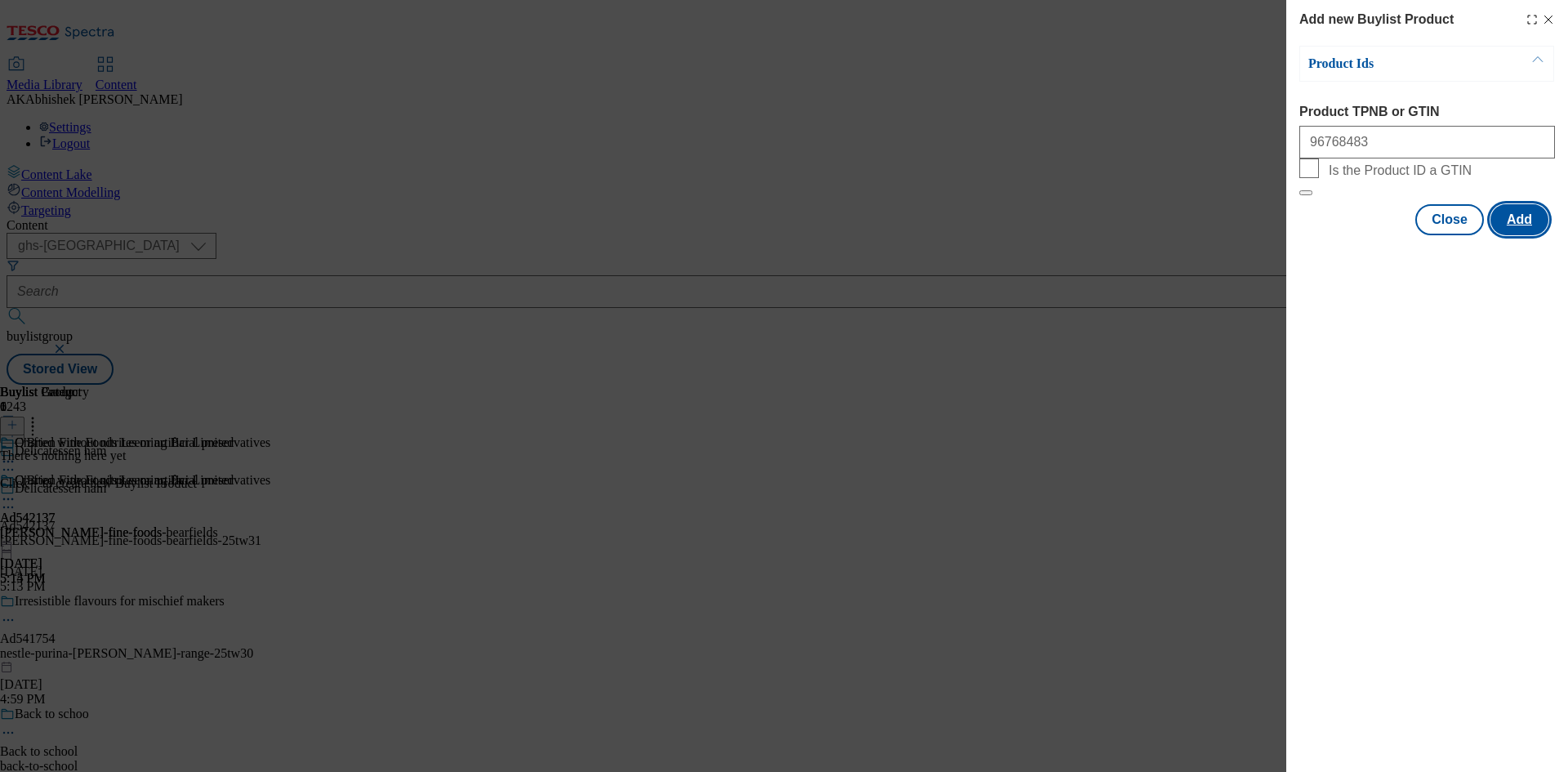
click at [1532, 235] on button "Add" at bounding box center [1520, 220] width 58 height 31
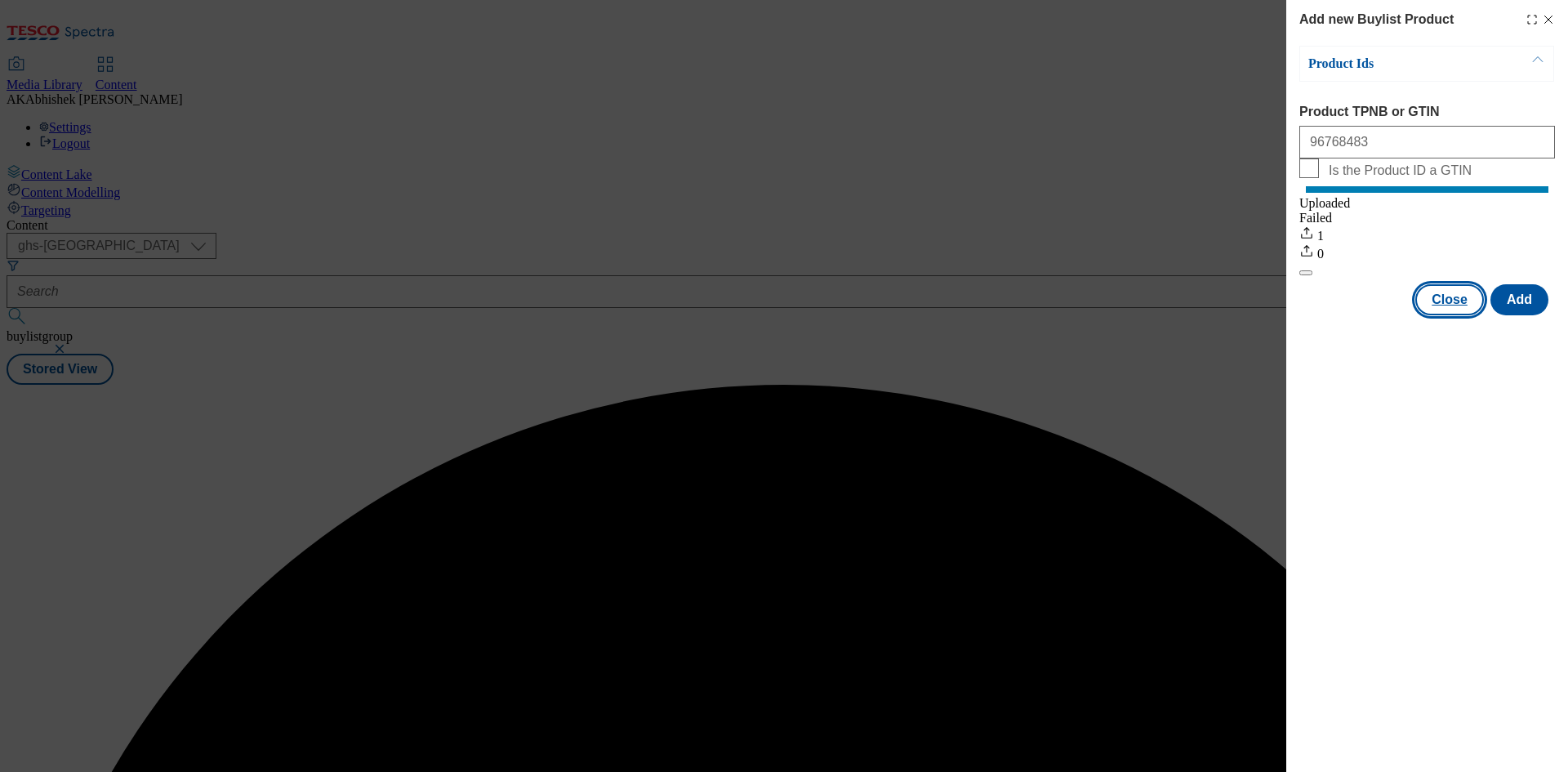
click at [1459, 308] on button "Close" at bounding box center [1450, 299] width 69 height 31
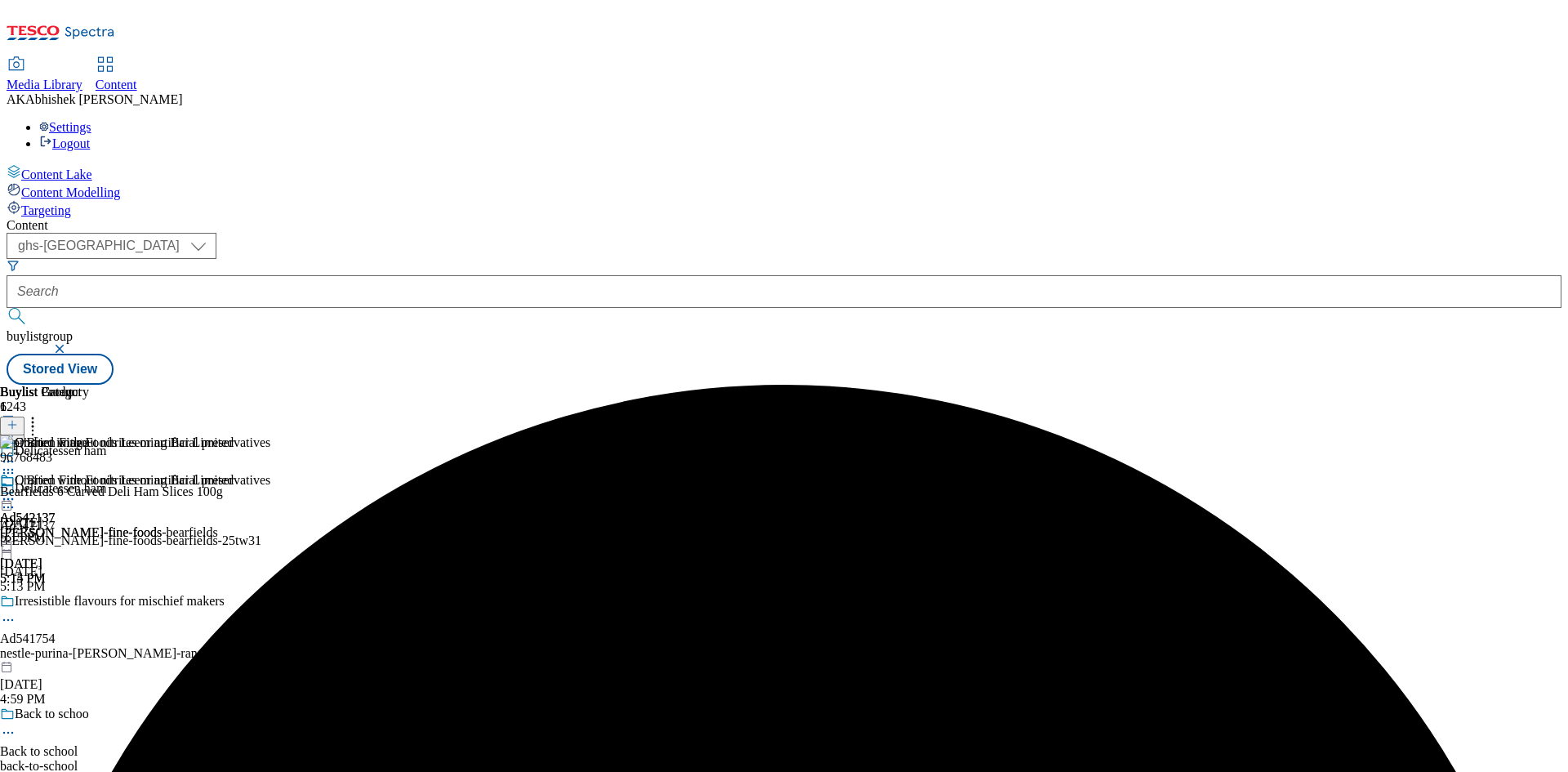
click at [16, 491] on icon at bounding box center [8, 499] width 16 height 16
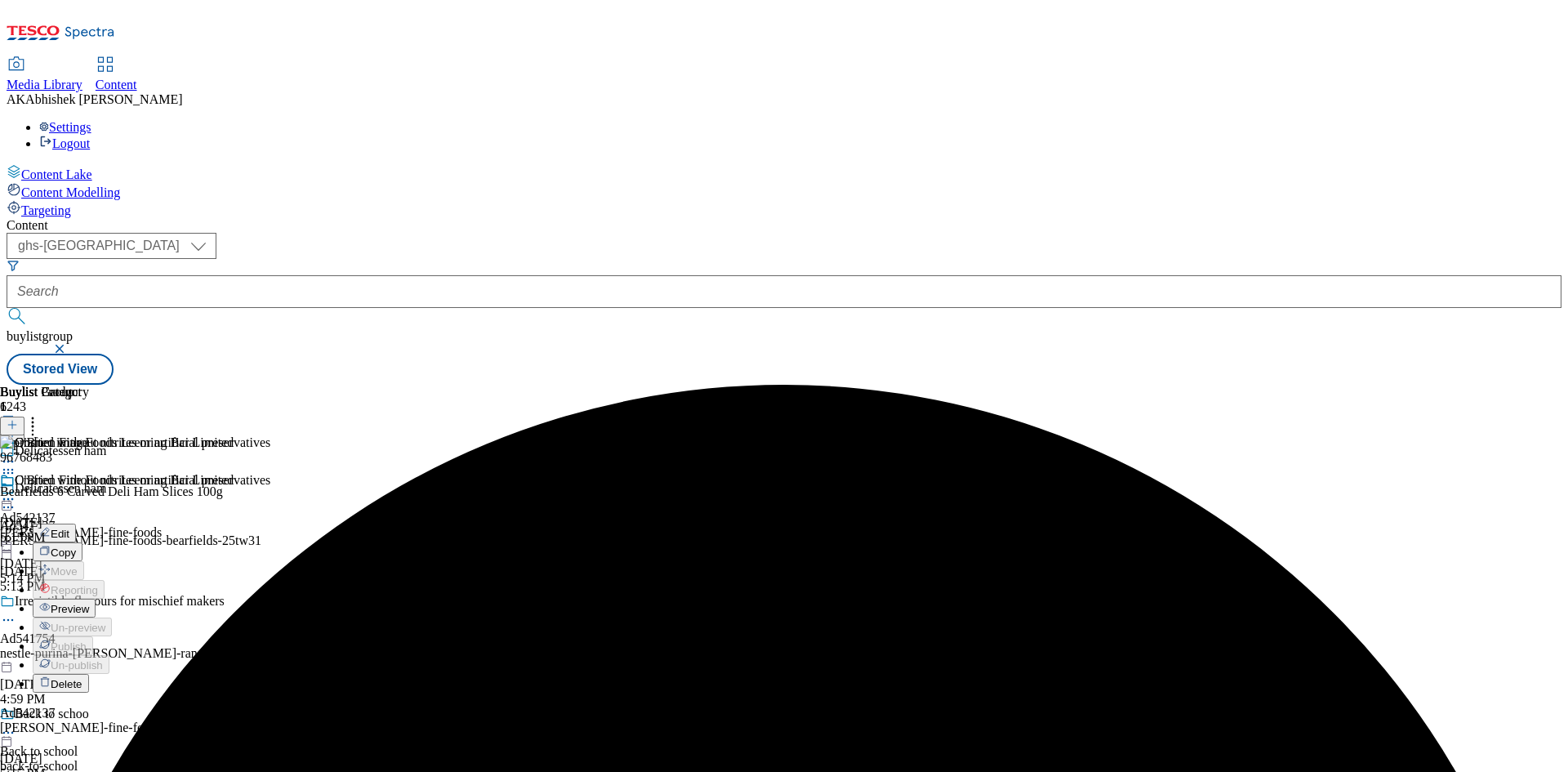
click at [89, 602] on span "Preview" at bounding box center [70, 608] width 39 height 13
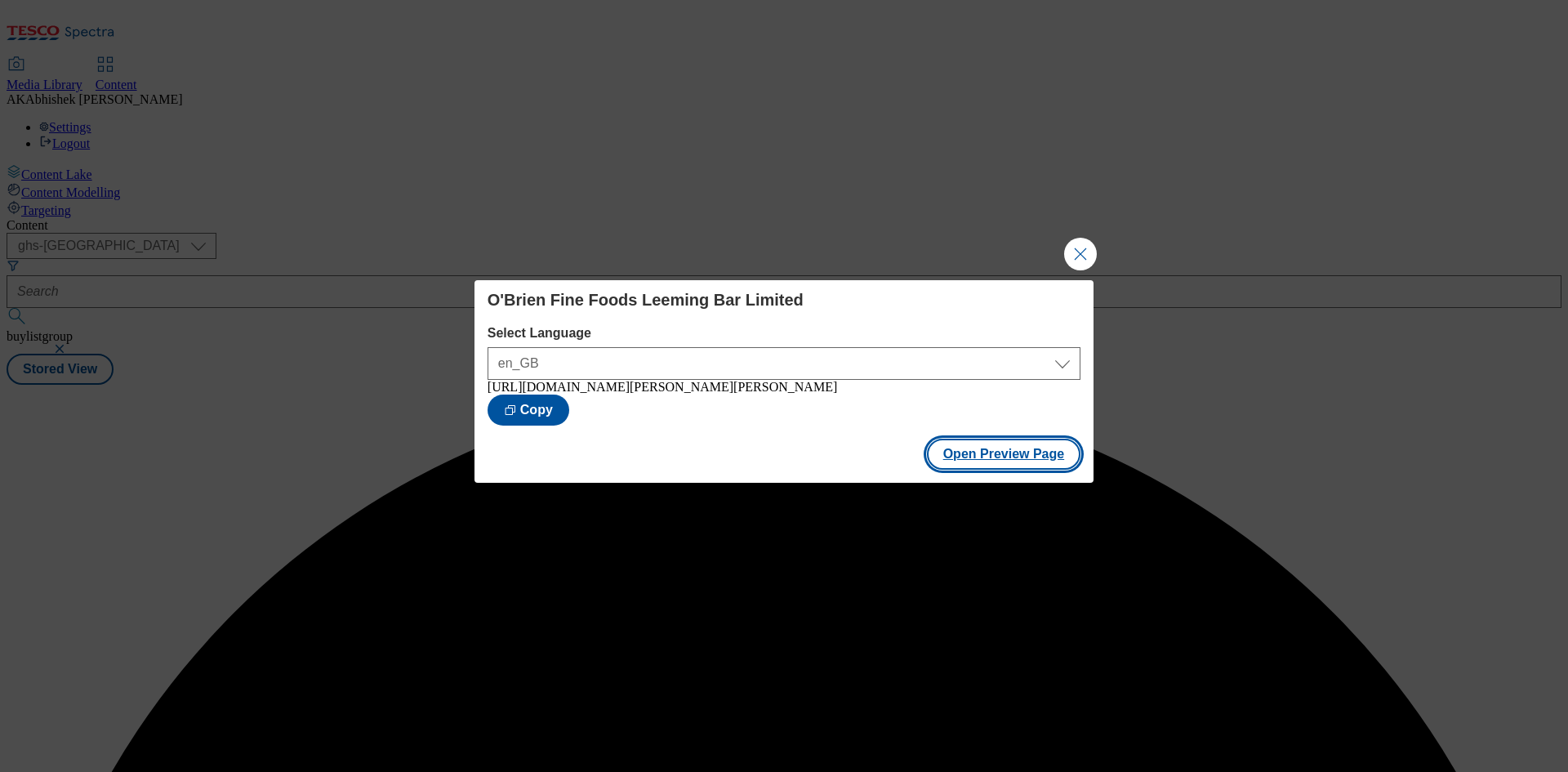
click at [988, 461] on button "Open Preview Page" at bounding box center [1004, 454] width 154 height 31
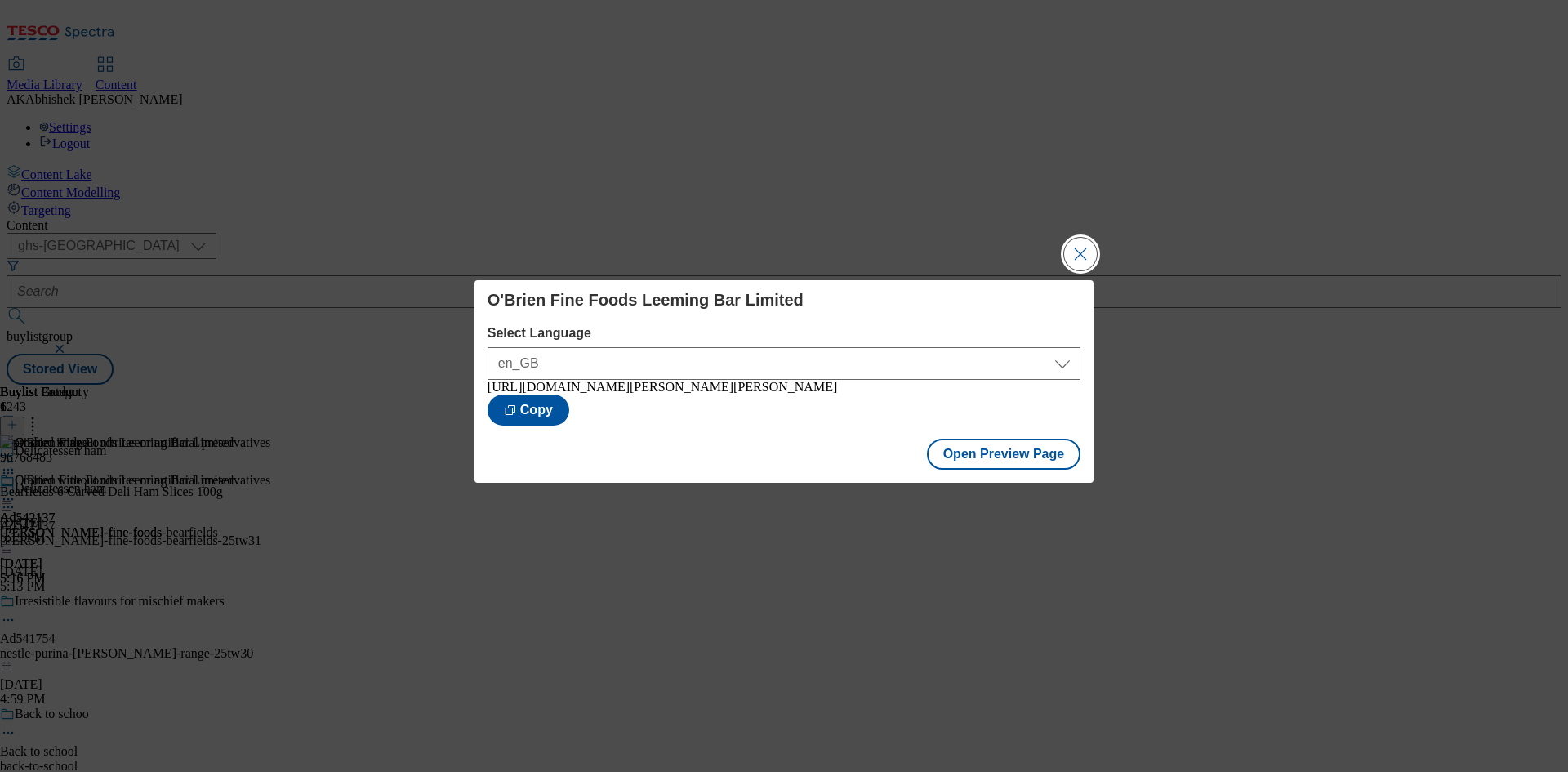
click at [1086, 245] on button "Close Modal" at bounding box center [1081, 254] width 33 height 33
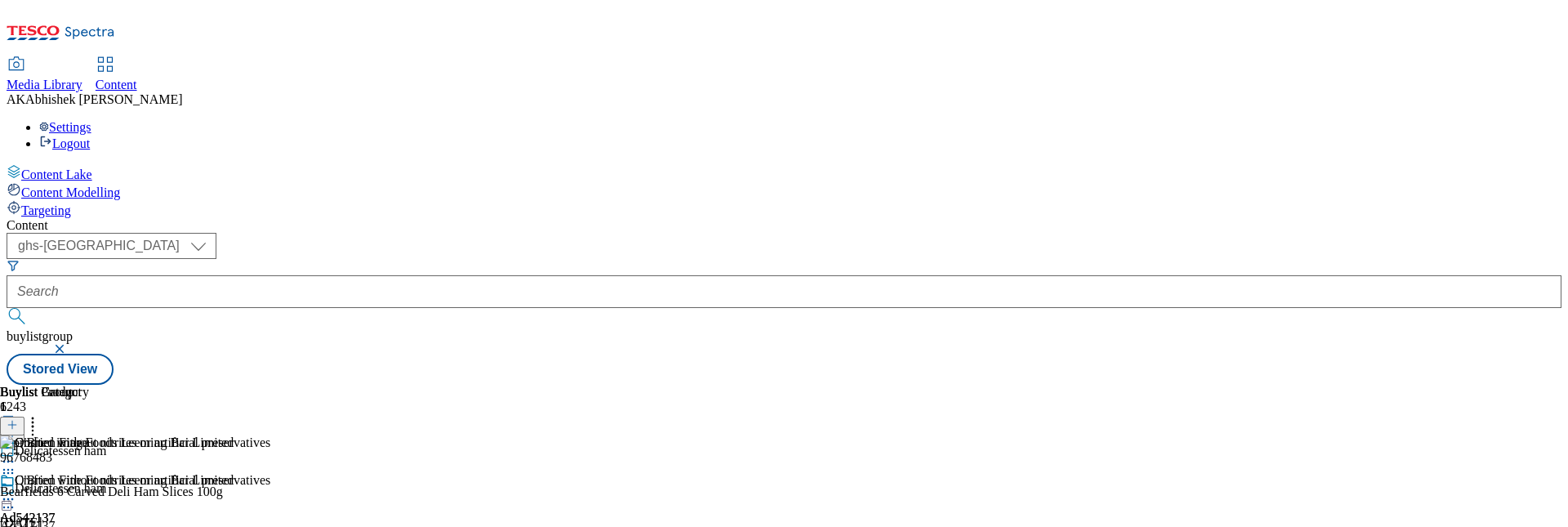
click at [16, 499] on icon at bounding box center [8, 507] width 16 height 16
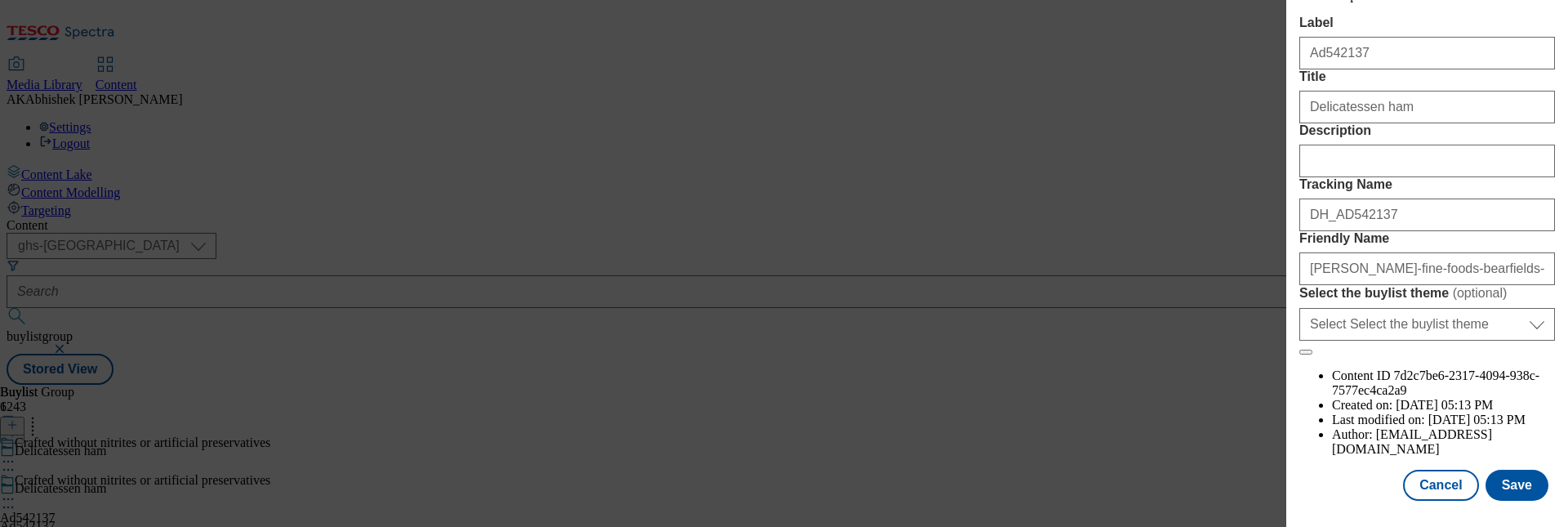
scroll to position [208, 0]
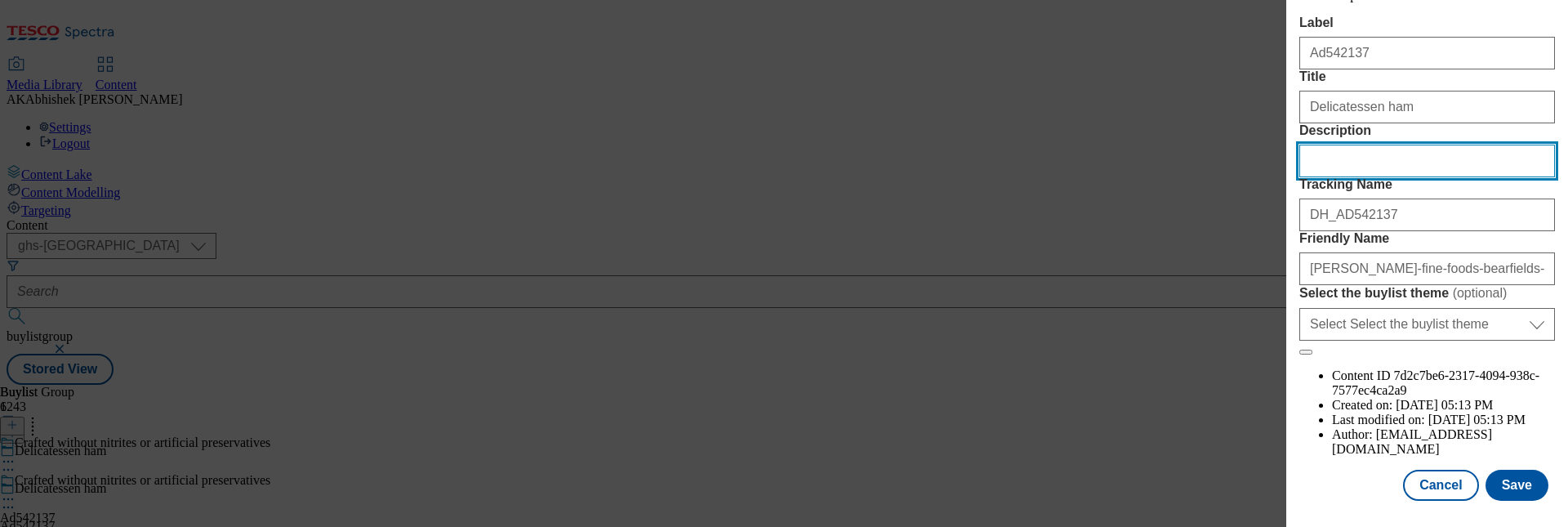
click at [1348, 177] on input "Description" at bounding box center [1427, 161] width 256 height 33
paste input "Bearfields 6 Carved Deli Ham Slices 100g"
type input "Bearfields 6 Carved Deli Ham Slices 100g"
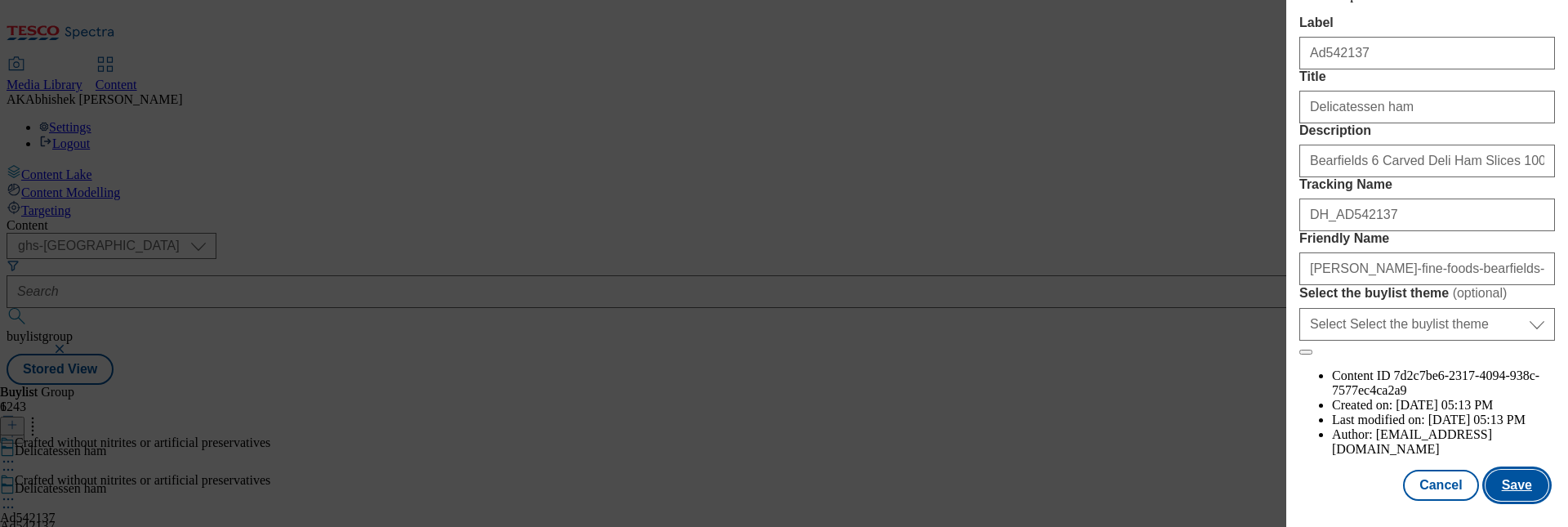
click at [1507, 482] on button "Save" at bounding box center [1517, 485] width 63 height 31
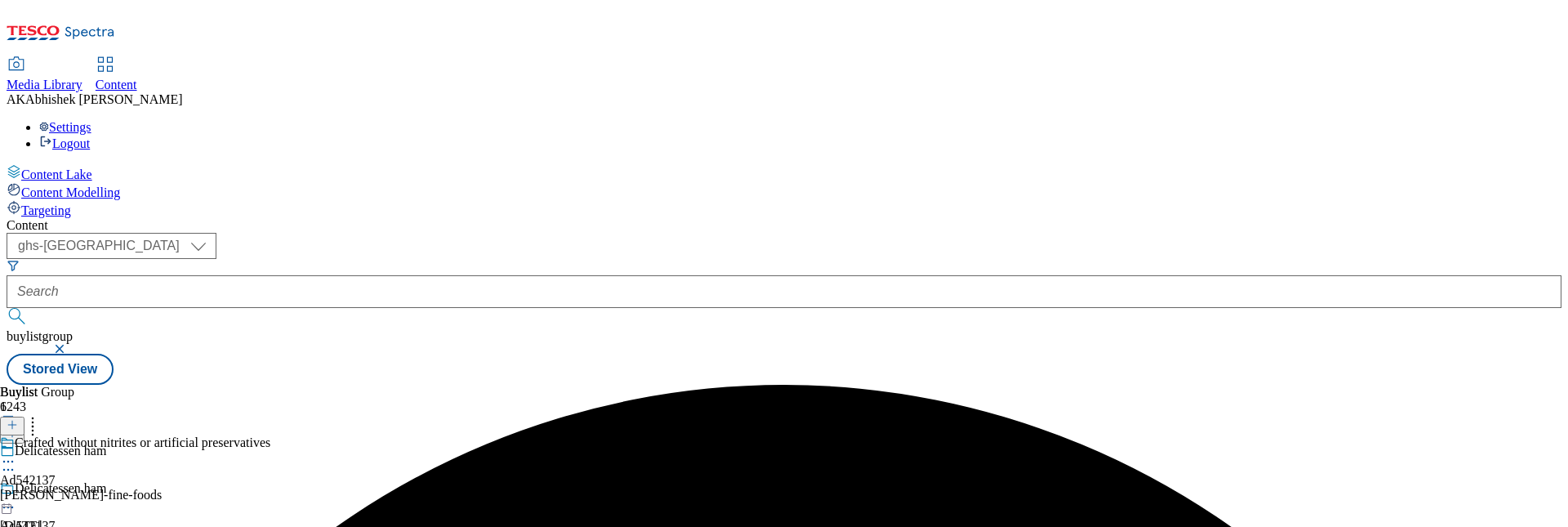
click at [16, 453] on icon at bounding box center [8, 461] width 16 height 16
click at [50, 488] on icon at bounding box center [45, 494] width 12 height 12
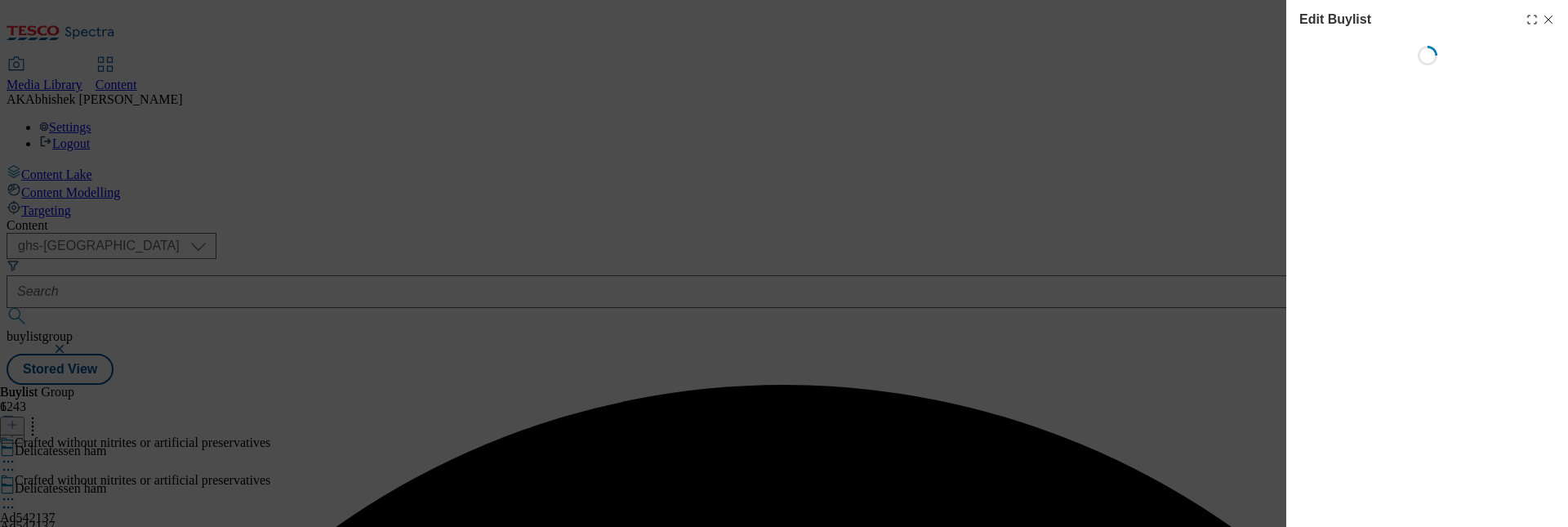
select select "tactical"
select select "supplier funded short term 1-3 weeks"
select select "dunnhumby"
select select "Banner"
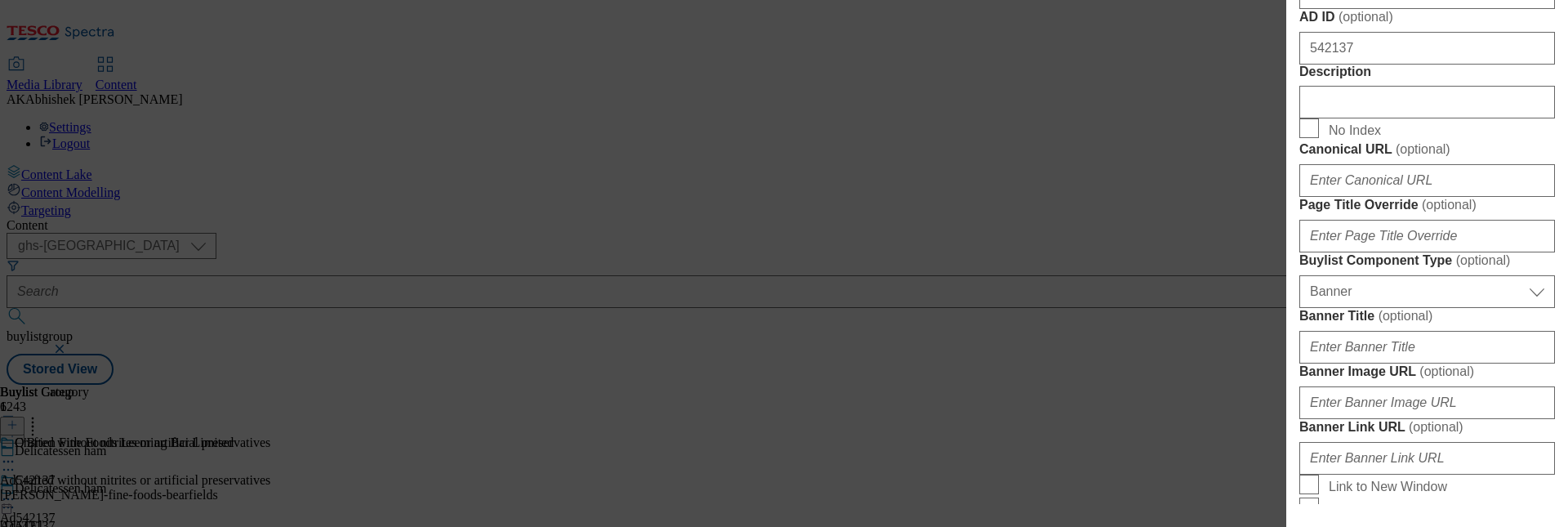
scroll to position [898, 0]
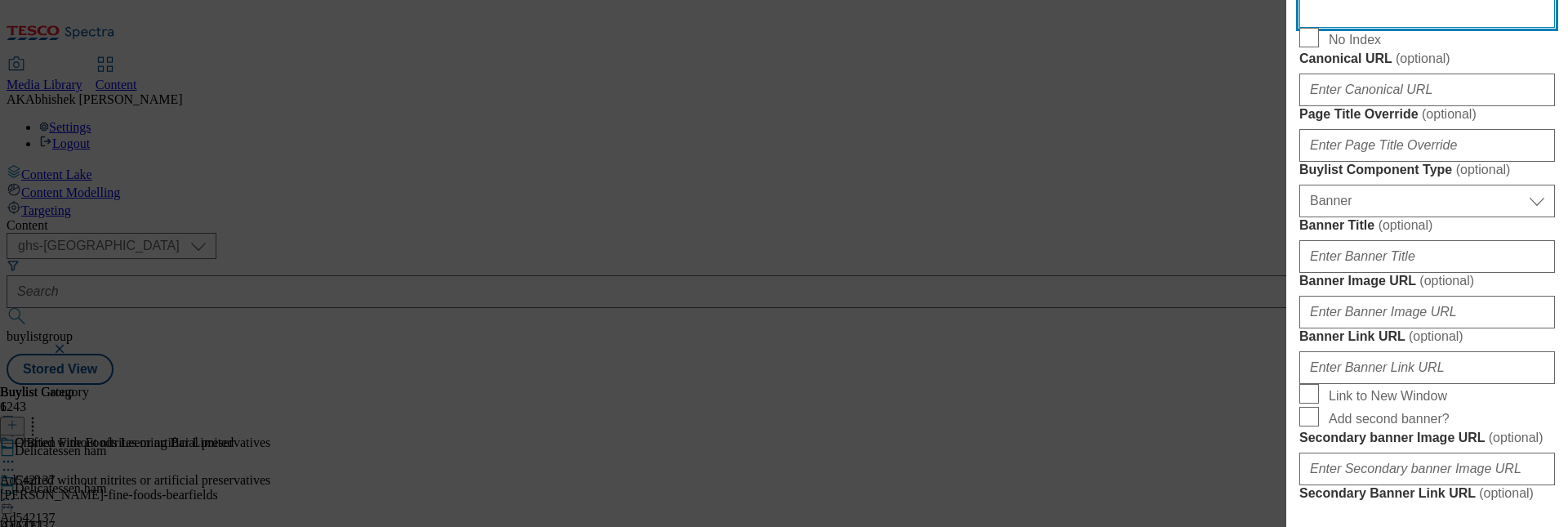
click at [1386, 28] on input "Description" at bounding box center [1427, 12] width 256 height 33
paste input "Bearfields 6 Carved Deli Ham Slices 100g"
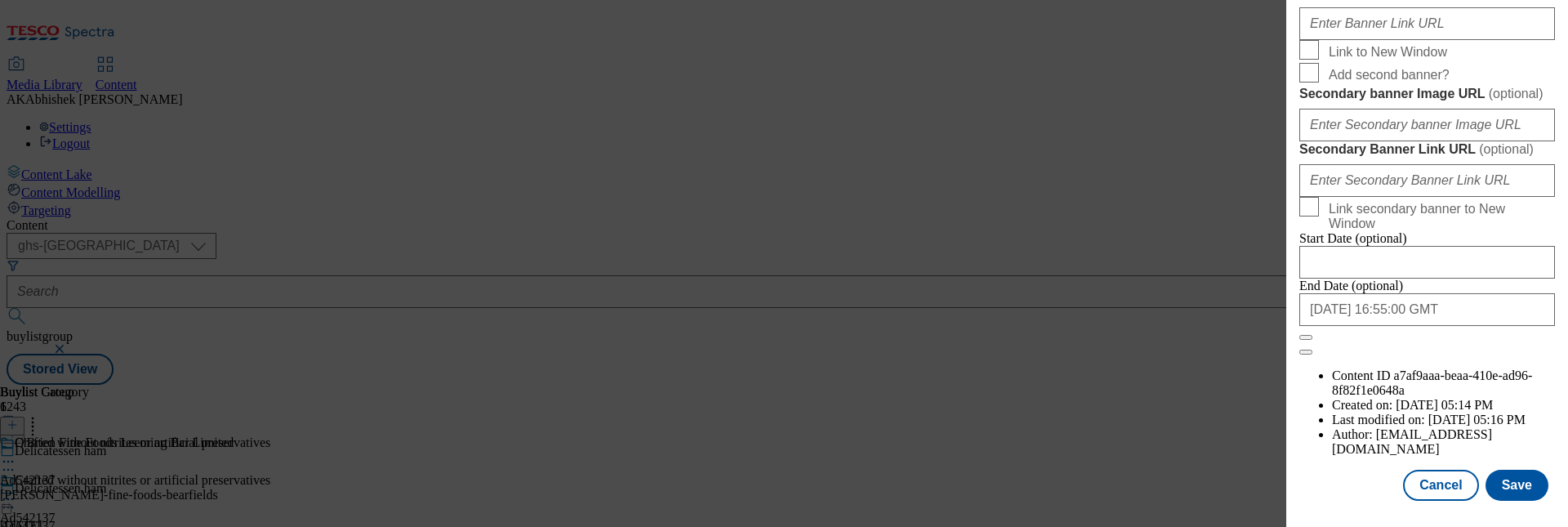
scroll to position [1848, 0]
type input "Bearfields 6 Carved Deli Ham Slices 100g"
click at [1521, 480] on button "Save" at bounding box center [1517, 485] width 63 height 31
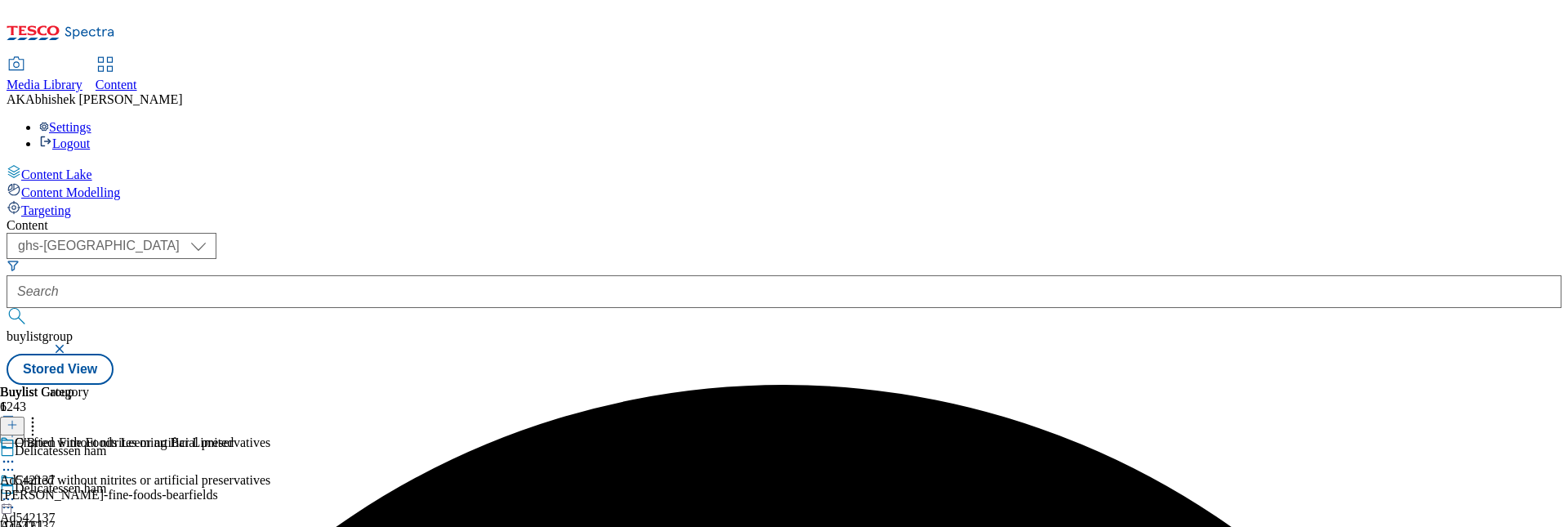
click at [16, 453] on icon at bounding box center [8, 461] width 16 height 16
click at [70, 490] on span "Edit" at bounding box center [59, 496] width 18 height 13
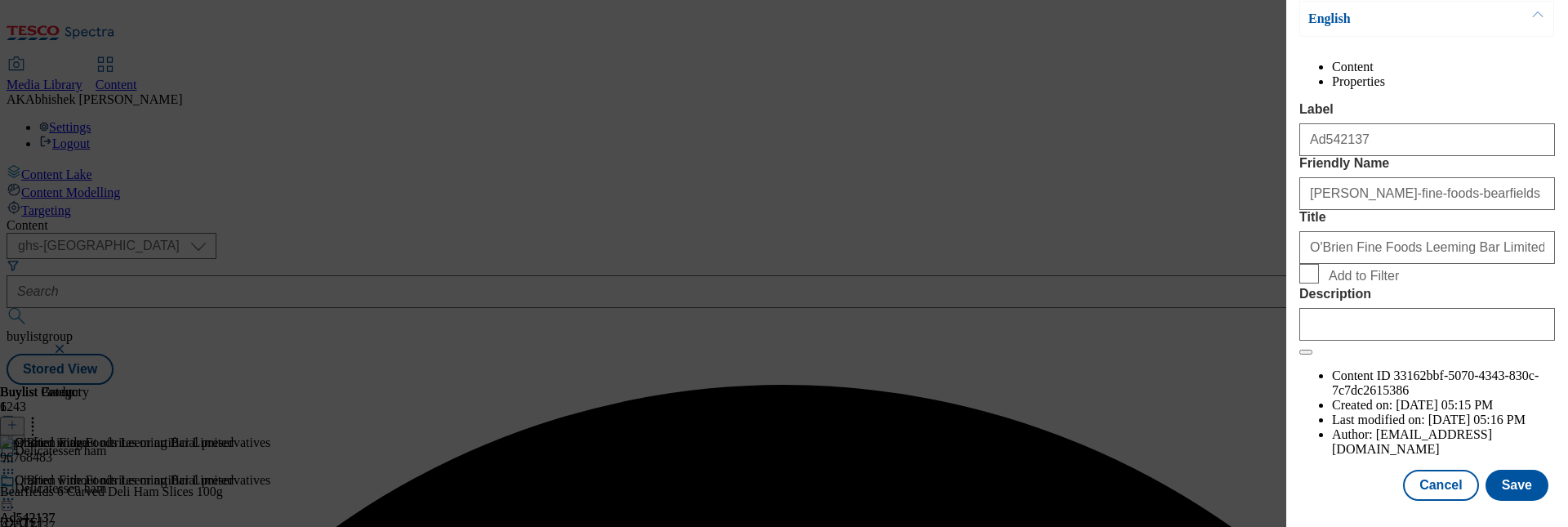
scroll to position [190, 0]
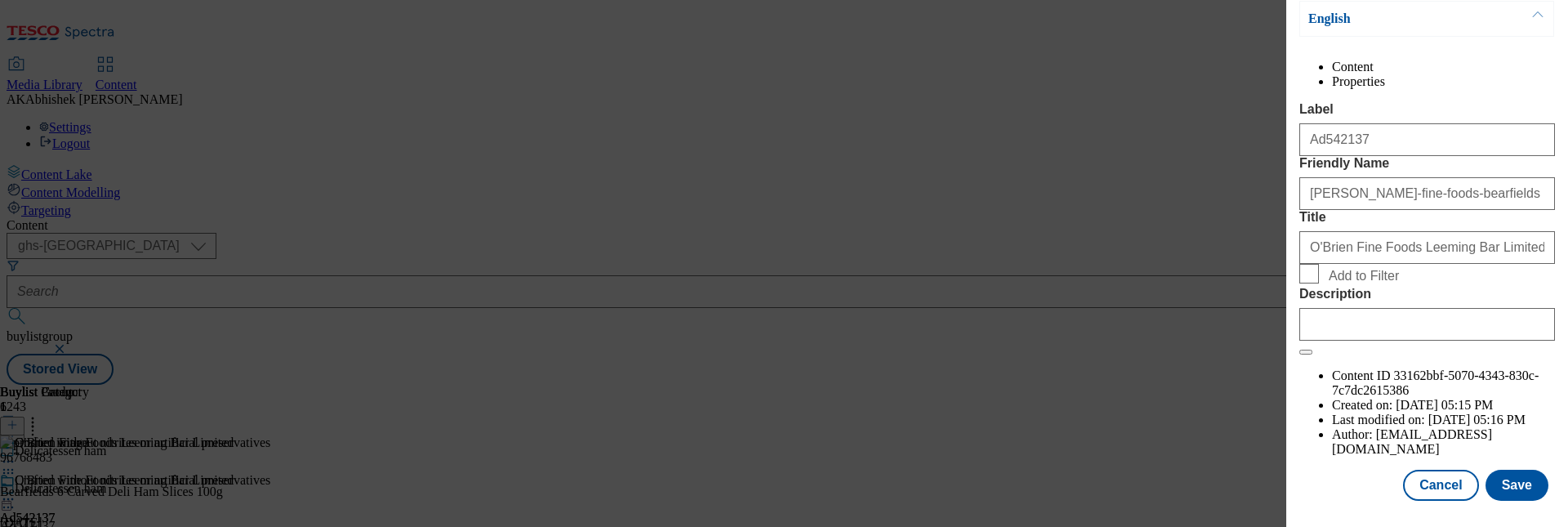
click at [1390, 341] on div "Modal" at bounding box center [1427, 321] width 256 height 39
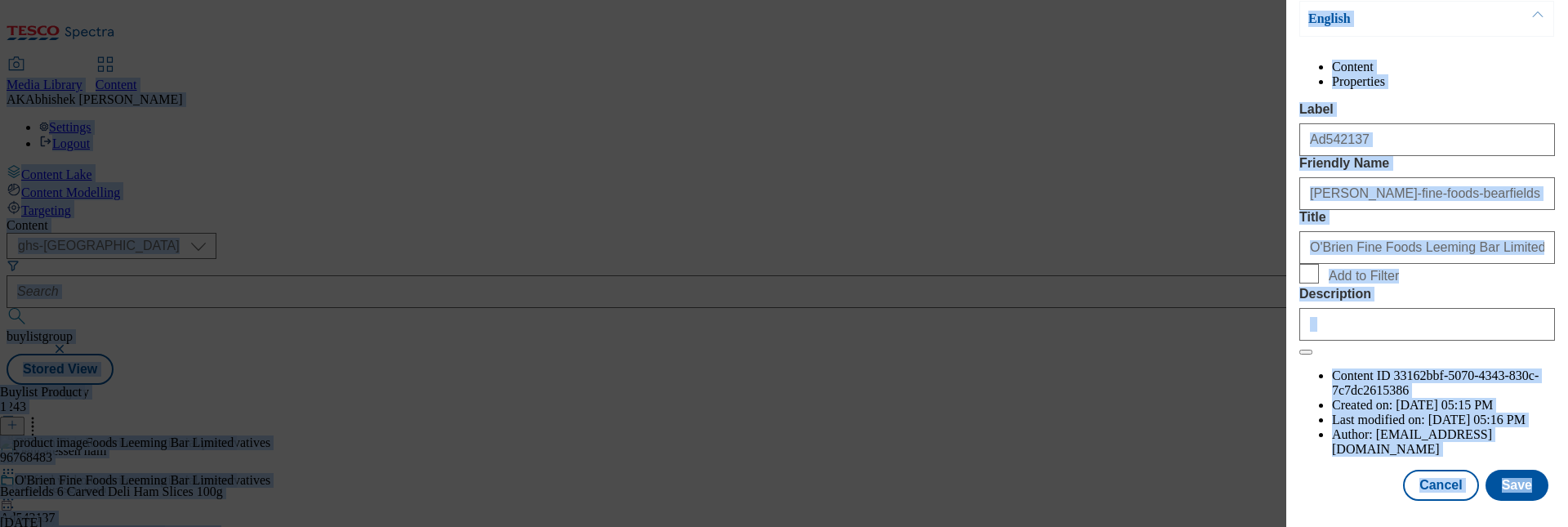
click at [1426, 341] on input "Description" at bounding box center [1427, 325] width 256 height 33
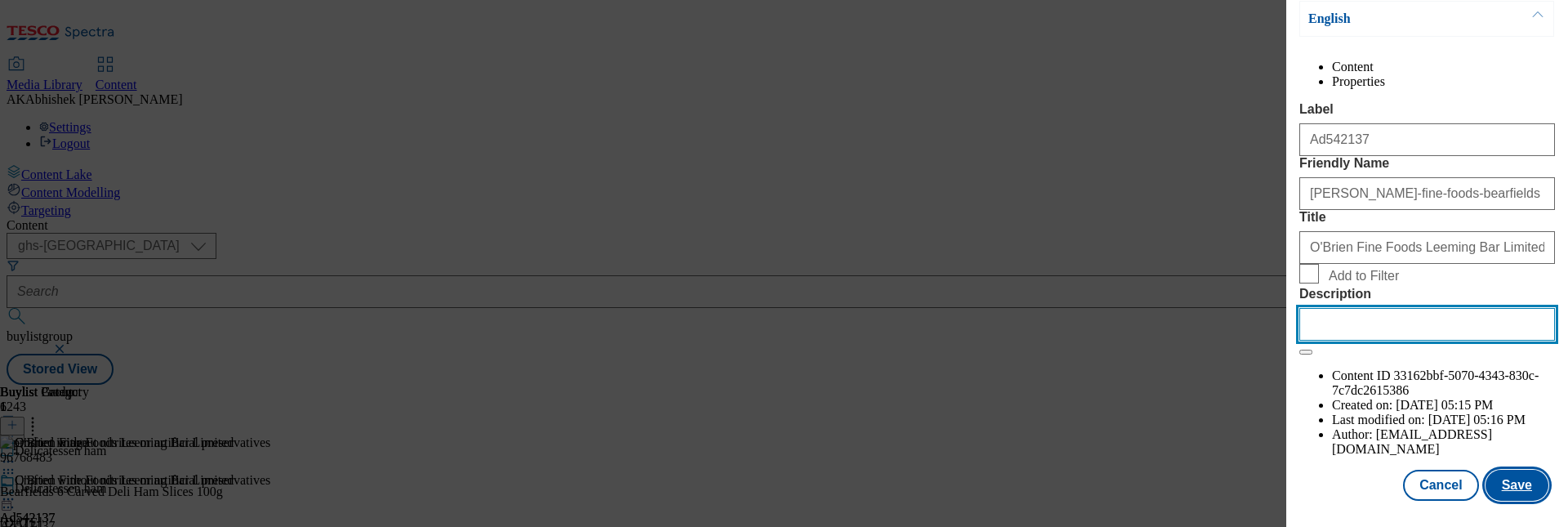
paste input "Bearfields 6 Carved Deli Ham Slices 100g"
type input "Bearfields 6 Carved Deli Ham Slices 100g"
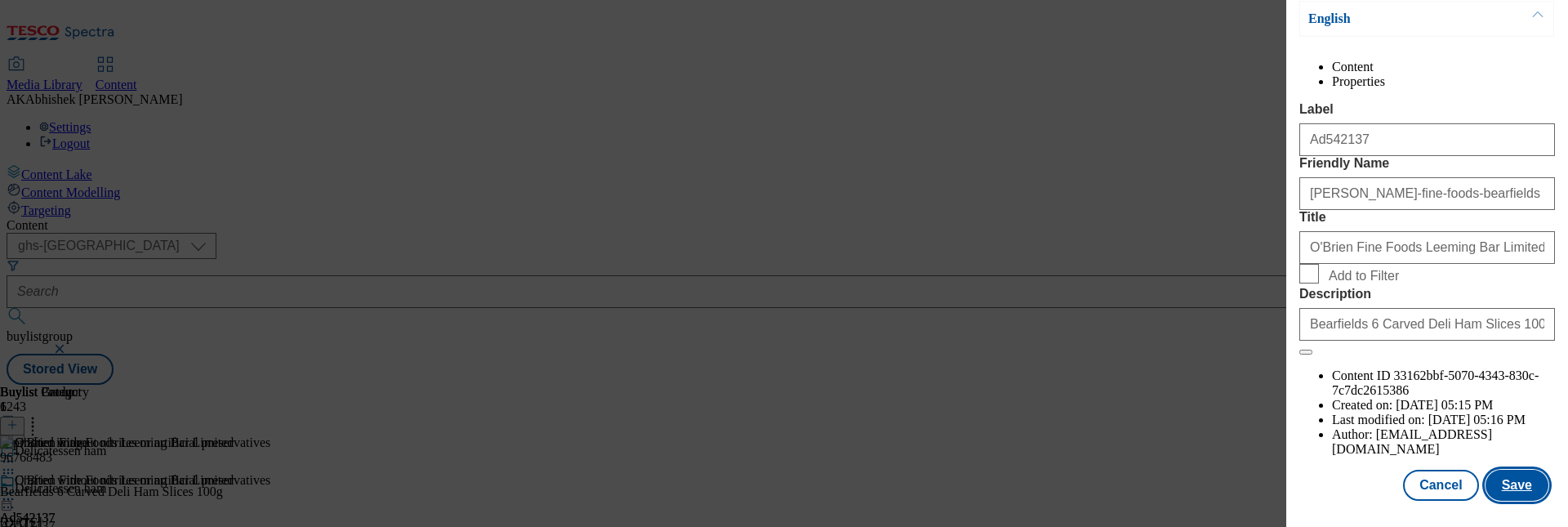
click at [1521, 491] on button "Save" at bounding box center [1517, 485] width 63 height 31
